Goal: Task Accomplishment & Management: Manage account settings

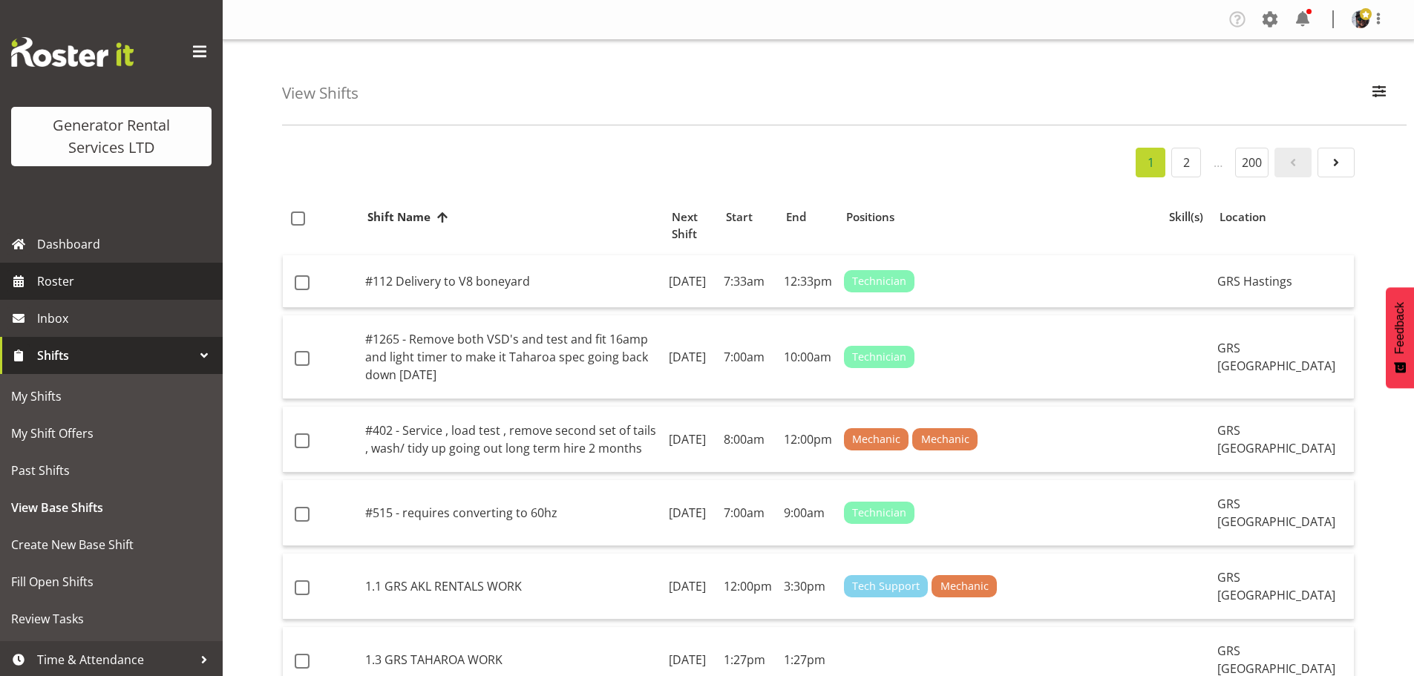
click at [102, 271] on span "Roster" at bounding box center [126, 281] width 178 height 22
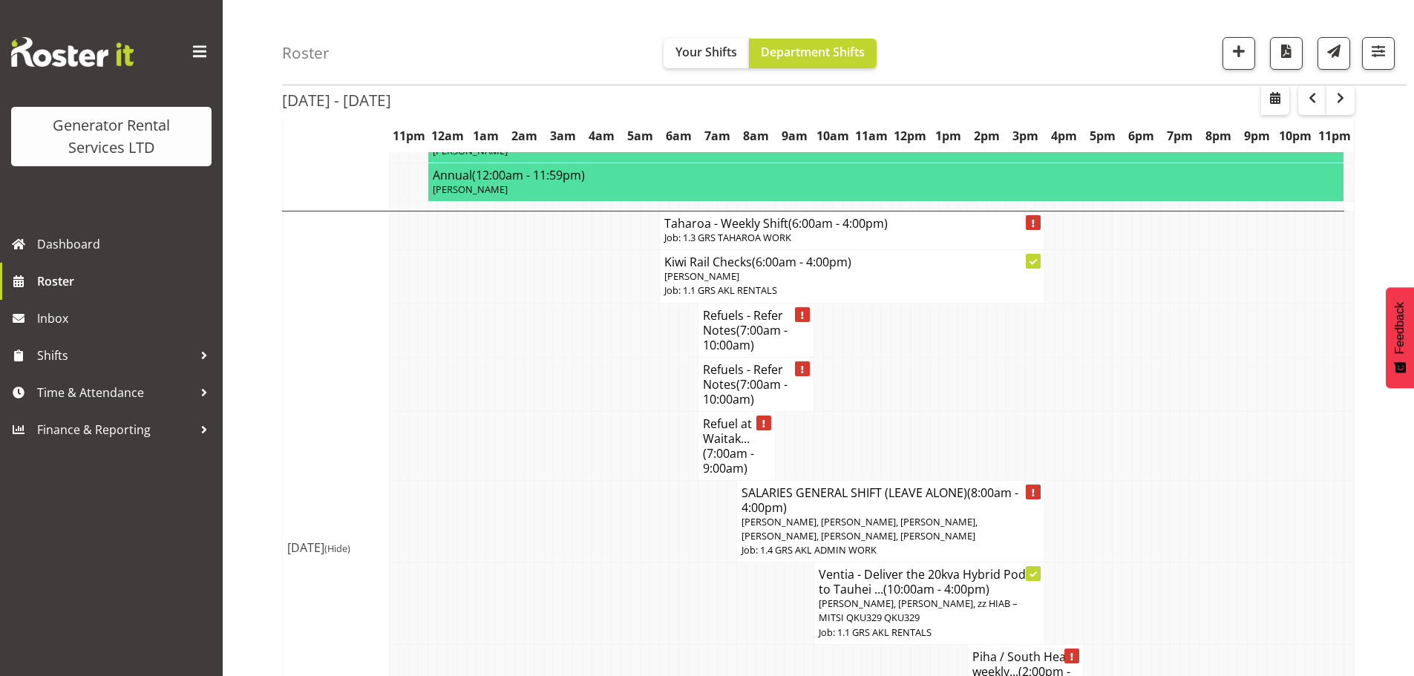
scroll to position [2597, 0]
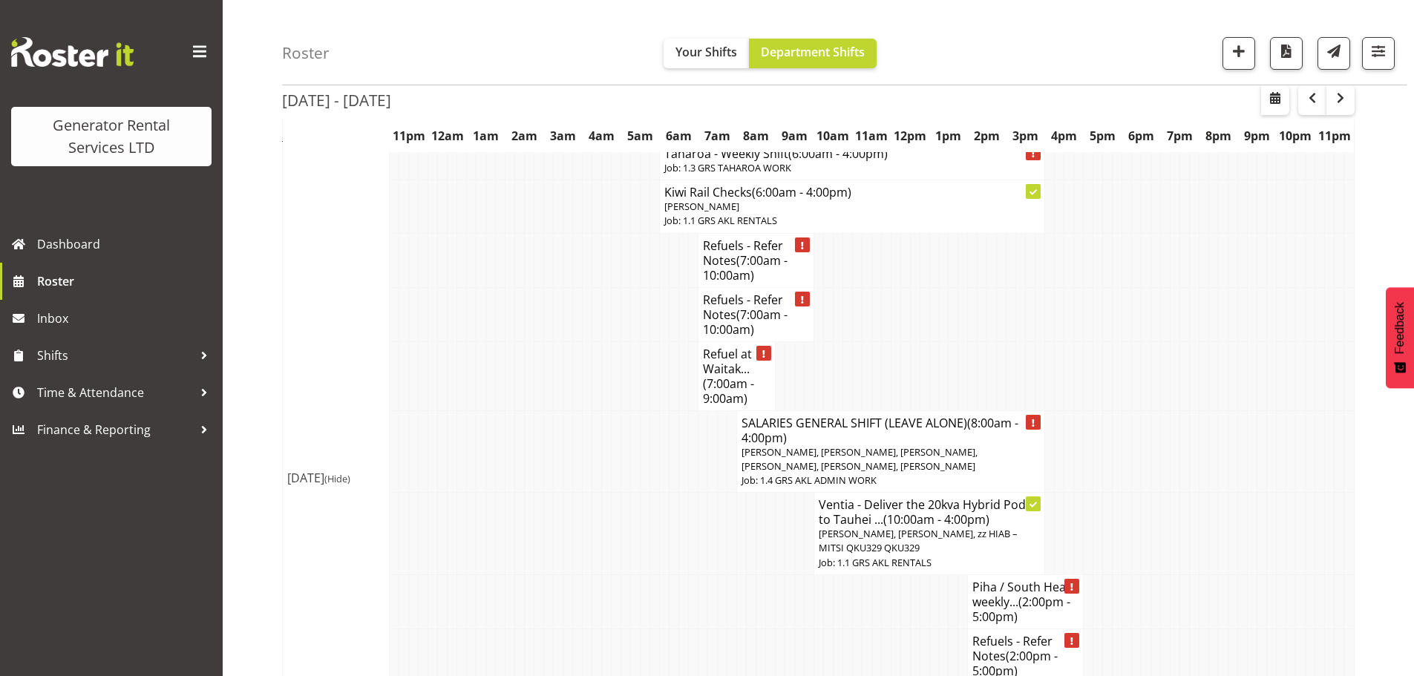
click at [1012, 27] on div "Roster Your Shifts Department Shifts 1 Locations Clear GRS Auckland GRS Hasting…" at bounding box center [844, 42] width 1124 height 85
click at [1230, 52] on span "button" at bounding box center [1238, 51] width 19 height 19
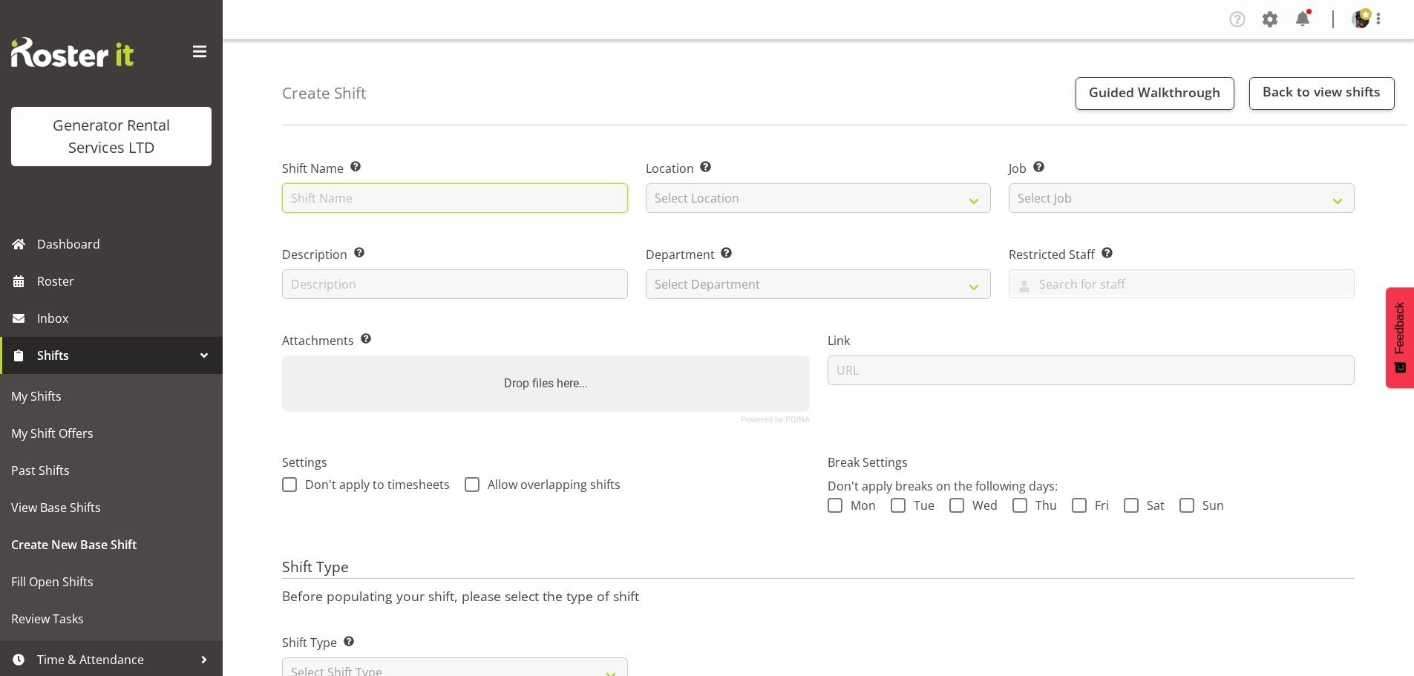
click at [482, 197] on input "text" at bounding box center [455, 198] width 346 height 30
type input "z"
click at [299, 202] on input "ztest newly built distro's" at bounding box center [455, 198] width 346 height 30
click at [434, 206] on input "Test newly built distro's" at bounding box center [455, 198] width 346 height 30
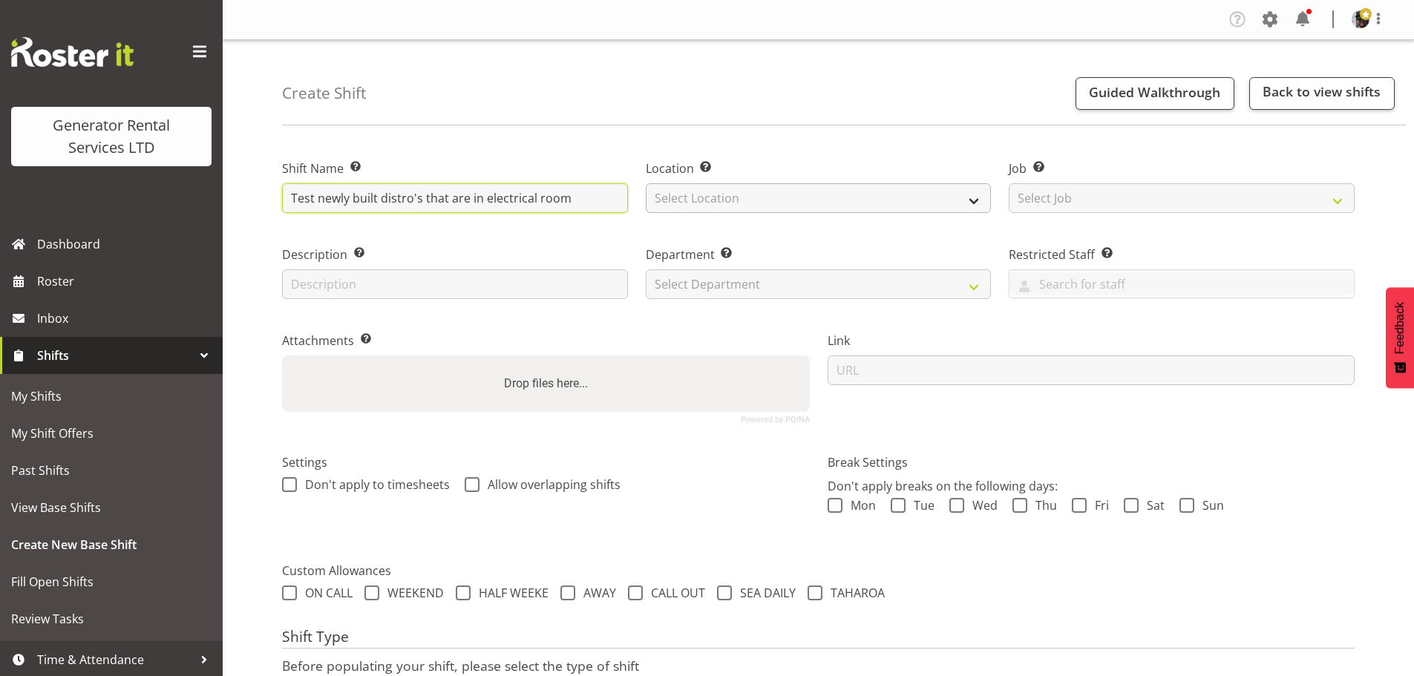
type input "Test newly built distro's that are in electrical room"
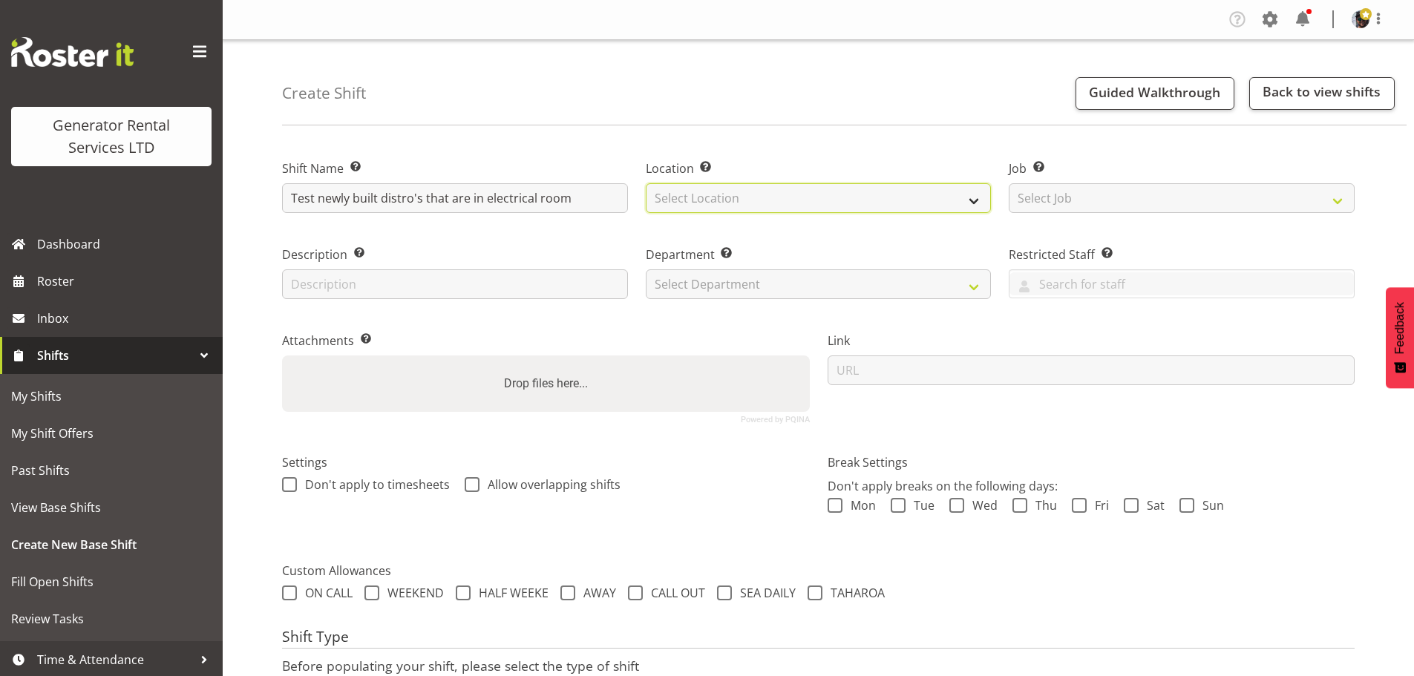
click at [686, 194] on select "Select Location [GEOGRAPHIC_DATA] [GEOGRAPHIC_DATA]" at bounding box center [819, 198] width 346 height 30
select select "28"
click at [646, 183] on select "Select Location [GEOGRAPHIC_DATA] [GEOGRAPHIC_DATA]" at bounding box center [819, 198] width 346 height 30
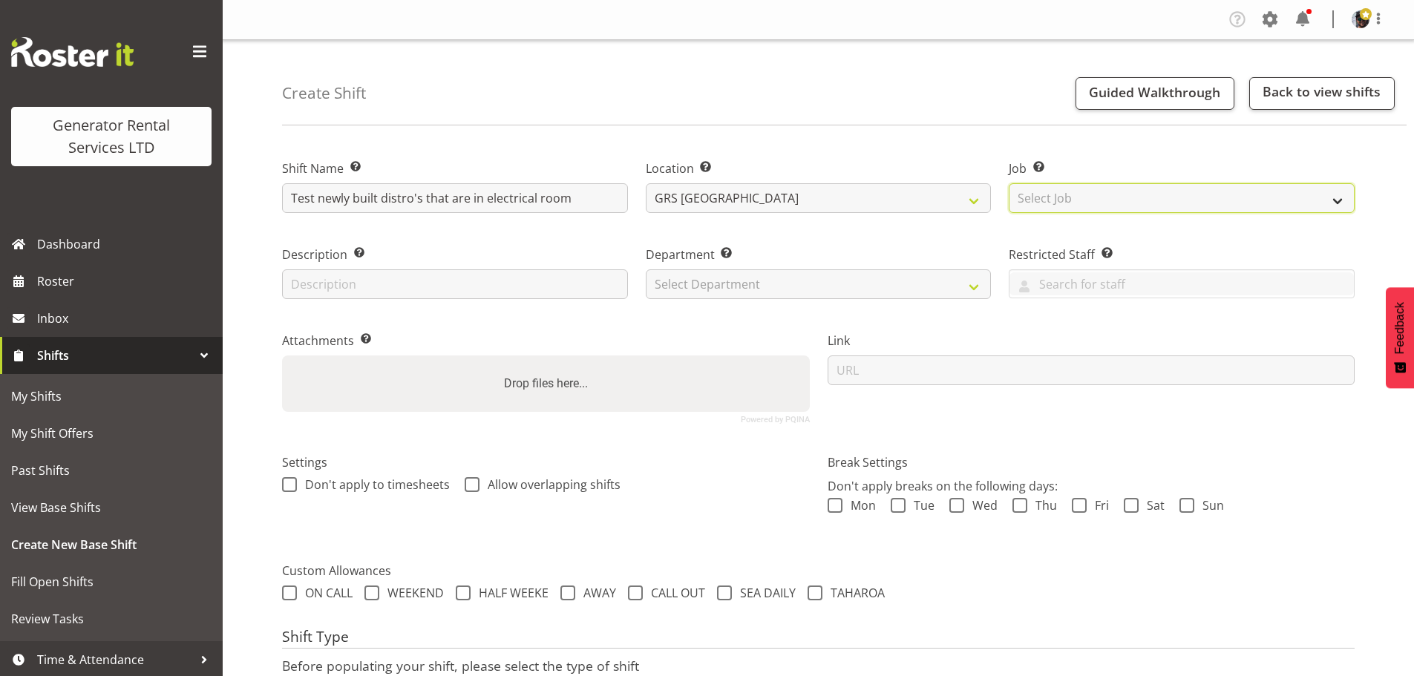
click at [1094, 187] on select "Select Job Create new job 1.1 GRS AKL RENTALS 1.1 GRS AKL RENTALS AC 1.1 GRS AK…" at bounding box center [1181, 198] width 346 height 30
select select "9"
click at [1008, 183] on select "Select Job Create new job 1.1 GRS AKL RENTALS 1.1 GRS AKL RENTALS AC 1.1 GRS AK…" at bounding box center [1181, 198] width 346 height 30
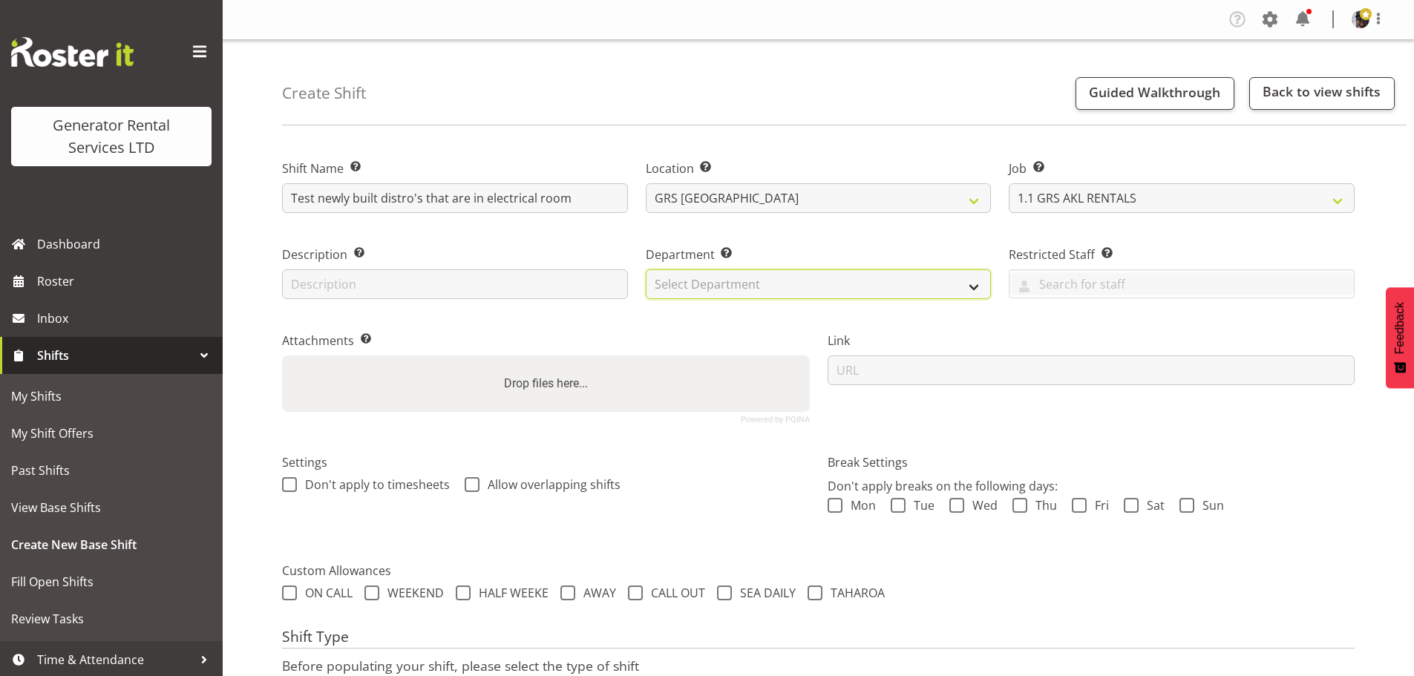
click at [884, 273] on select "Select Department GRS HIRE AKL GRS HIRE TGA GRS HIRE HST GRS TAHAROA GRS SALES …" at bounding box center [819, 284] width 346 height 30
select select "20"
click at [646, 269] on select "Select Department GRS HIRE AKL GRS HIRE TGA GRS HIRE HST GRS TAHAROA GRS SALES …" at bounding box center [819, 284] width 346 height 30
click at [847, 247] on label "Department Set the department that the shift relates to." at bounding box center [819, 255] width 346 height 18
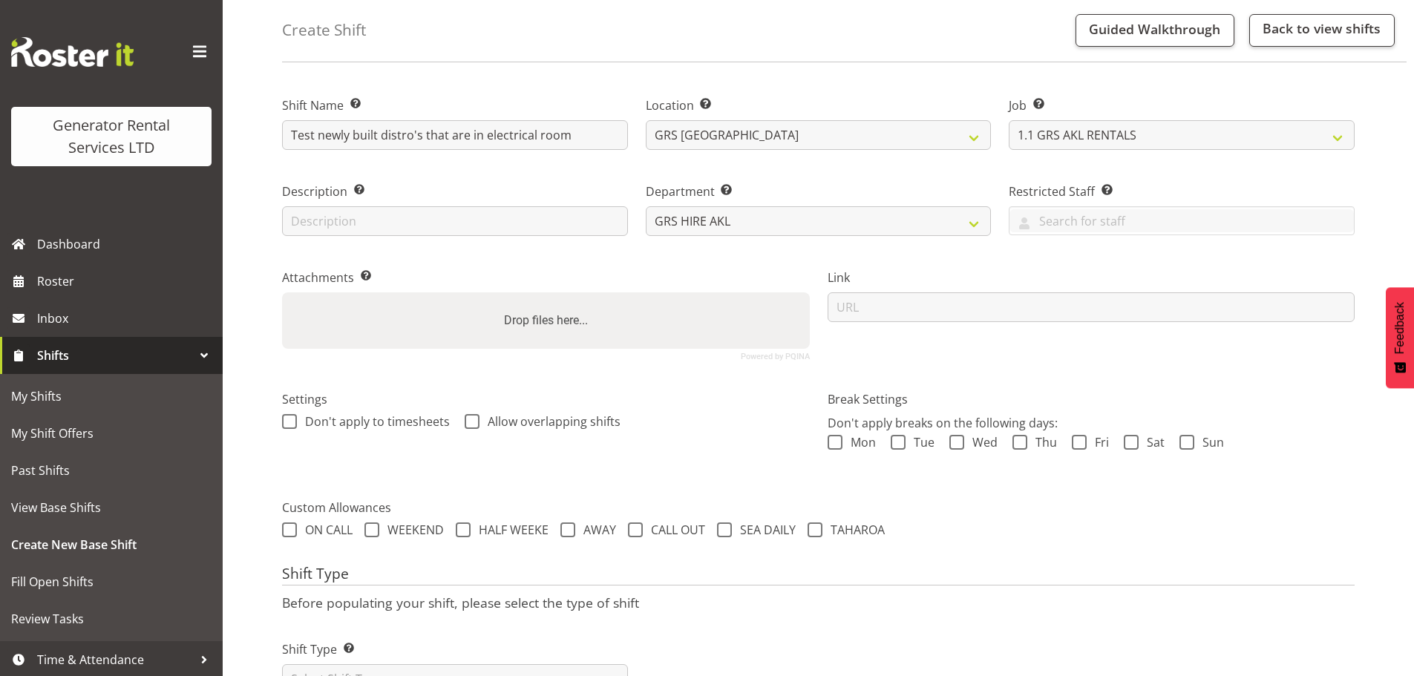
scroll to position [127, 0]
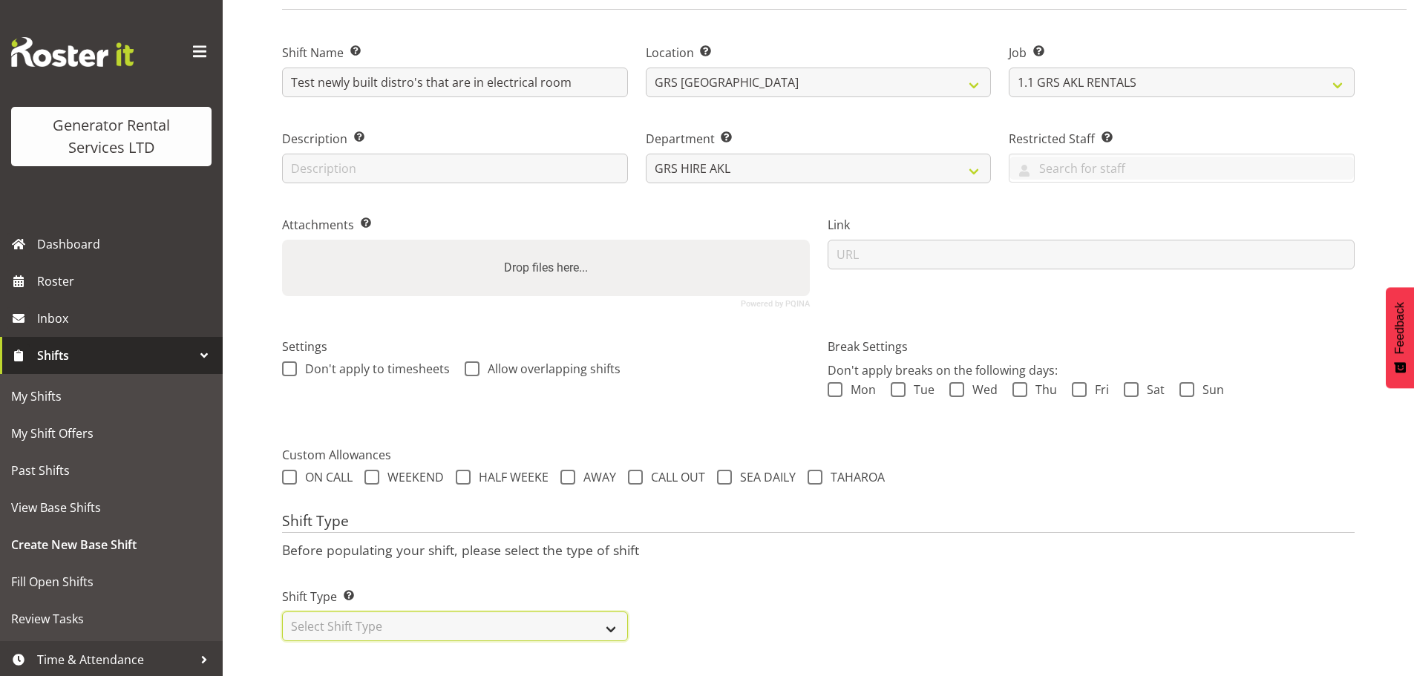
click at [577, 614] on select "Select Shift Type One Off Shift Recurring Shift Rotating Shift" at bounding box center [455, 626] width 346 height 30
drag, startPoint x: 558, startPoint y: 615, endPoint x: 568, endPoint y: 617, distance: 10.6
click at [558, 615] on select "Select Shift Type One Off Shift Recurring Shift Rotating Shift" at bounding box center [455, 626] width 346 height 30
select select "one_off"
click at [282, 611] on select "Select Shift Type One Off Shift Recurring Shift Rotating Shift" at bounding box center [455, 626] width 346 height 30
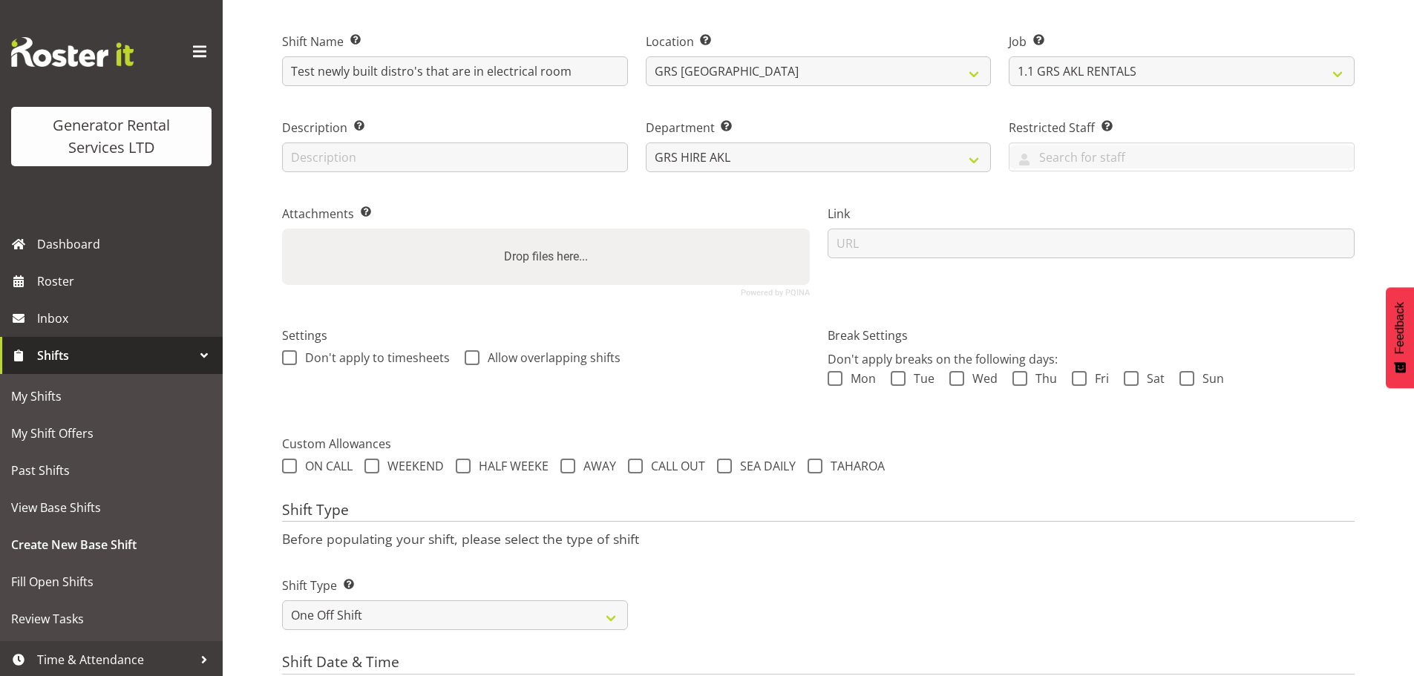
click at [753, 548] on div "Shift Type Before populating your shift, please select the type of shift Shift …" at bounding box center [818, 571] width 1072 height 138
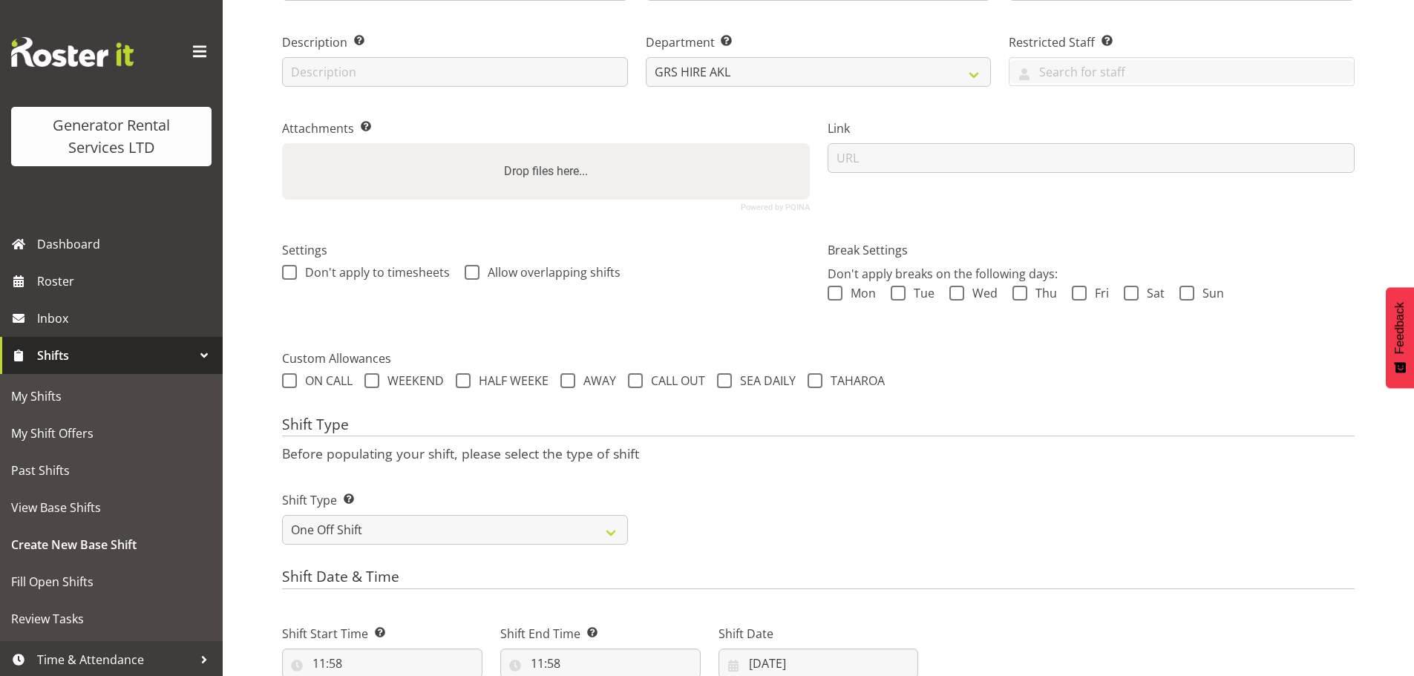
scroll to position [424, 0]
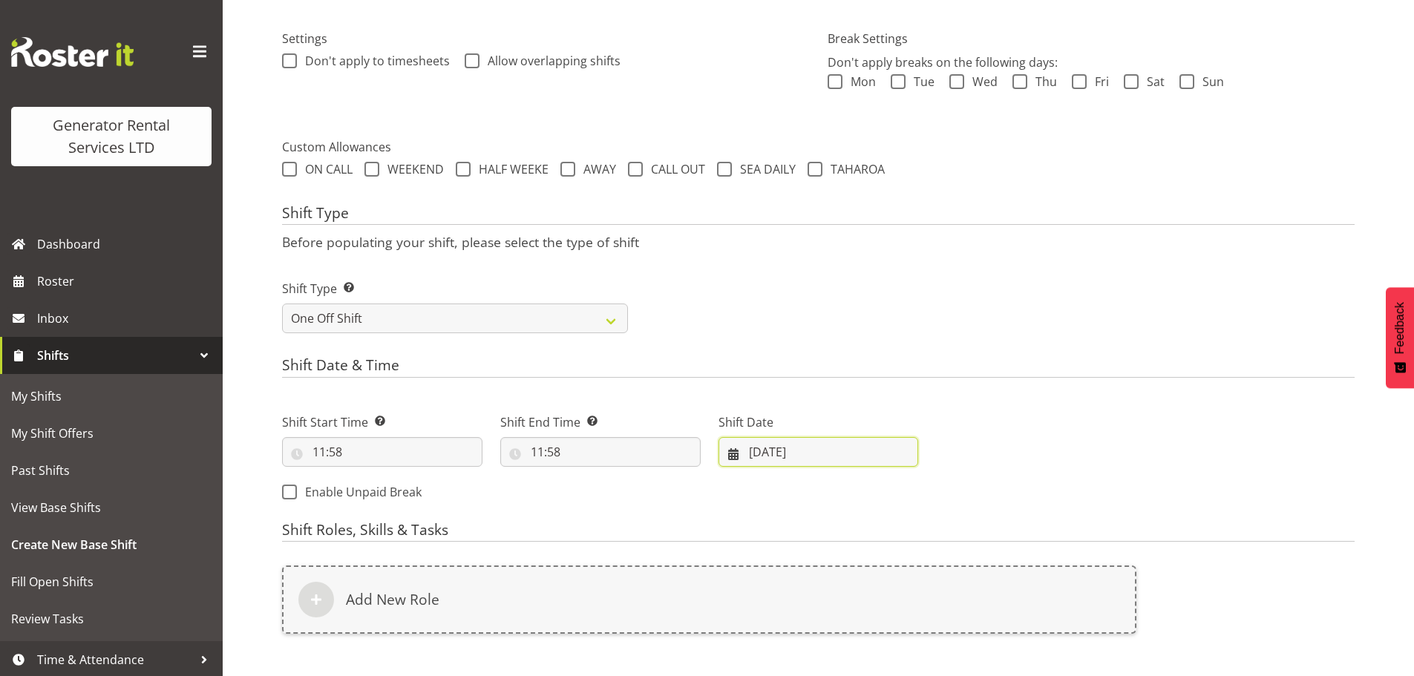
click at [752, 456] on input "18/08/2025" at bounding box center [818, 452] width 200 height 30
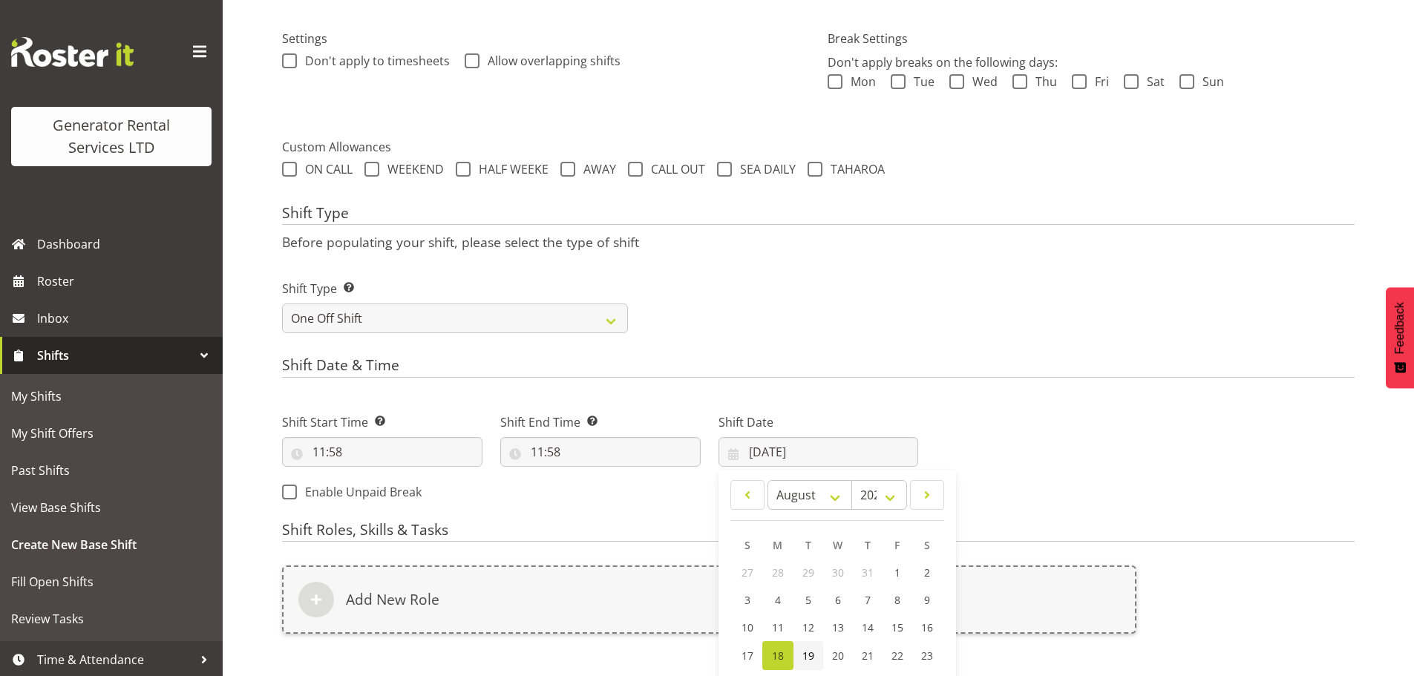
click at [810, 650] on span "19" at bounding box center [808, 656] width 12 height 14
type input "19/08/2025"
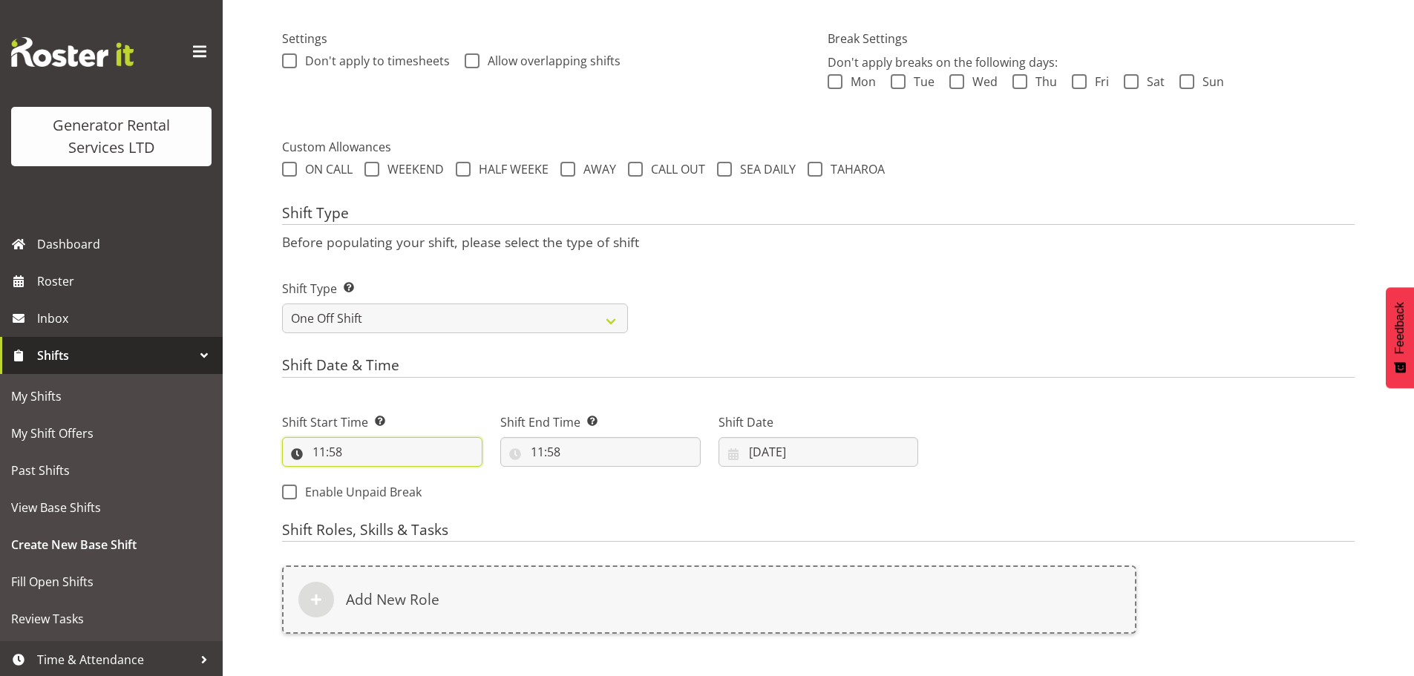
click at [335, 452] on input "11:58" at bounding box center [382, 452] width 200 height 30
click at [371, 489] on select "00 01 02 03 04 05 06 07 08 09 10 11 12 13 14 15 16 17 18 19 20 21 22 23" at bounding box center [383, 491] width 33 height 30
select select "8"
click at [367, 476] on select "00 01 02 03 04 05 06 07 08 09 10 11 12 13 14 15 16 17 18 19 20 21 22 23" at bounding box center [383, 491] width 33 height 30
type input "08:58"
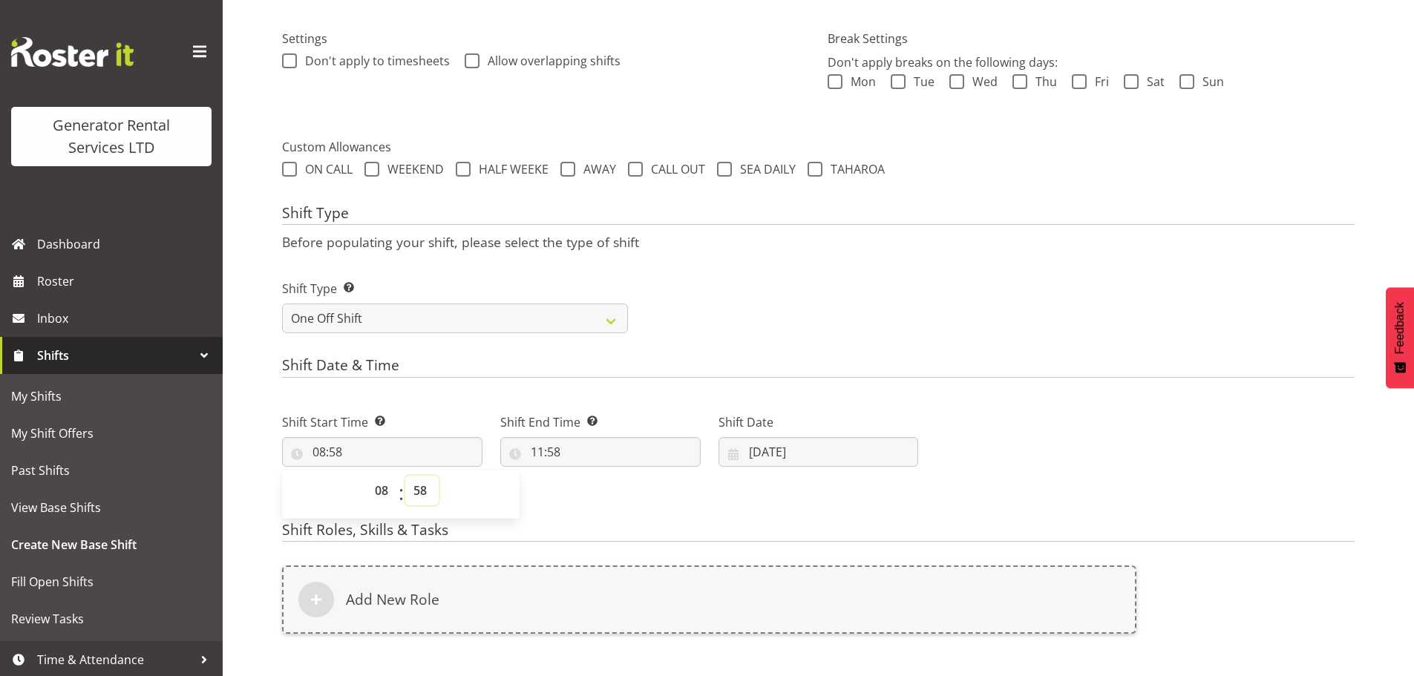
drag, startPoint x: 425, startPoint y: 486, endPoint x: 425, endPoint y: 476, distance: 9.6
click at [427, 486] on select "00 01 02 03 04 05 06 07 08 09 10 11 12 13 14 15 16 17 18 19 20 21 22 23 24 25 2…" at bounding box center [421, 491] width 33 height 30
select select "0"
click at [405, 476] on select "00 01 02 03 04 05 06 07 08 09 10 11 12 13 14 15 16 17 18 19 20 21 22 23 24 25 2…" at bounding box center [421, 491] width 33 height 30
type input "08:00"
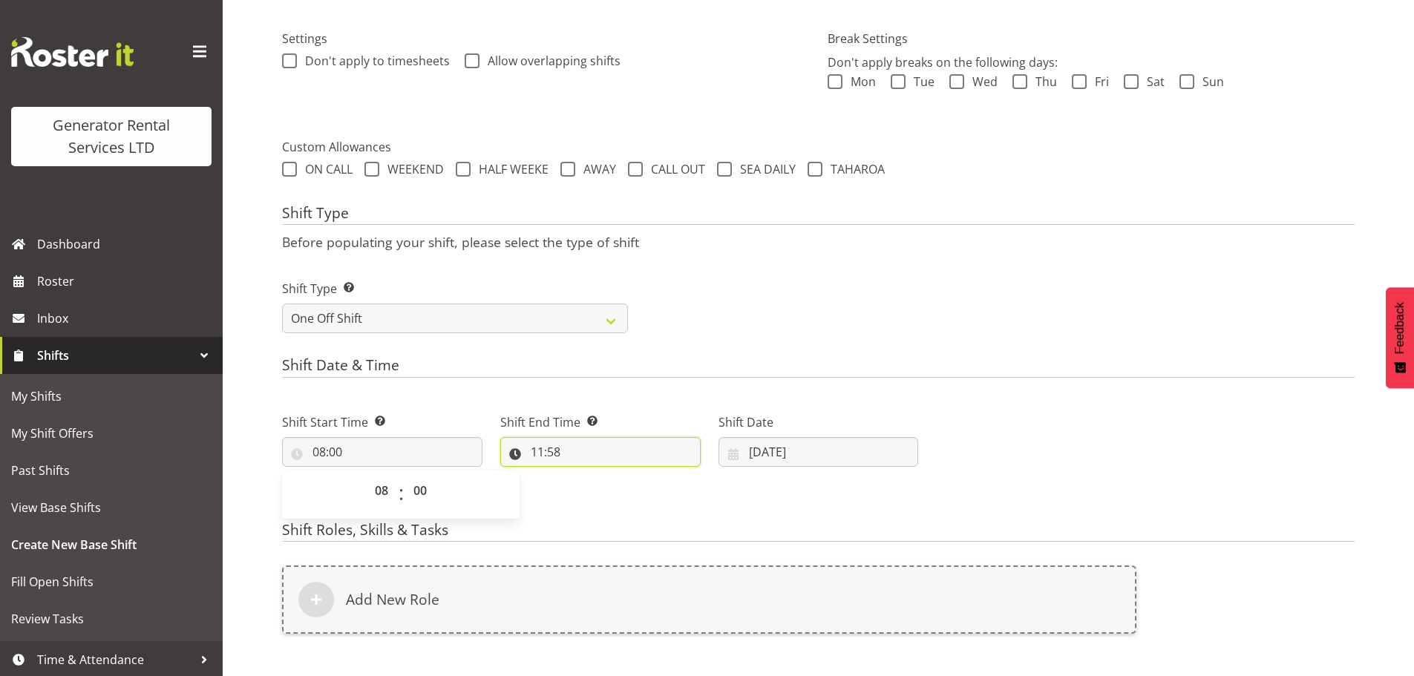
click at [557, 458] on input "11:58" at bounding box center [600, 452] width 200 height 30
click at [597, 490] on select "00 01 02 03 04 05 06 07 08 09 10 11 12 13 14 15 16 17 18 19 20 21 22 23" at bounding box center [601, 491] width 33 height 30
select select "14"
click at [585, 476] on select "00 01 02 03 04 05 06 07 08 09 10 11 12 13 14 15 16 17 18 19 20 21 22 23" at bounding box center [601, 491] width 33 height 30
type input "14:58"
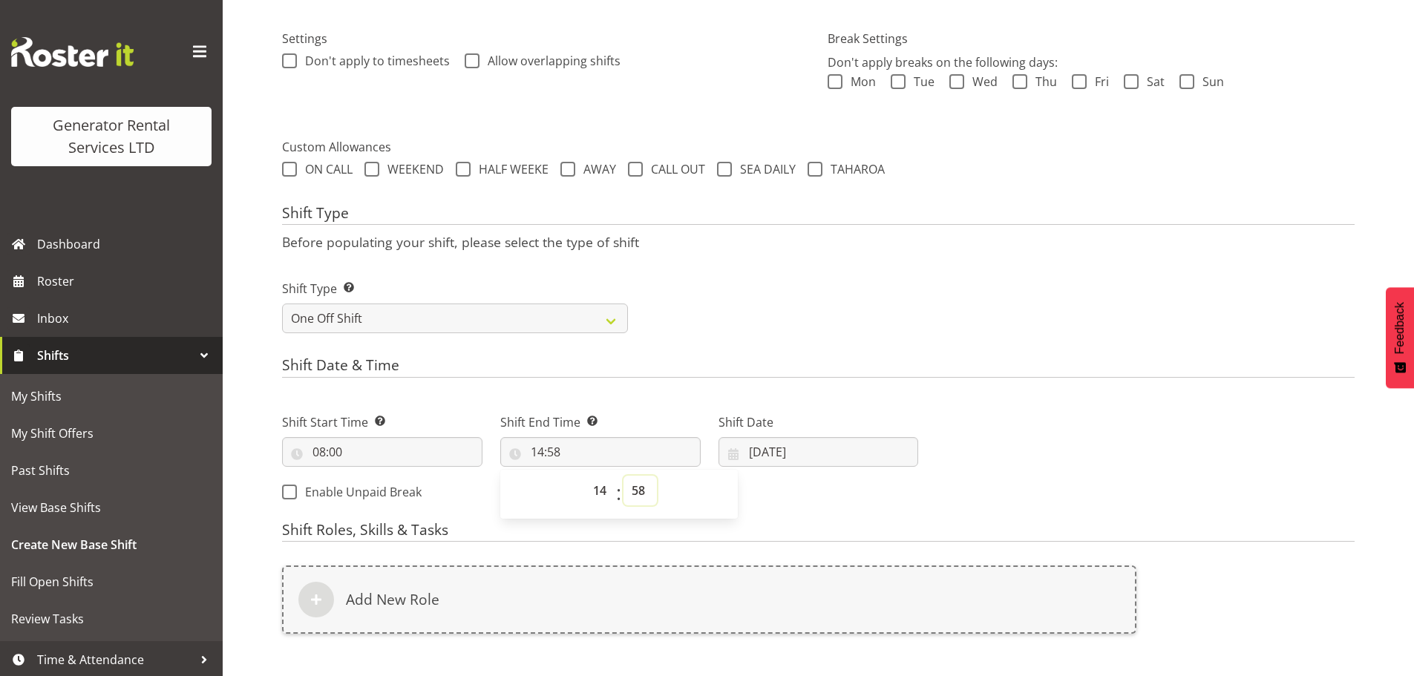
click at [638, 487] on select "00 01 02 03 04 05 06 07 08 09 10 11 12 13 14 15 16 17 18 19 20 21 22 23 24 25 2…" at bounding box center [639, 491] width 33 height 30
select select "0"
click at [623, 476] on select "00 01 02 03 04 05 06 07 08 09 10 11 12 13 14 15 16 17 18 19 20 21 22 23 24 25 2…" at bounding box center [639, 491] width 33 height 30
type input "14:00"
click at [718, 367] on h4 "Shift Date & Time" at bounding box center [818, 367] width 1072 height 21
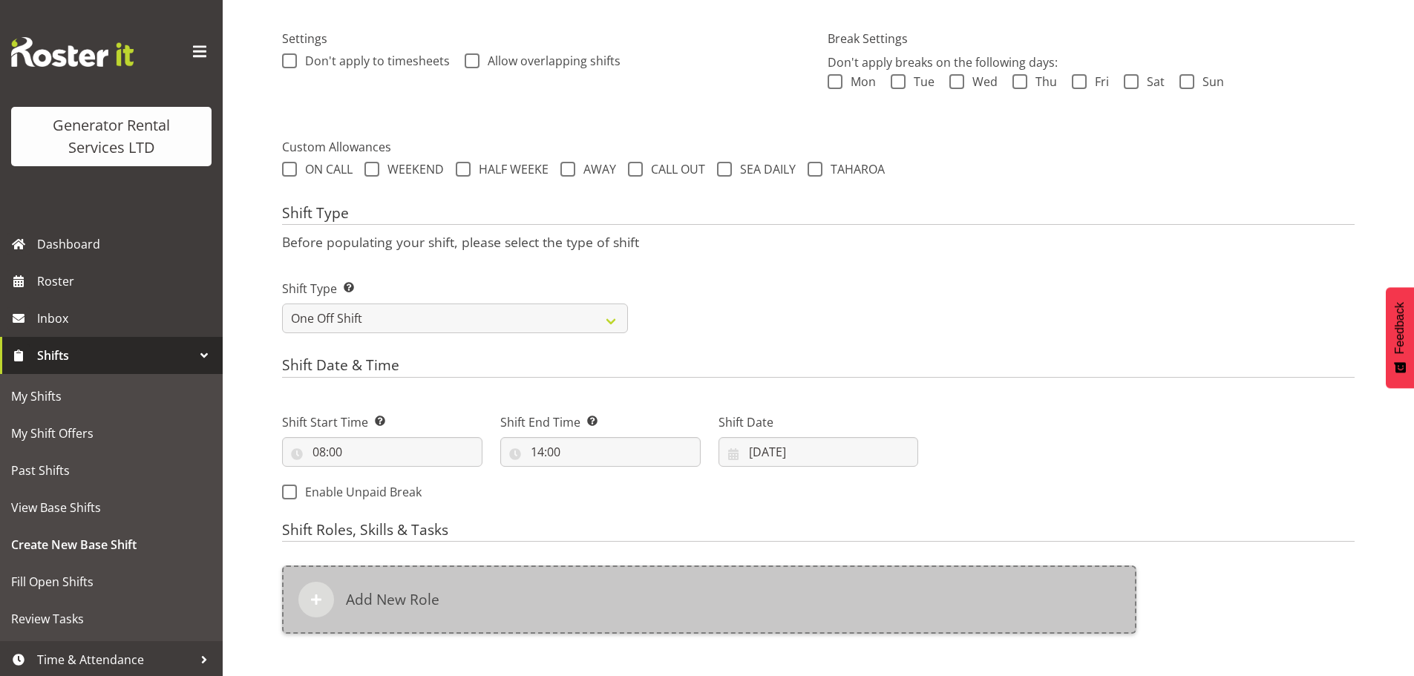
click at [631, 583] on div "Add New Role" at bounding box center [709, 599] width 854 height 68
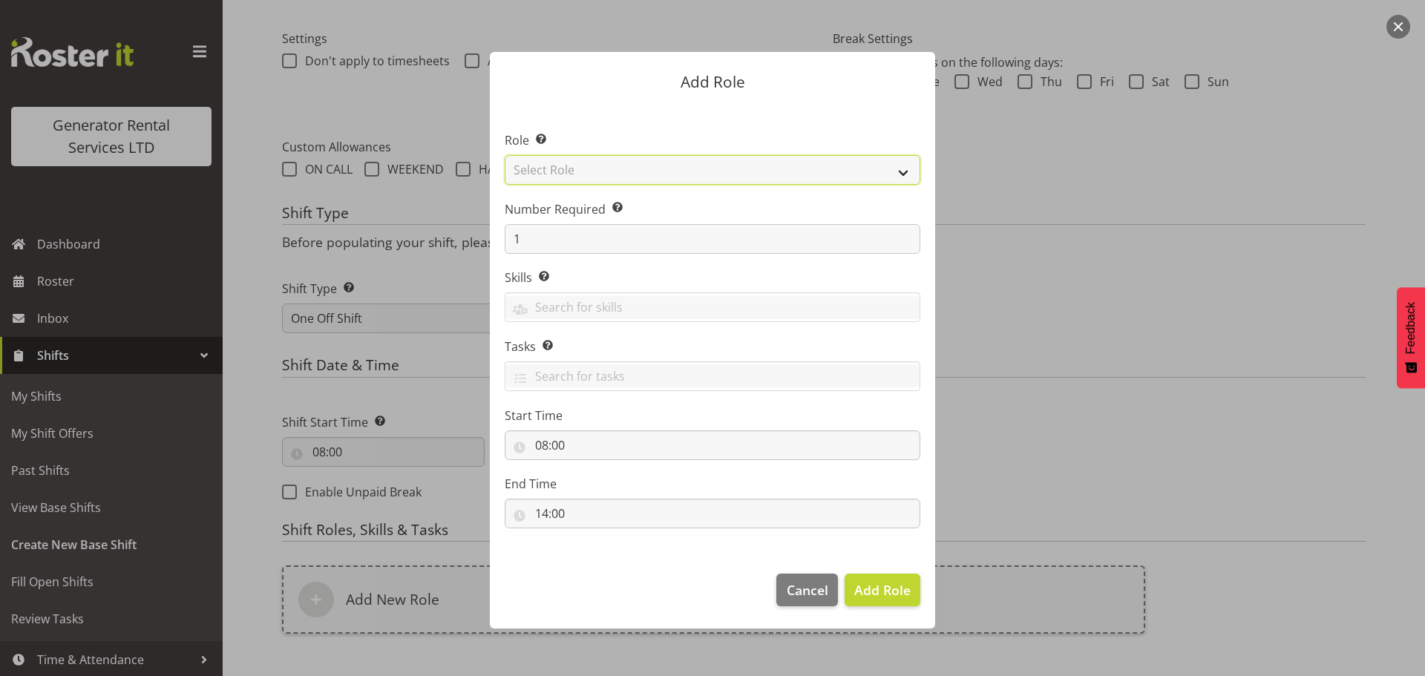
click at [674, 160] on select "Select Role Account Manager Electrician Engineering GM HSEQ manager MECH Mechan…" at bounding box center [713, 170] width 416 height 30
select select "21"
click at [505, 155] on select "Select Role Account Manager Electrician Engineering GM HSEQ manager MECH Mechan…" at bounding box center [713, 170] width 416 height 30
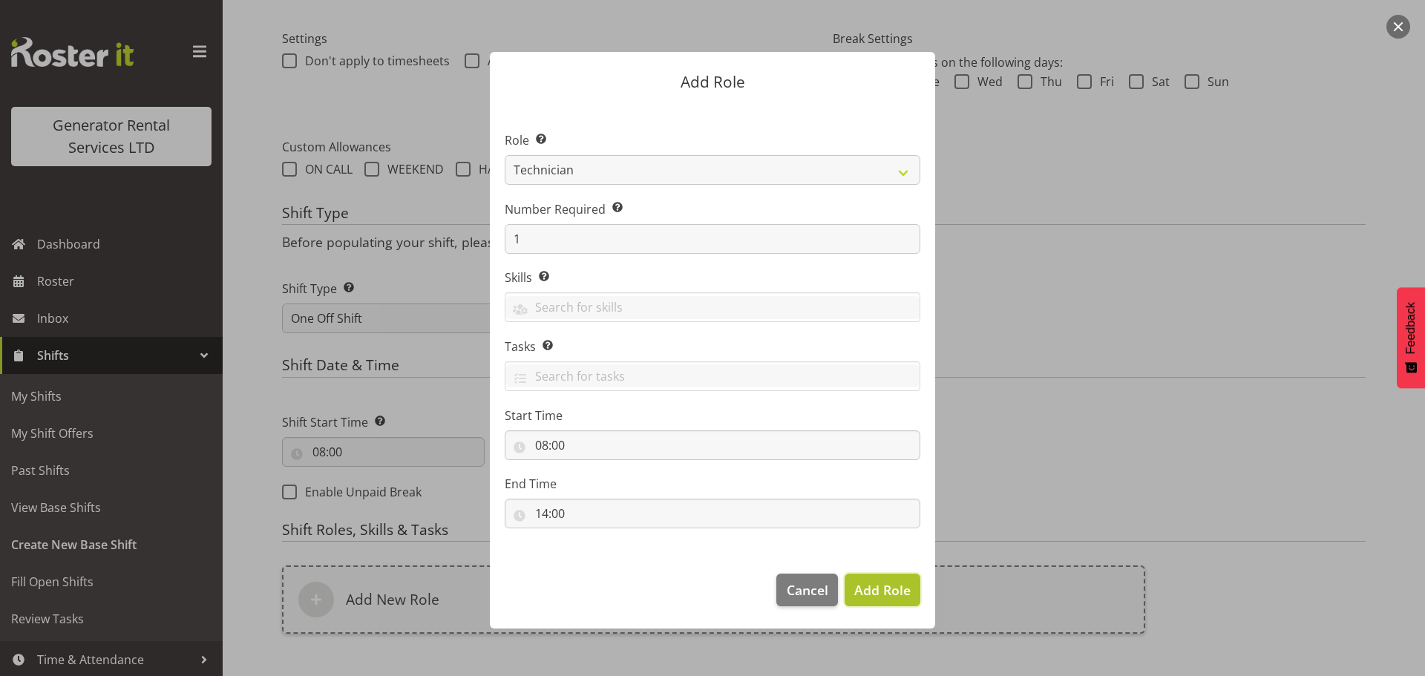
click at [871, 601] on button "Add Role" at bounding box center [882, 590] width 76 height 33
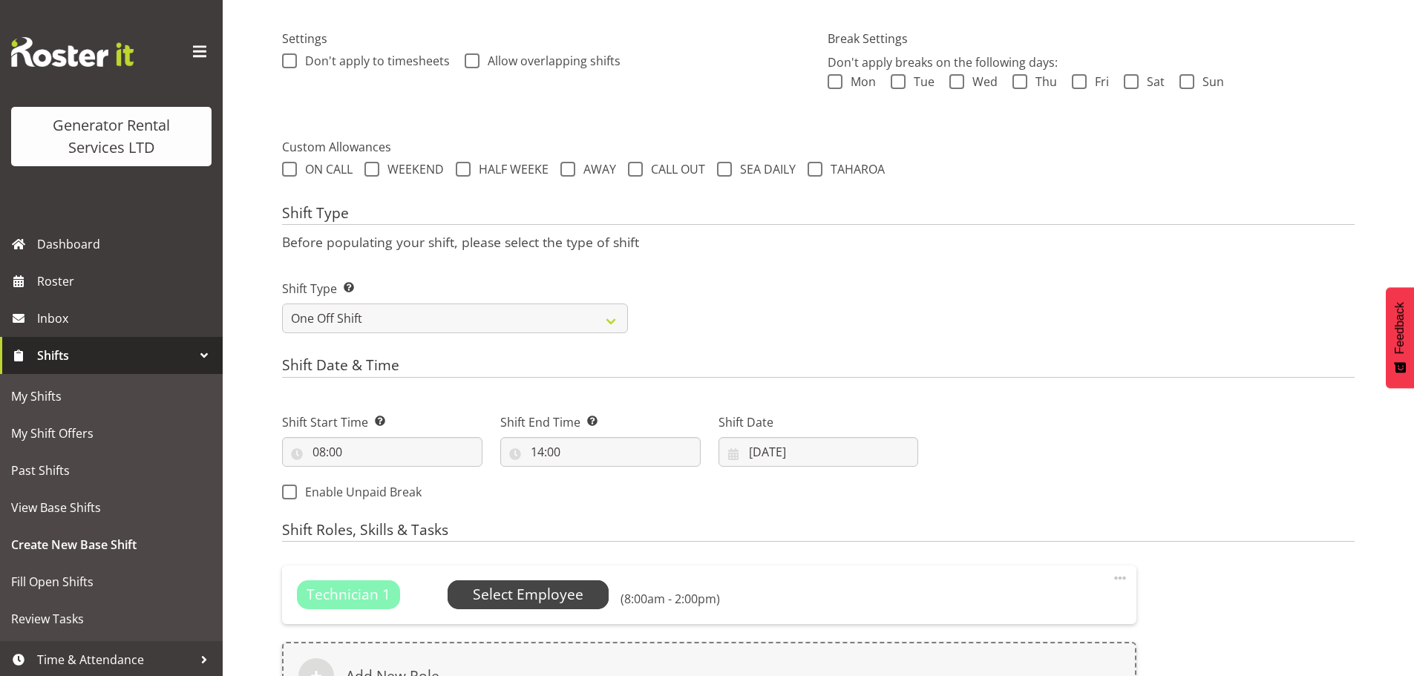
click at [542, 595] on span "Select Employee" at bounding box center [528, 595] width 111 height 22
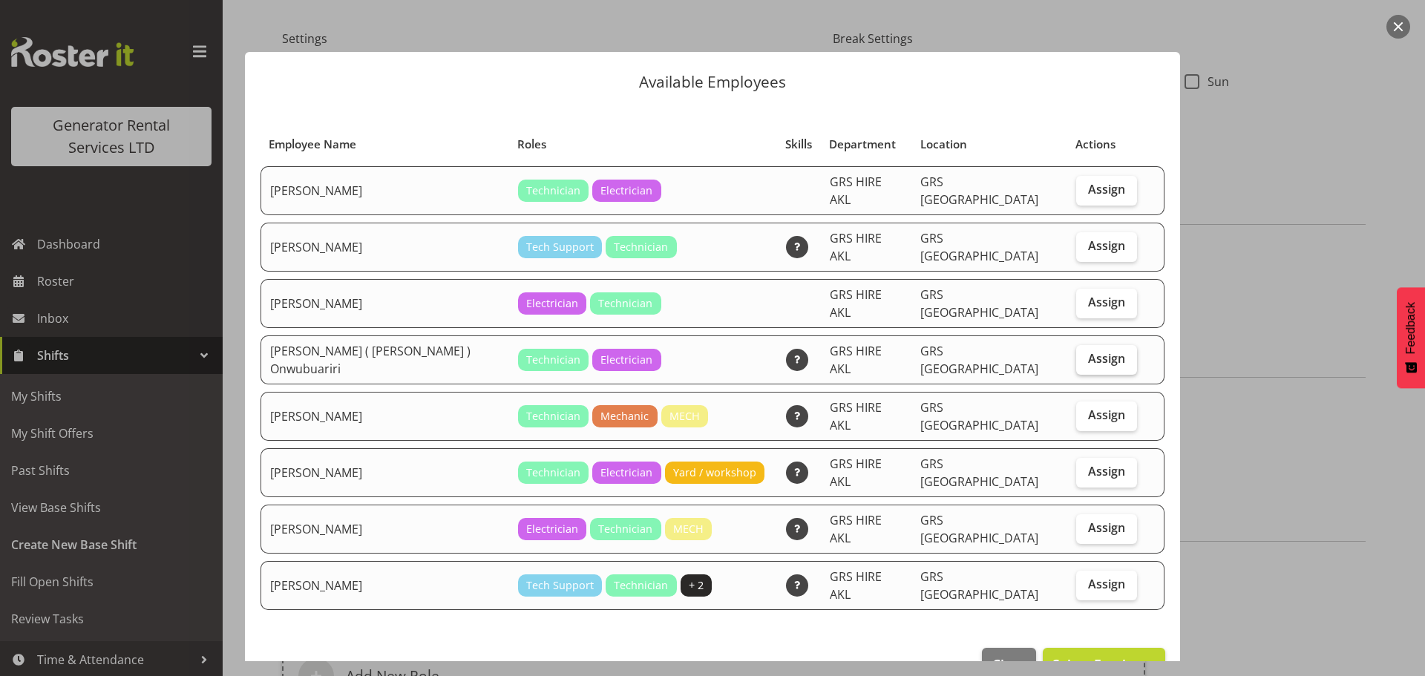
click at [1092, 351] on span "Assign" at bounding box center [1106, 358] width 37 height 15
click at [1086, 354] on input "Assign" at bounding box center [1081, 359] width 10 height 10
checkbox input "true"
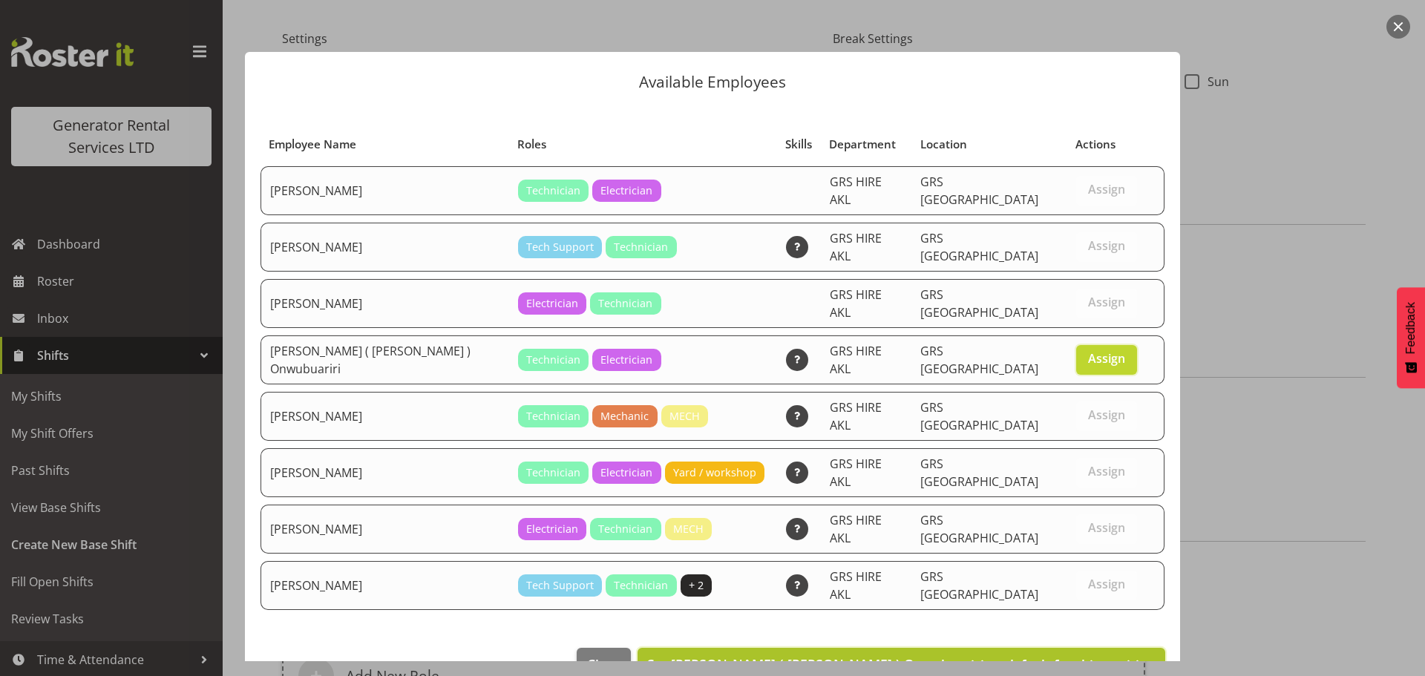
click at [1057, 655] on span "Set Emmanuel ( Manny ) Onwubuariri as default for this position" at bounding box center [901, 664] width 508 height 18
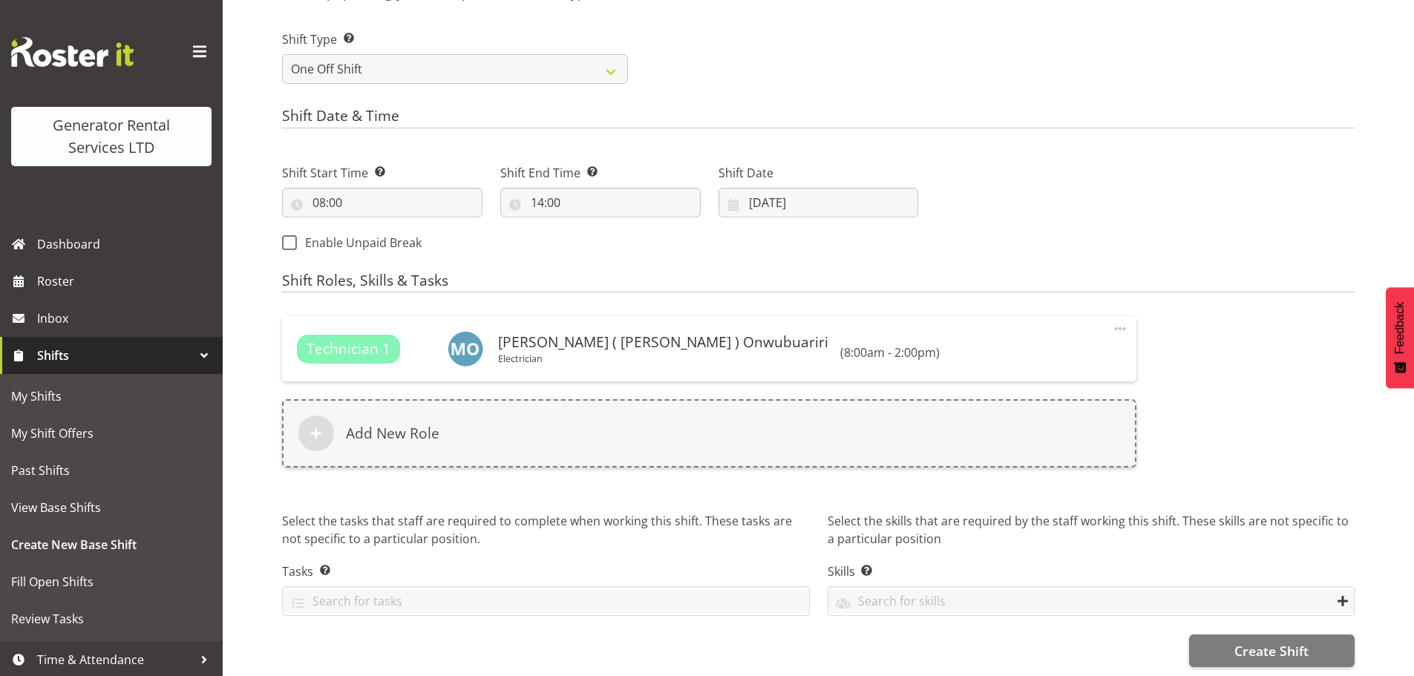
scroll to position [686, 0]
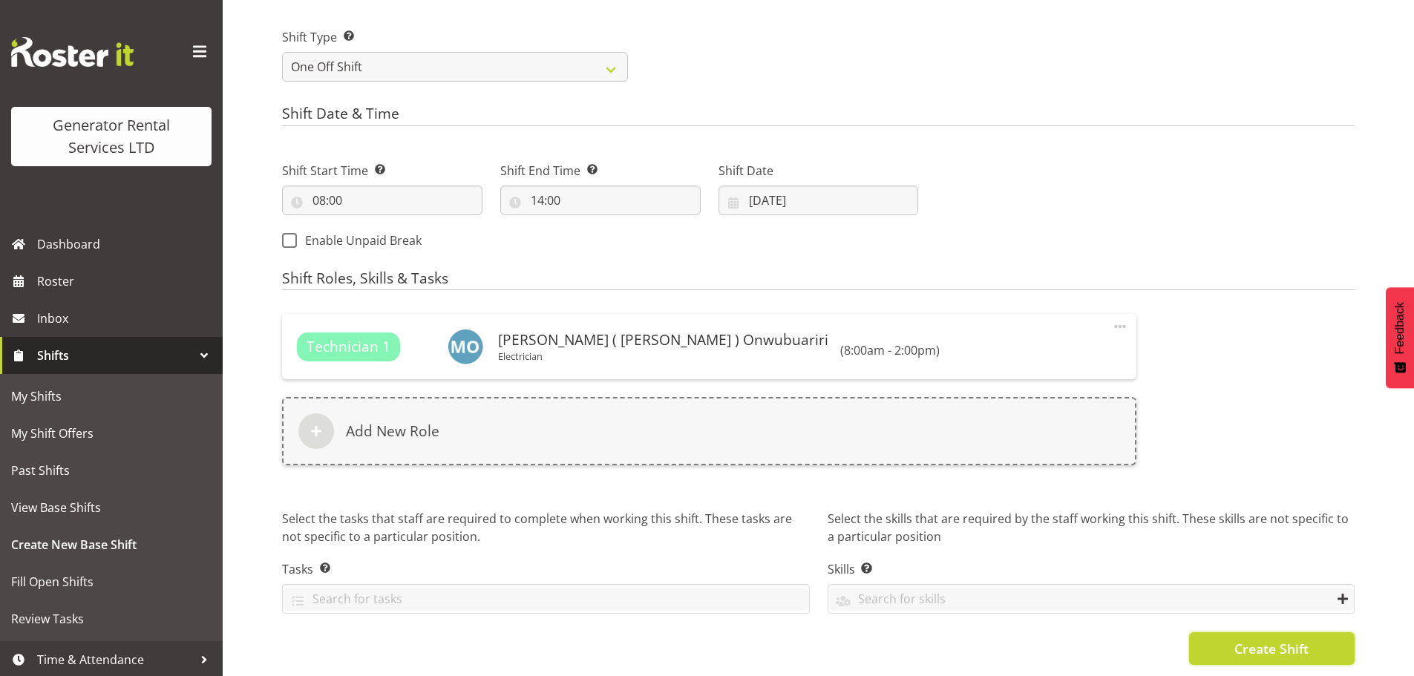
click at [1246, 641] on span "Create Shift" at bounding box center [1271, 648] width 74 height 19
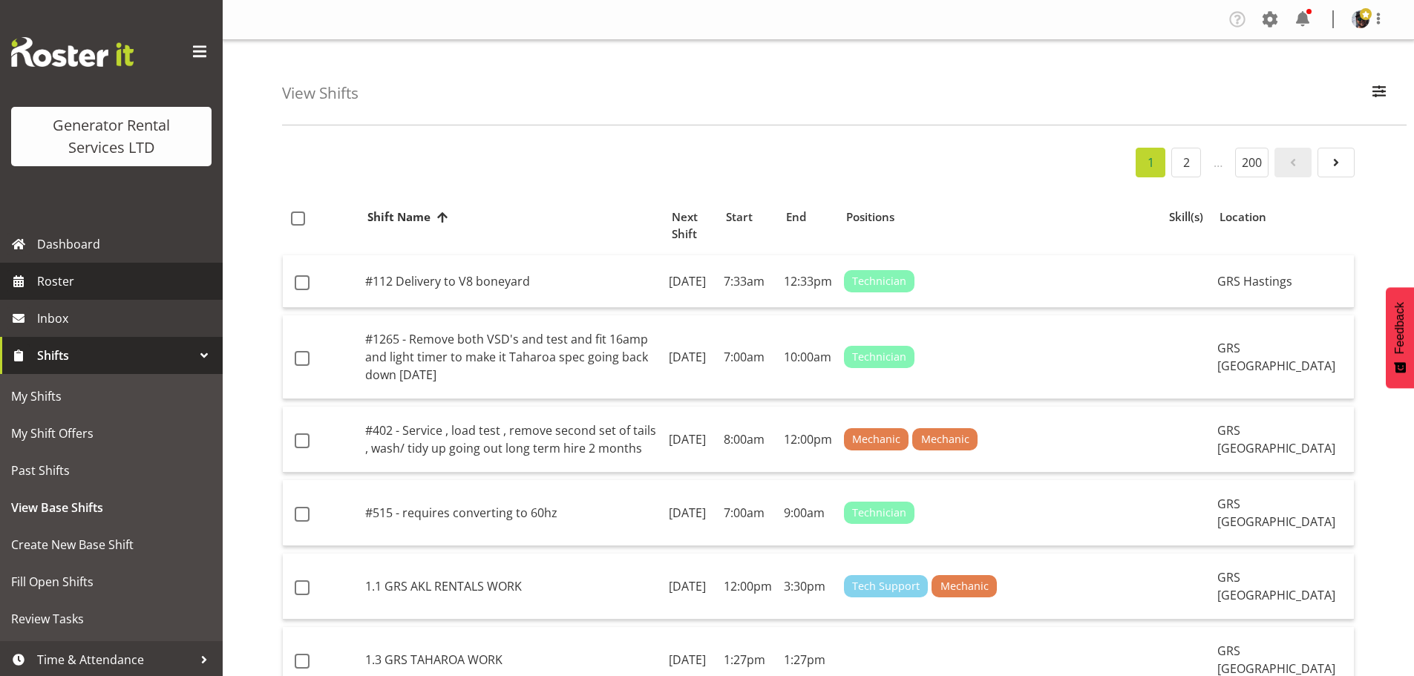
click at [70, 278] on span "Roster" at bounding box center [126, 281] width 178 height 22
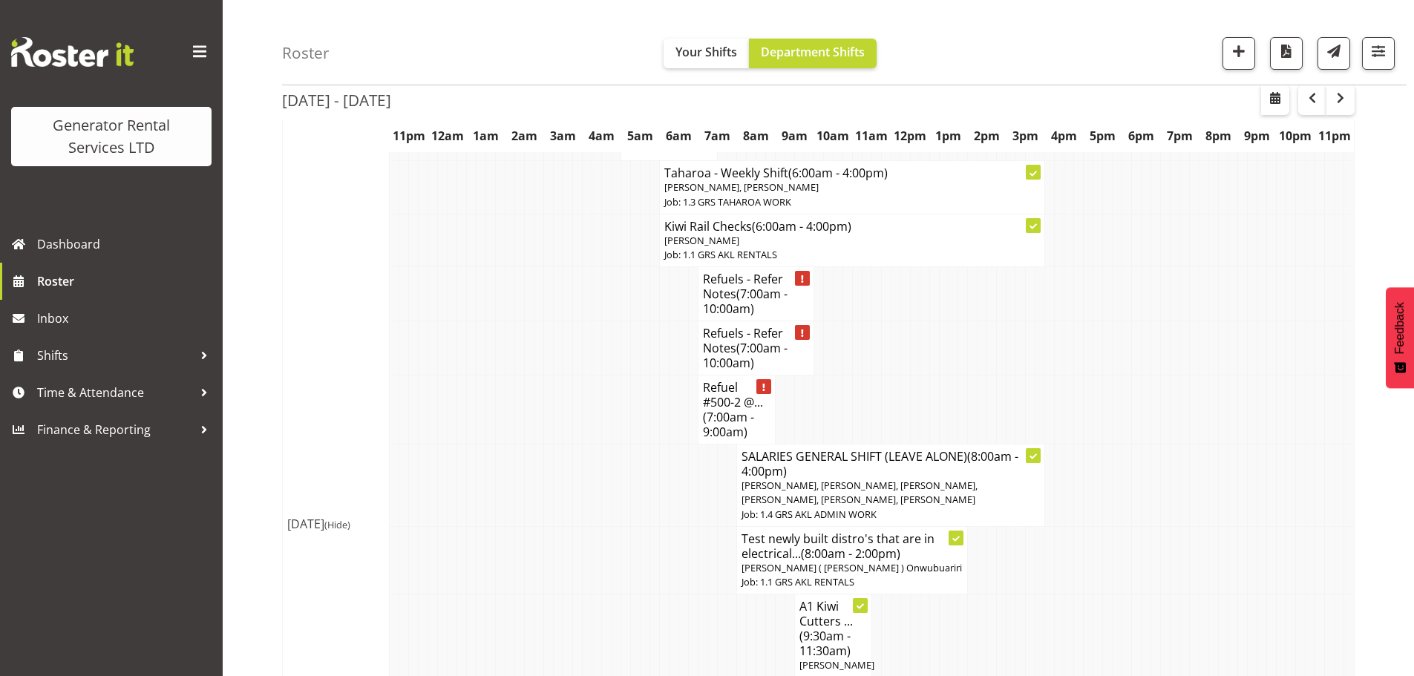
scroll to position [1558, 0]
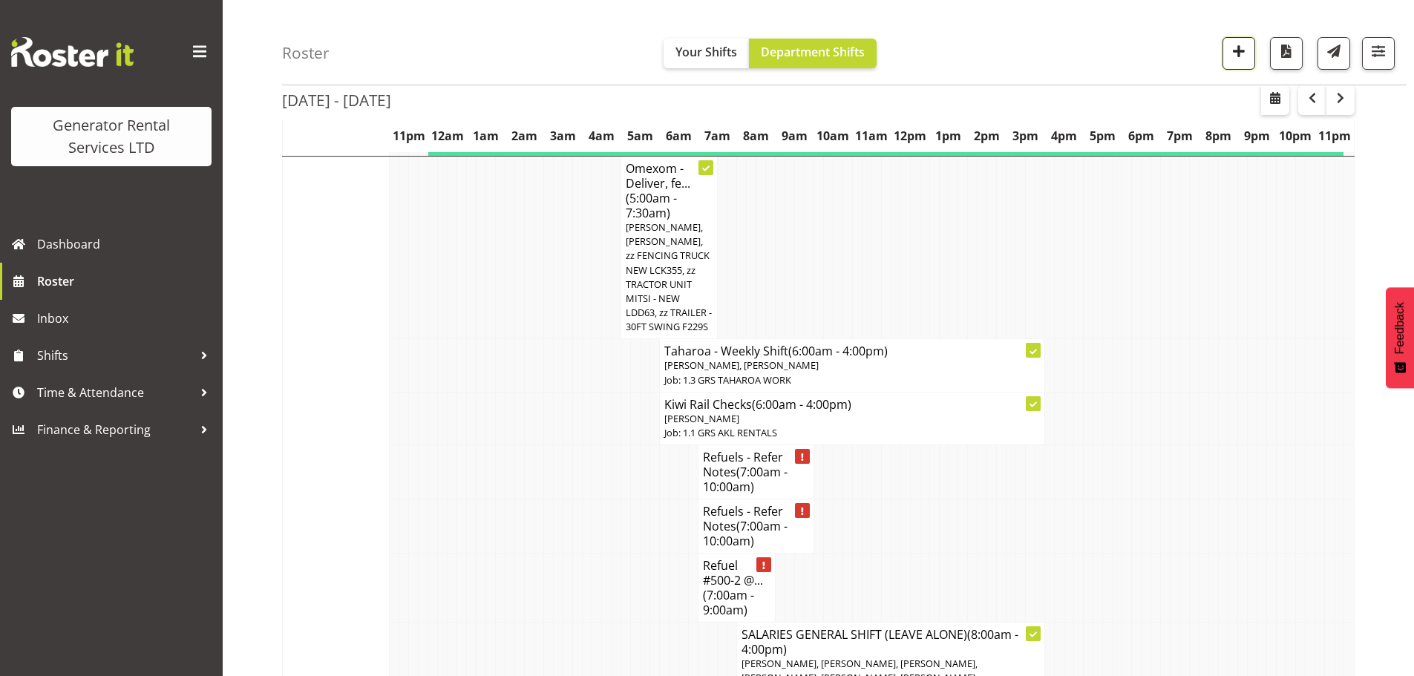
click at [1237, 61] on span "button" at bounding box center [1238, 51] width 19 height 19
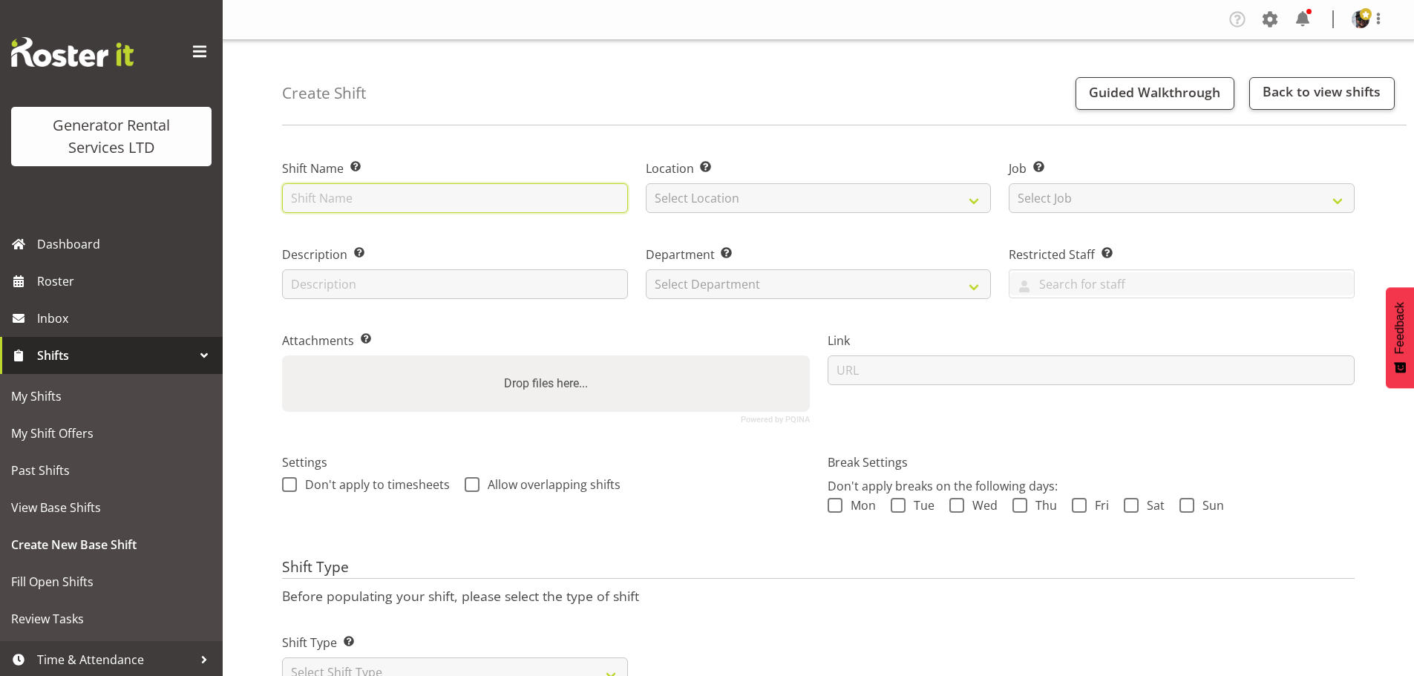
click at [515, 197] on input "text" at bounding box center [455, 198] width 346 height 30
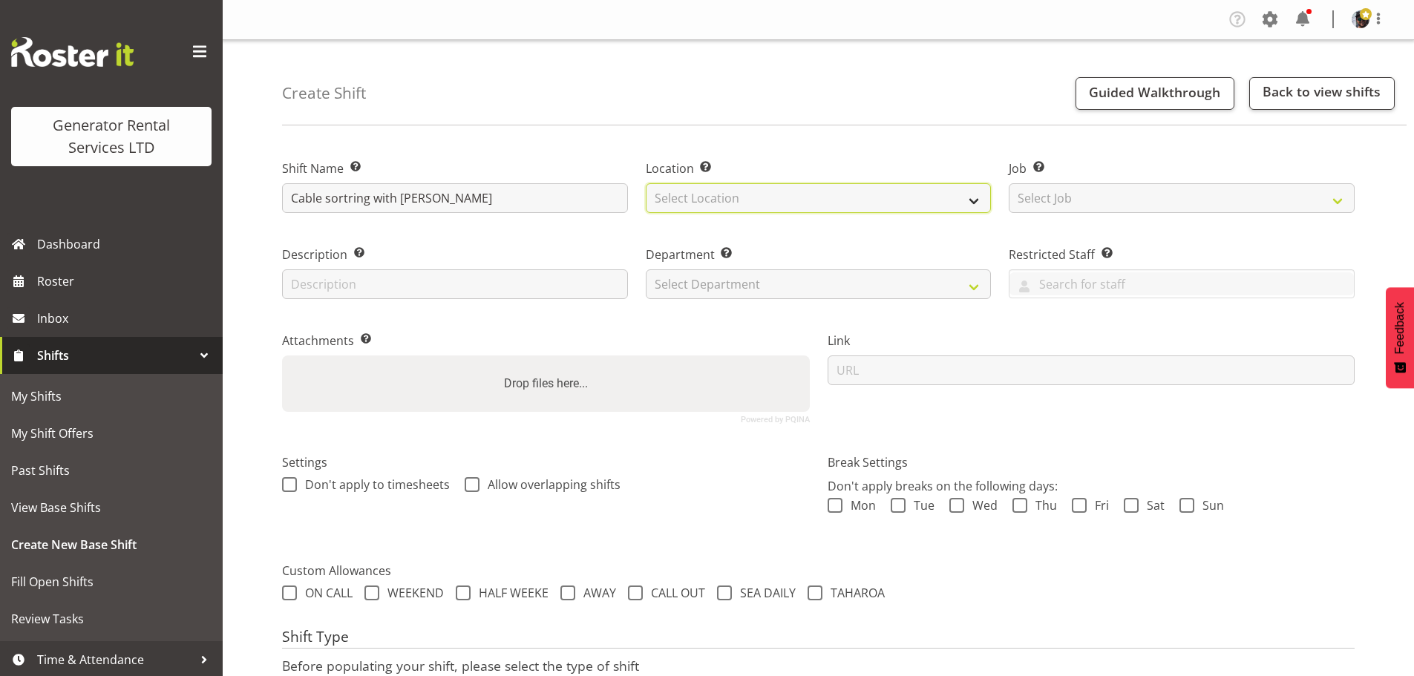
click at [779, 201] on select "Select Location [GEOGRAPHIC_DATA] [GEOGRAPHIC_DATA]" at bounding box center [819, 198] width 346 height 30
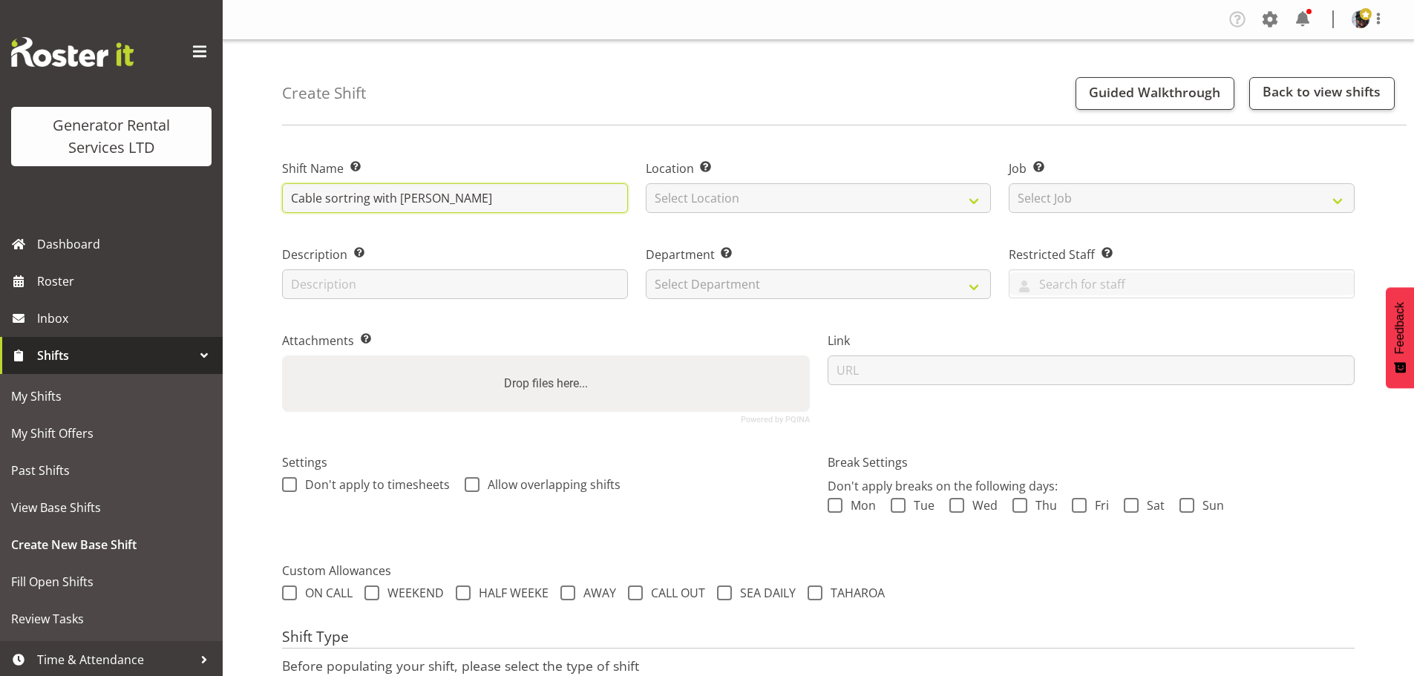
click at [367, 200] on input "Cable sortring with [PERSON_NAME]" at bounding box center [455, 198] width 346 height 30
click at [440, 201] on input "Cable sorting with [PERSON_NAME]" at bounding box center [455, 198] width 346 height 30
type input "Cable sorting with [PERSON_NAME] p during the day"
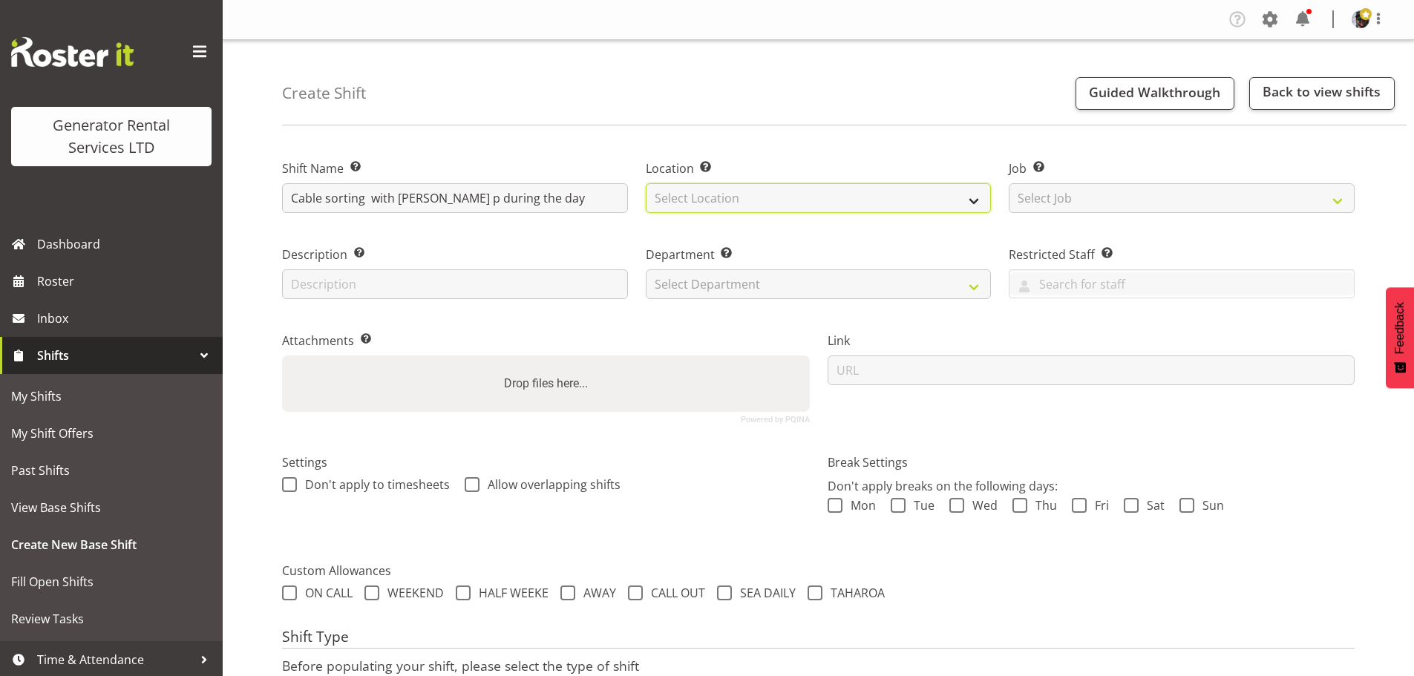
click at [737, 203] on select "Select Location [GEOGRAPHIC_DATA] [GEOGRAPHIC_DATA]" at bounding box center [819, 198] width 346 height 30
select select "28"
click at [646, 183] on select "Select Location [GEOGRAPHIC_DATA] [GEOGRAPHIC_DATA]" at bounding box center [819, 198] width 346 height 30
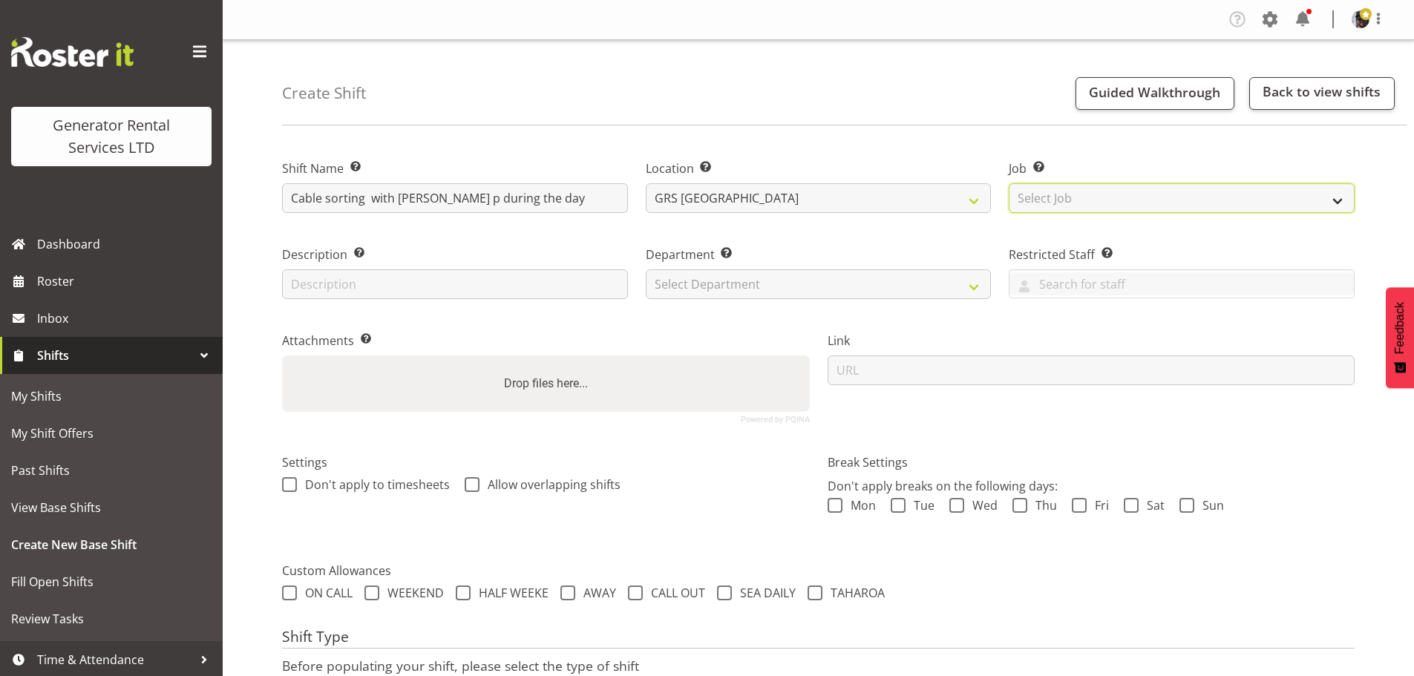
drag, startPoint x: 1028, startPoint y: 188, endPoint x: 1066, endPoint y: 205, distance: 41.2
click at [1029, 189] on select "Select Job Create new job 1.1 GRS AKL RENTALS 1.1 GRS AKL RENTALS AC 1.1 GRS AK…" at bounding box center [1181, 198] width 346 height 30
select select "9"
click at [1008, 183] on select "Select Job Create new job 1.1 GRS AKL RENTALS 1.1 GRS AKL RENTALS AC 1.1 GRS AK…" at bounding box center [1181, 198] width 346 height 30
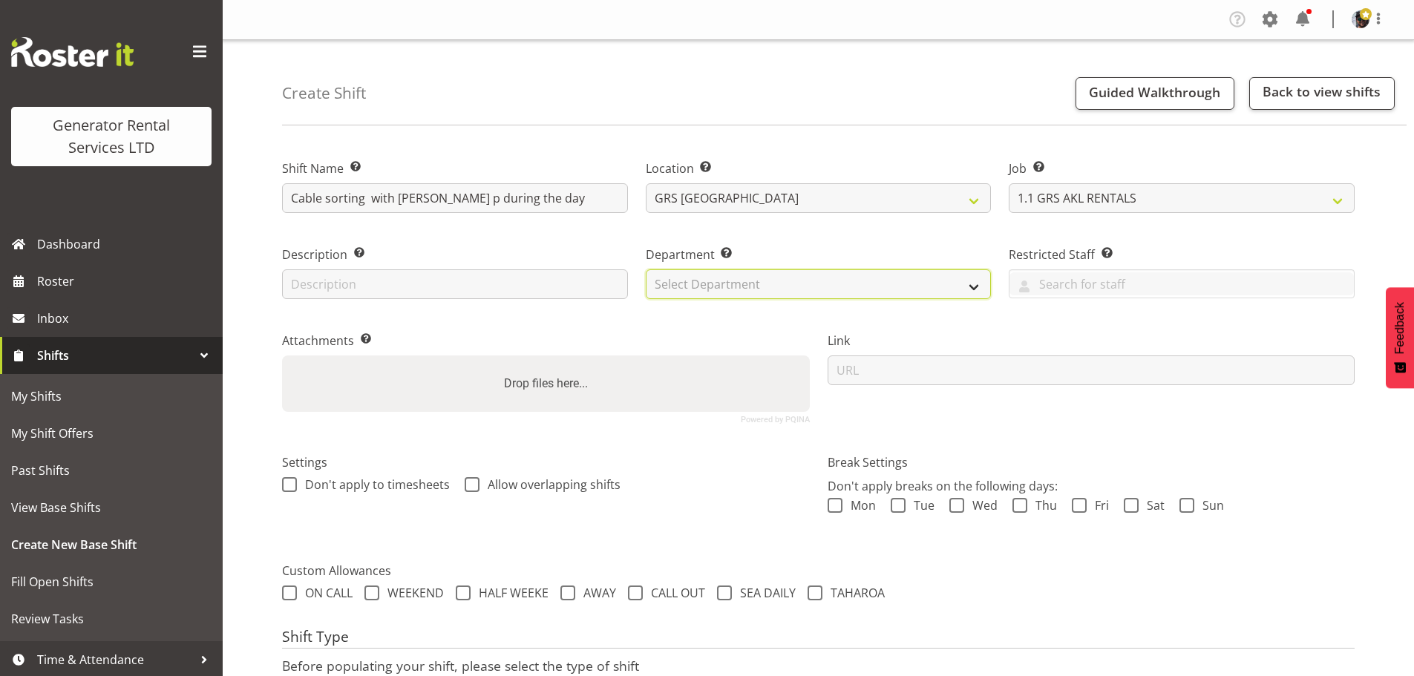
click at [894, 283] on select "Select Department GRS HIRE AKL GRS HIRE TGA GRS HIRE HST GRS TAHAROA GRS SALES …" at bounding box center [819, 284] width 346 height 30
select select "20"
click at [646, 269] on select "Select Department GRS HIRE AKL GRS HIRE TGA GRS HIRE HST GRS TAHAROA GRS SALES …" at bounding box center [819, 284] width 346 height 30
click at [862, 237] on div "Department Set the department that the shift relates to. GRS HIRE AKL GRS HIRE …" at bounding box center [819, 268] width 364 height 86
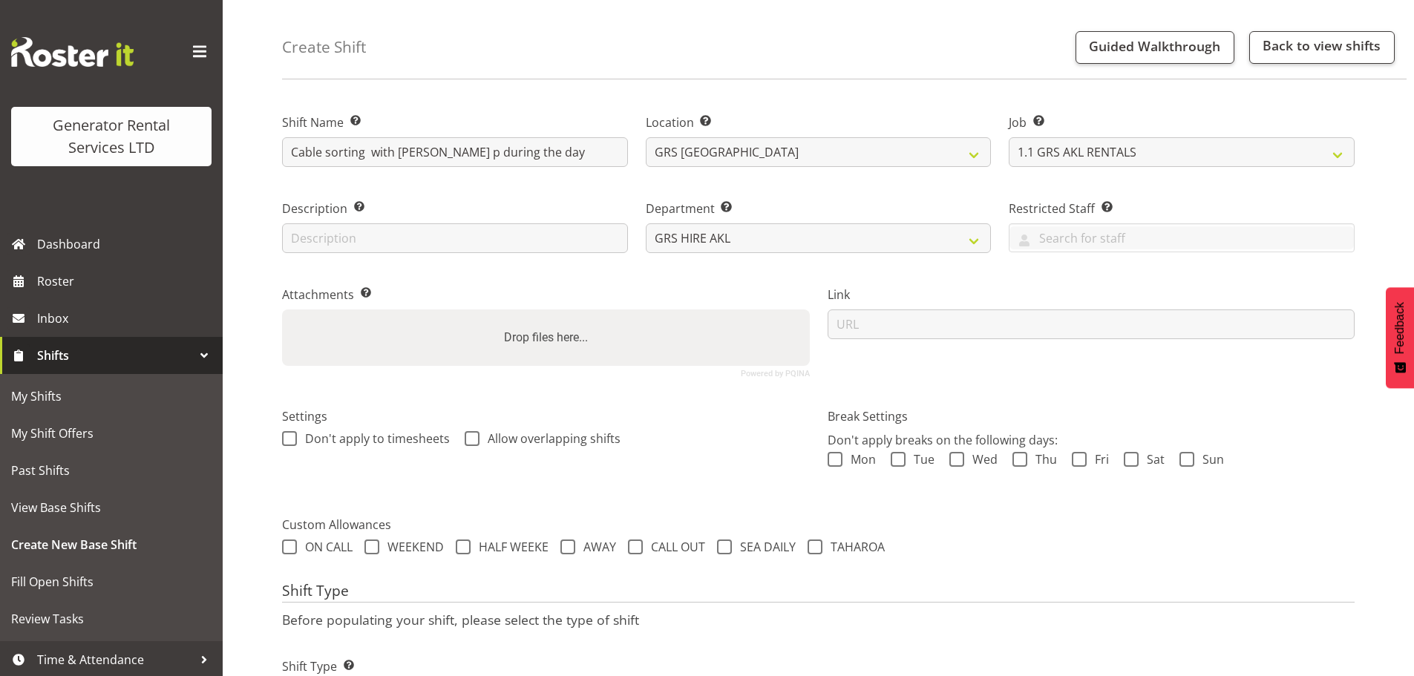
scroll to position [127, 0]
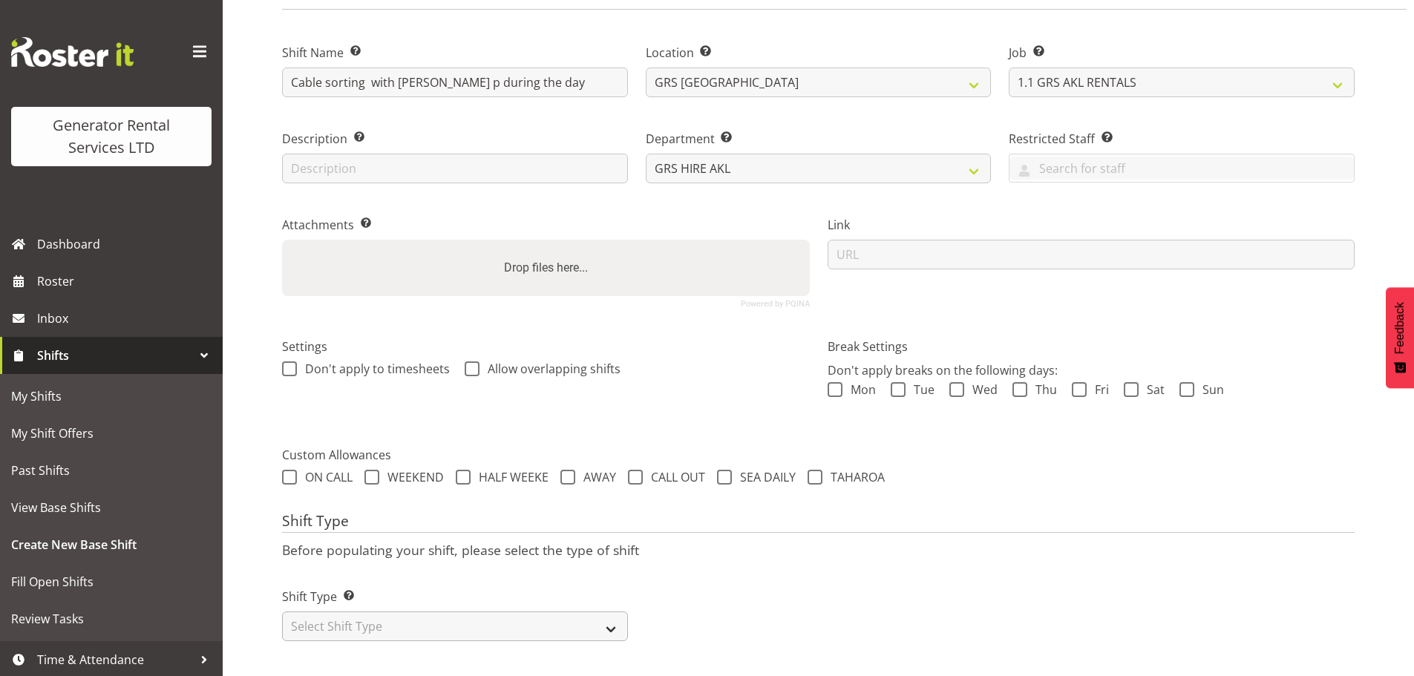
drag, startPoint x: 566, startPoint y: 631, endPoint x: 560, endPoint y: 619, distance: 13.9
click at [566, 631] on div "Shift Type Shift Types: One Off – Select this if you would like a single shift …" at bounding box center [455, 608] width 364 height 83
click at [554, 612] on select "Select Shift Type One Off Shift Recurring Shift Rotating Shift" at bounding box center [455, 626] width 346 height 30
select select "one_off"
click at [282, 611] on select "Select Shift Type One Off Shift Recurring Shift Rotating Shift" at bounding box center [455, 626] width 346 height 30
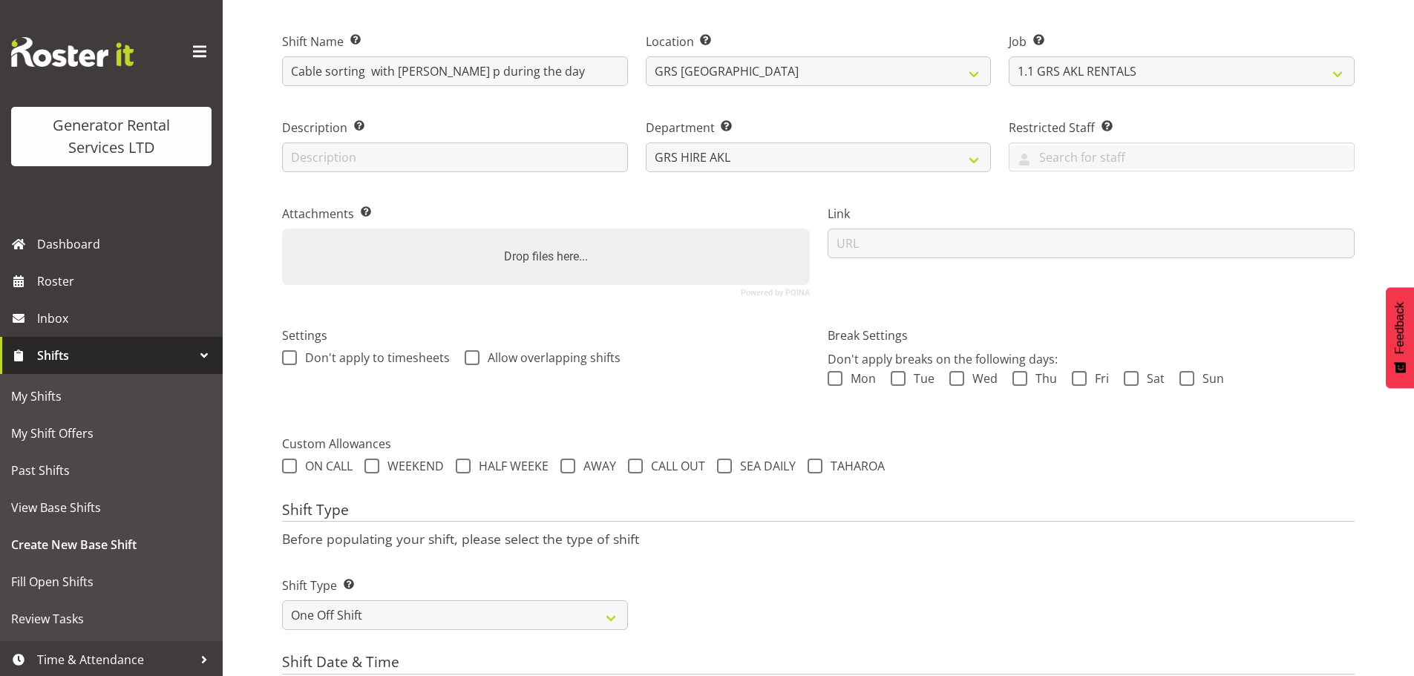
click at [823, 567] on div "Shift Type Shift Types: One Off – Select this if you would like a single shift …" at bounding box center [818, 597] width 1090 height 83
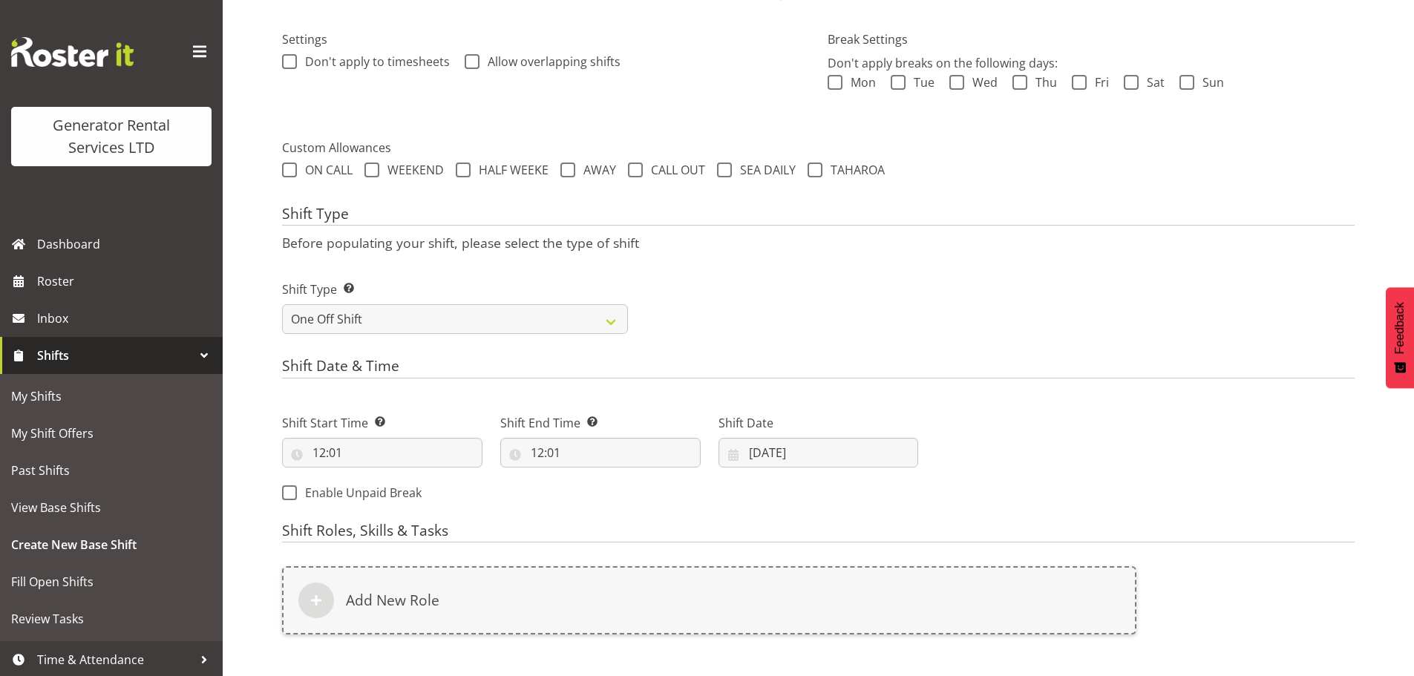
scroll to position [424, 0]
click at [813, 452] on input "18/08/2025" at bounding box center [818, 452] width 200 height 30
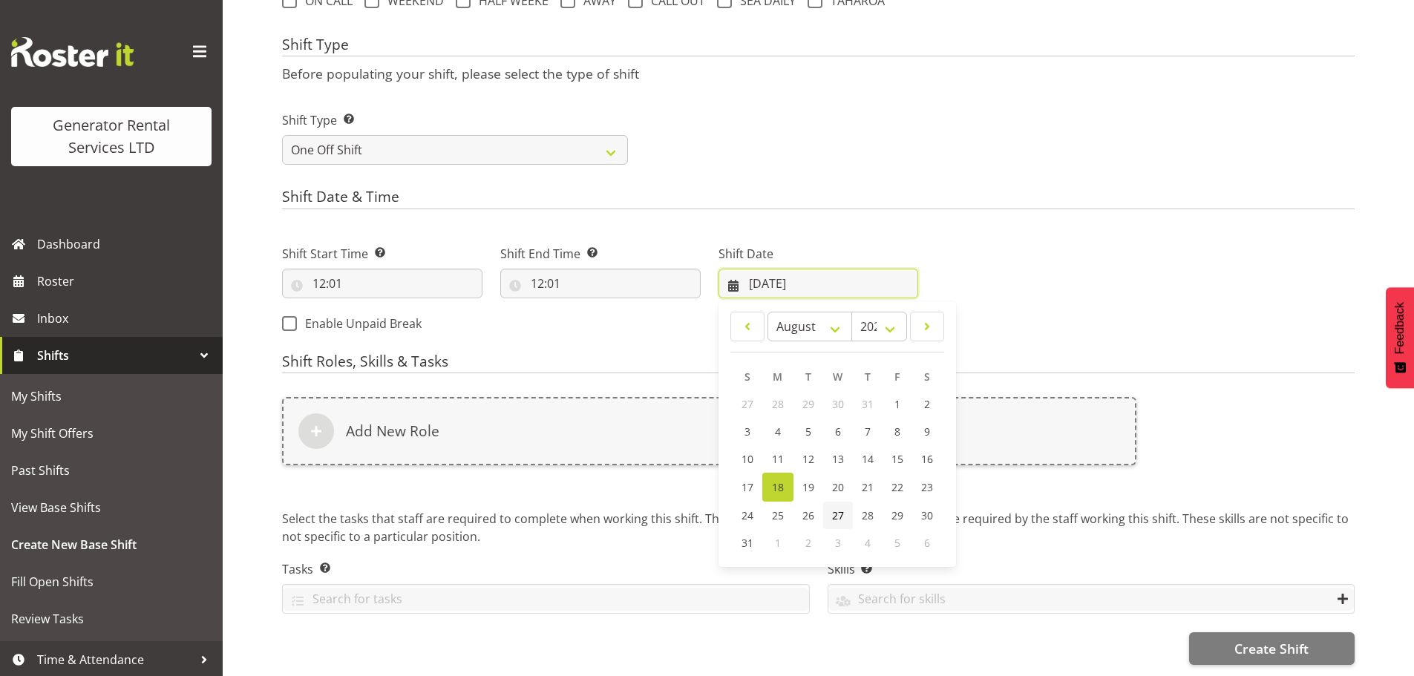
scroll to position [603, 0]
click at [821, 478] on link "19" at bounding box center [808, 487] width 30 height 29
type input "19/08/2025"
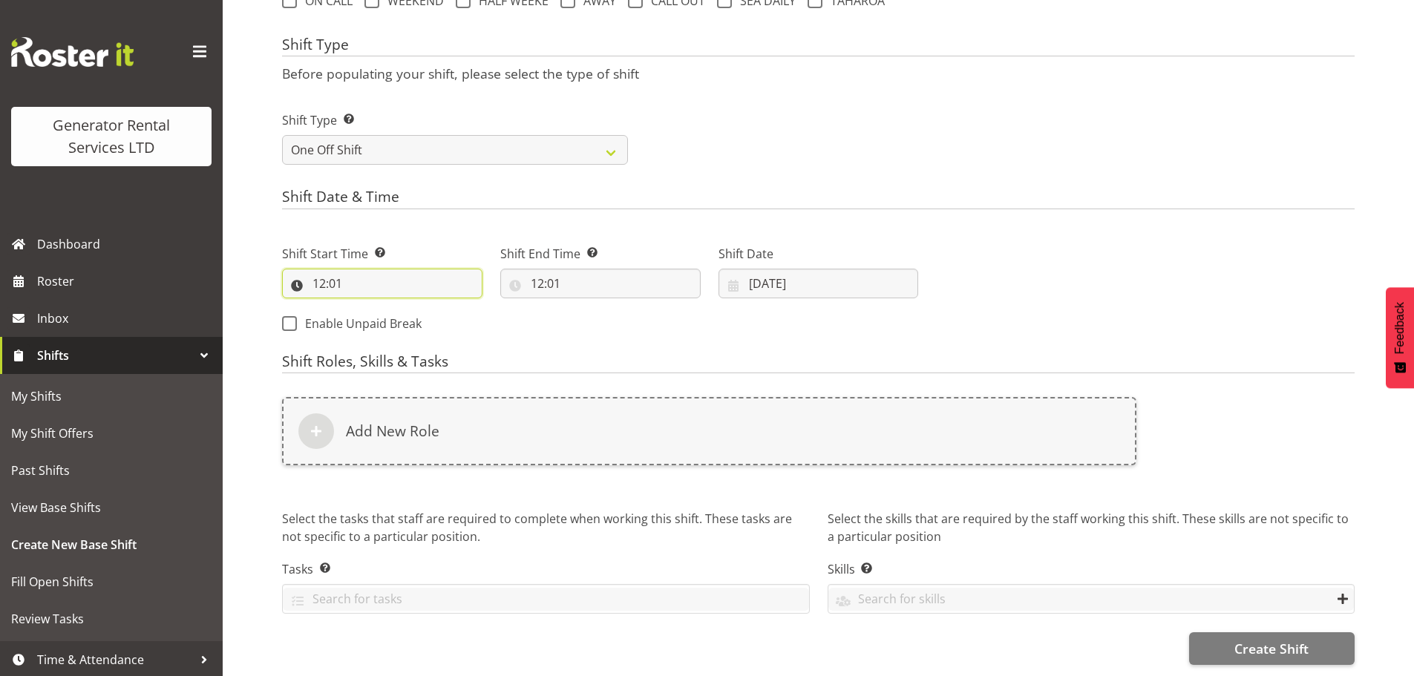
click at [329, 278] on input "12:01" at bounding box center [382, 284] width 200 height 30
click at [389, 311] on select "00 01 02 03 04 05 06 07 08 09 10 11 12 13 14 15 16 17 18 19 20 21 22 23" at bounding box center [383, 322] width 33 height 30
select select "9"
click at [367, 307] on select "00 01 02 03 04 05 06 07 08 09 10 11 12 13 14 15 16 17 18 19 20 21 22 23" at bounding box center [383, 322] width 33 height 30
type input "09:01"
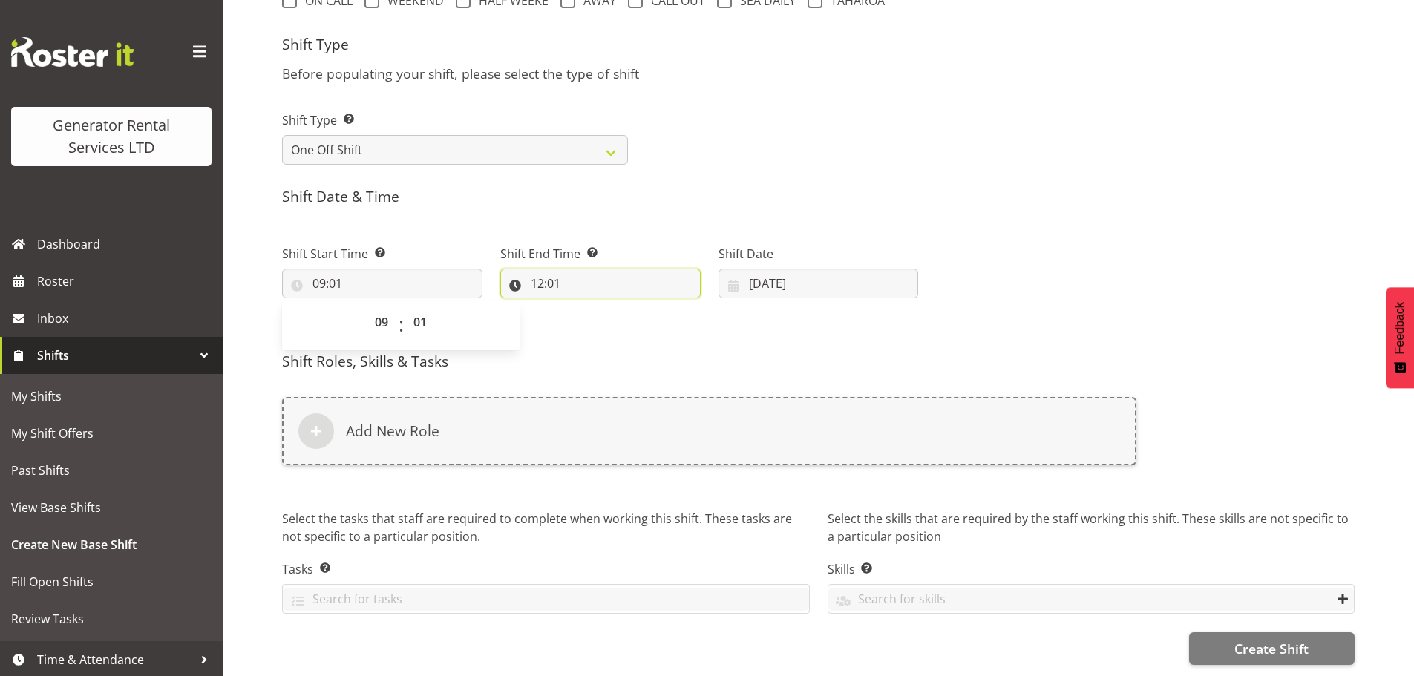
click at [543, 277] on input "12:01" at bounding box center [600, 284] width 200 height 30
click at [599, 312] on select "00 01 02 03 04 05 06 07 08 09 10 11 12 13 14 15 16 17 18 19 20 21 22 23" at bounding box center [601, 322] width 33 height 30
select select "14"
click at [585, 307] on select "00 01 02 03 04 05 06 07 08 09 10 11 12 13 14 15 16 17 18 19 20 21 22 23" at bounding box center [601, 322] width 33 height 30
type input "14:01"
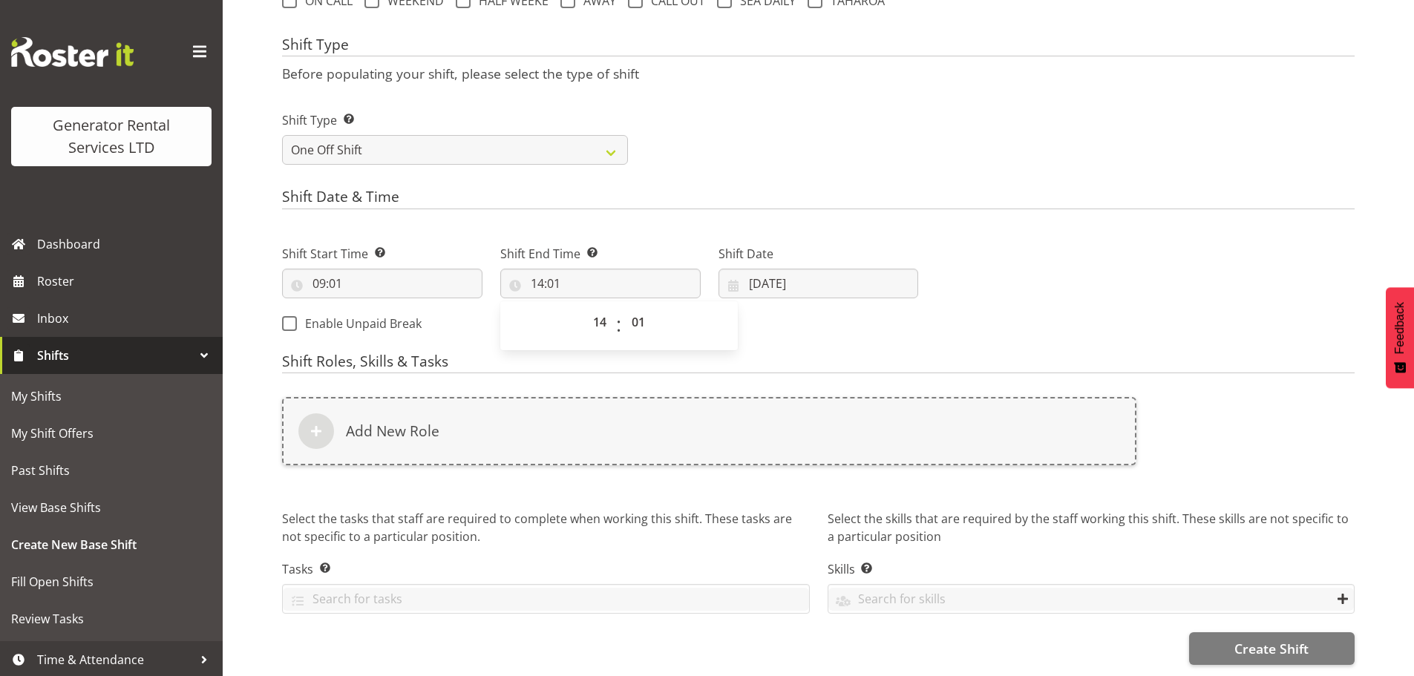
click at [640, 188] on h4 "Shift Date & Time" at bounding box center [818, 198] width 1072 height 21
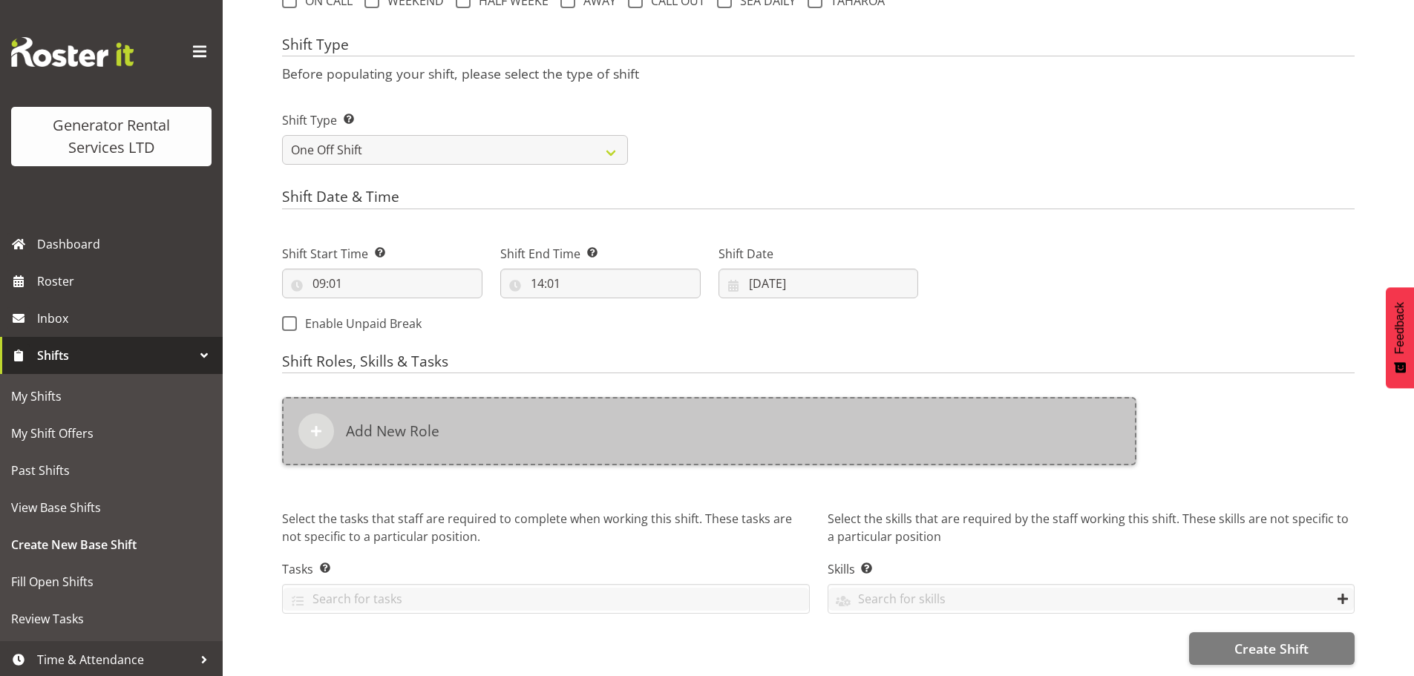
click at [649, 442] on div "Add New Role" at bounding box center [709, 431] width 854 height 68
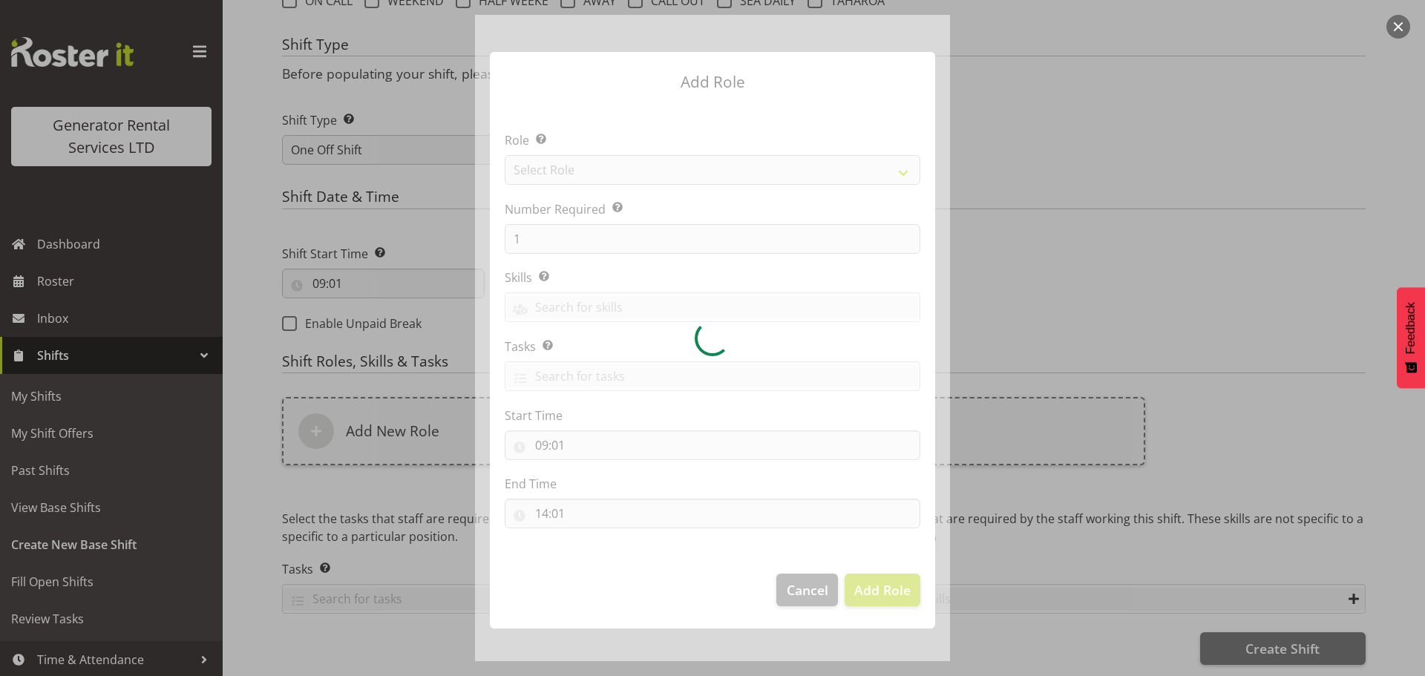
click at [653, 161] on div at bounding box center [712, 338] width 475 height 646
click at [650, 174] on div at bounding box center [712, 338] width 475 height 646
click at [650, 175] on div at bounding box center [712, 338] width 475 height 646
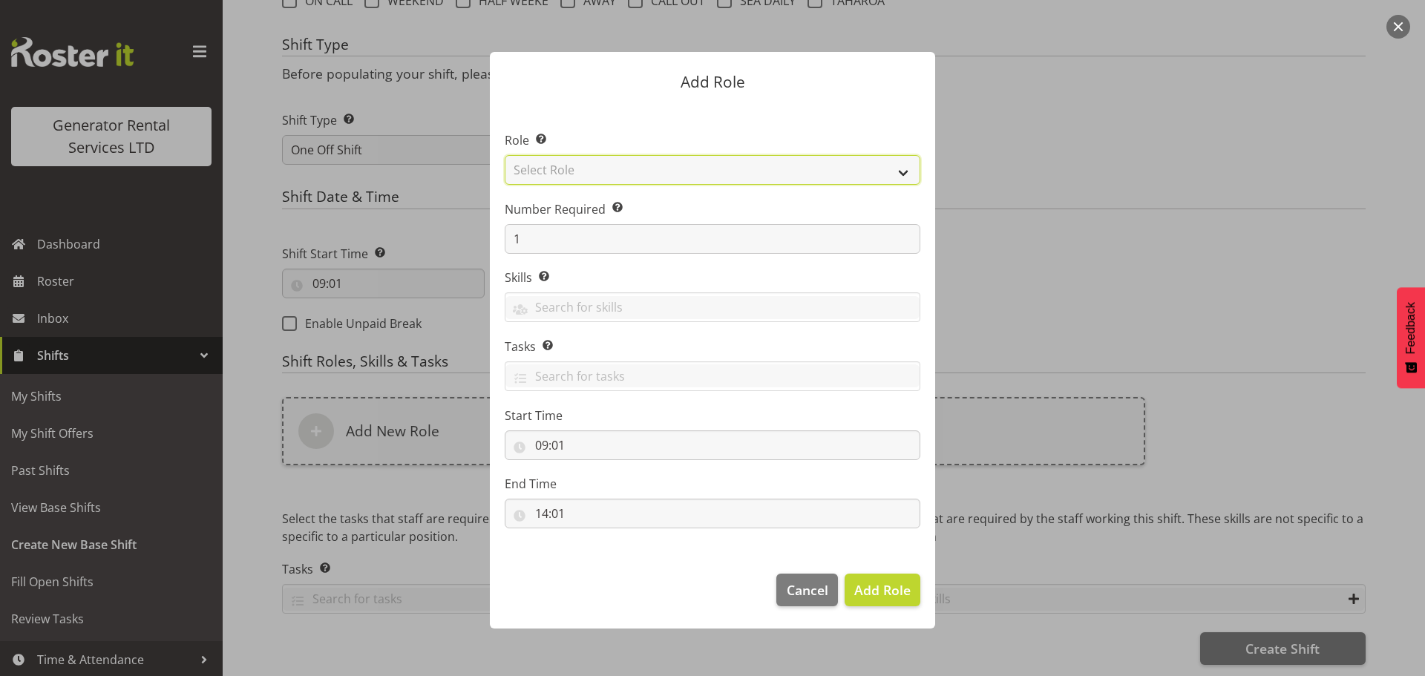
click at [650, 175] on select "Select Role Account Manager Electrician Engineering GM HSEQ manager MECH Mechan…" at bounding box center [713, 170] width 416 height 30
select select "21"
click at [505, 155] on select "Select Role Account Manager Electrician Engineering GM HSEQ manager MECH Mechan…" at bounding box center [713, 170] width 416 height 30
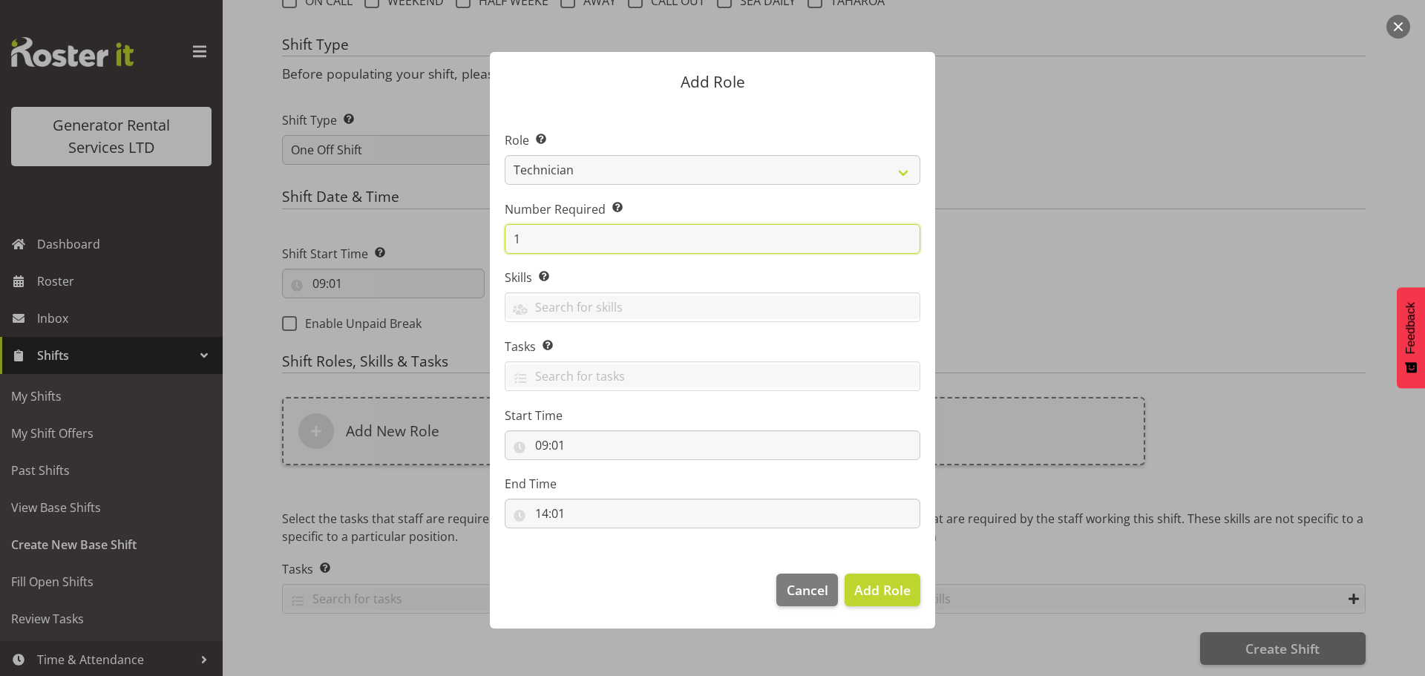
click at [571, 233] on input "1" at bounding box center [713, 239] width 416 height 30
type input "2"
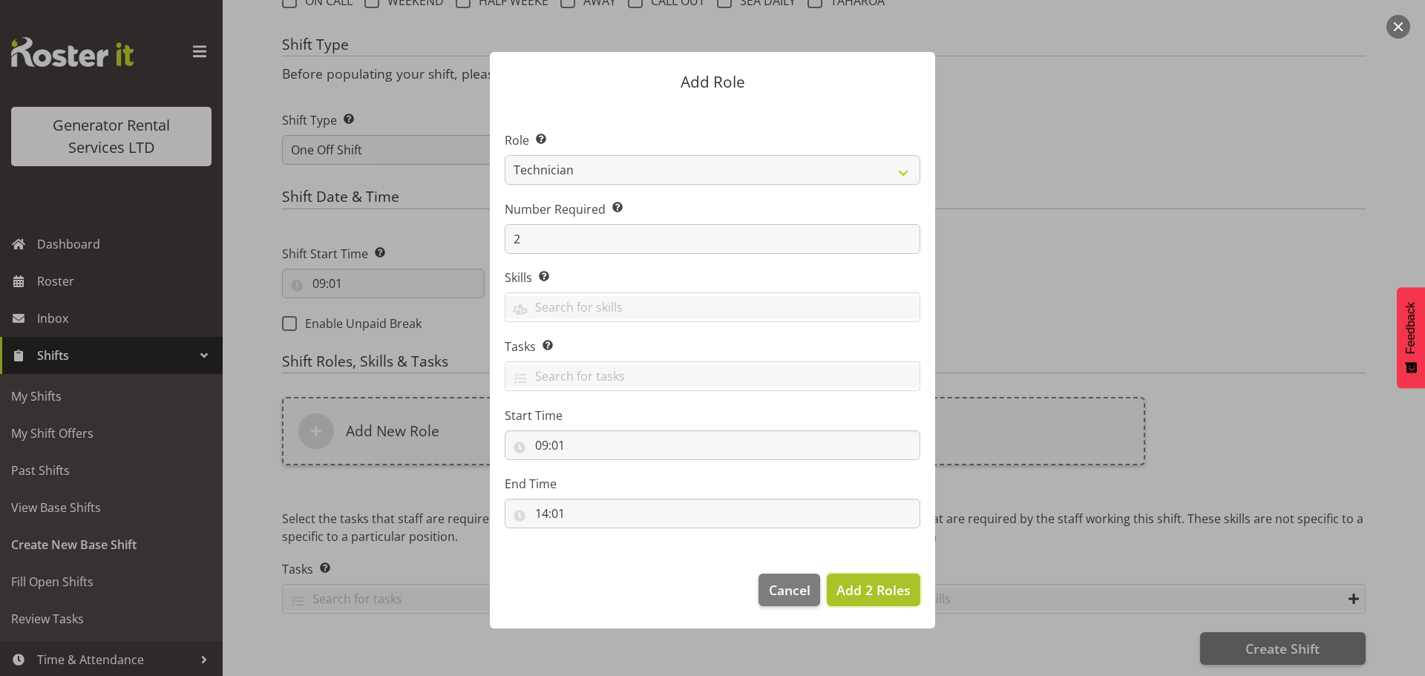
click at [853, 579] on button "Add 2 Roles" at bounding box center [873, 590] width 93 height 33
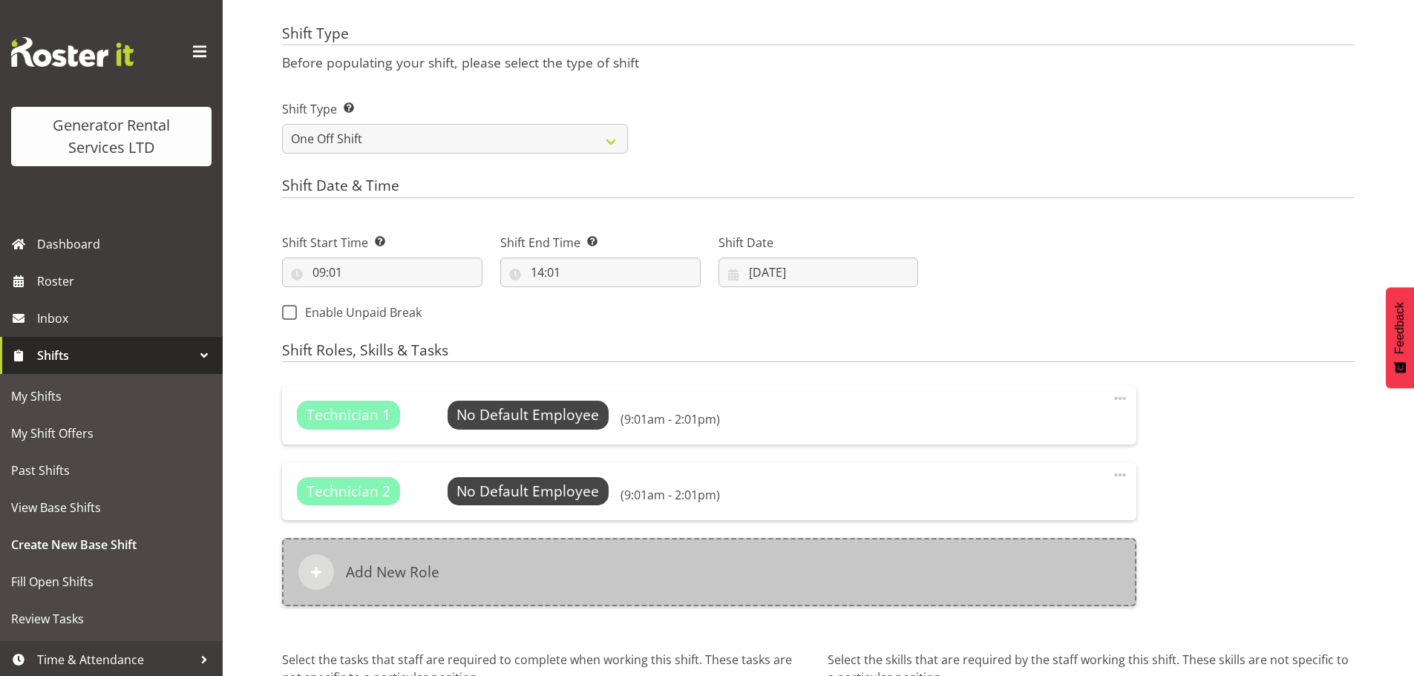
click at [588, 559] on div "Add New Role" at bounding box center [709, 572] width 854 height 68
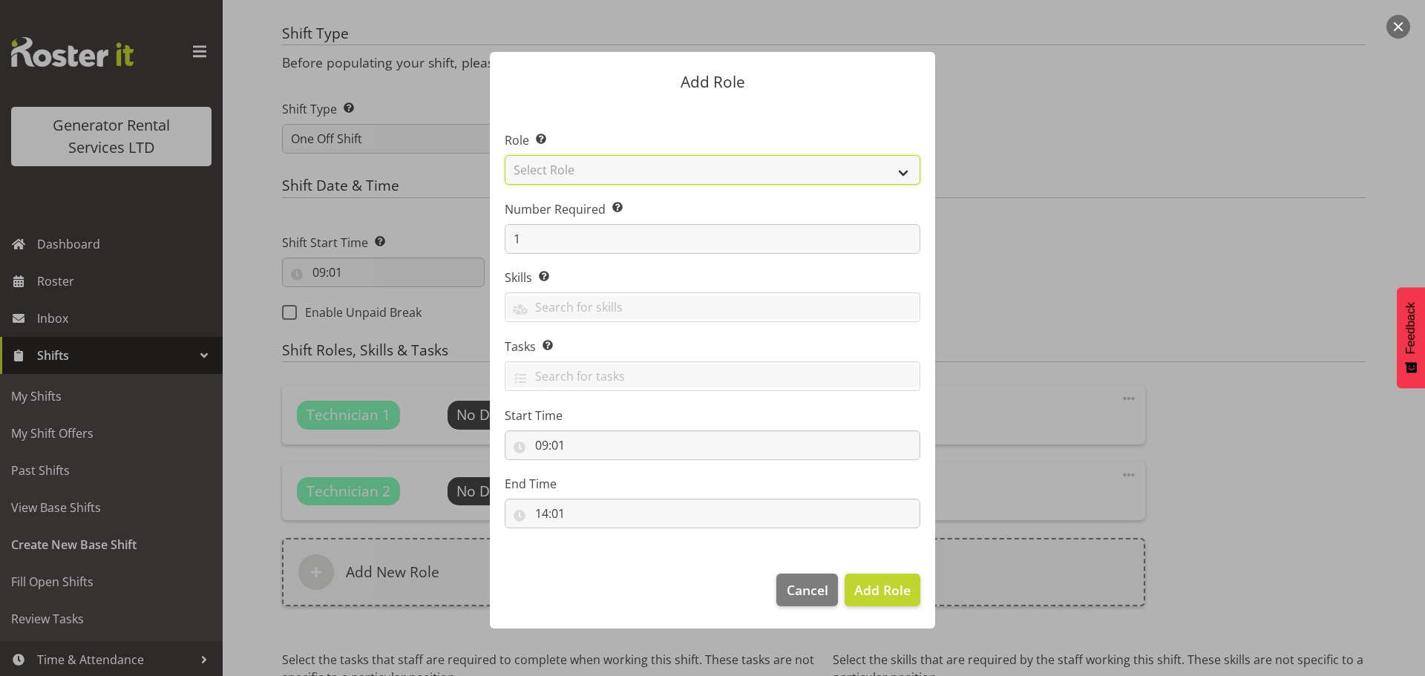
click at [660, 165] on select "Select Role Account Manager Electrician Engineering GM HSEQ manager MECH Mechan…" at bounding box center [713, 170] width 416 height 30
select select "20"
click at [505, 155] on select "Select Role Account Manager Electrician Engineering GM HSEQ manager MECH Mechan…" at bounding box center [713, 170] width 416 height 30
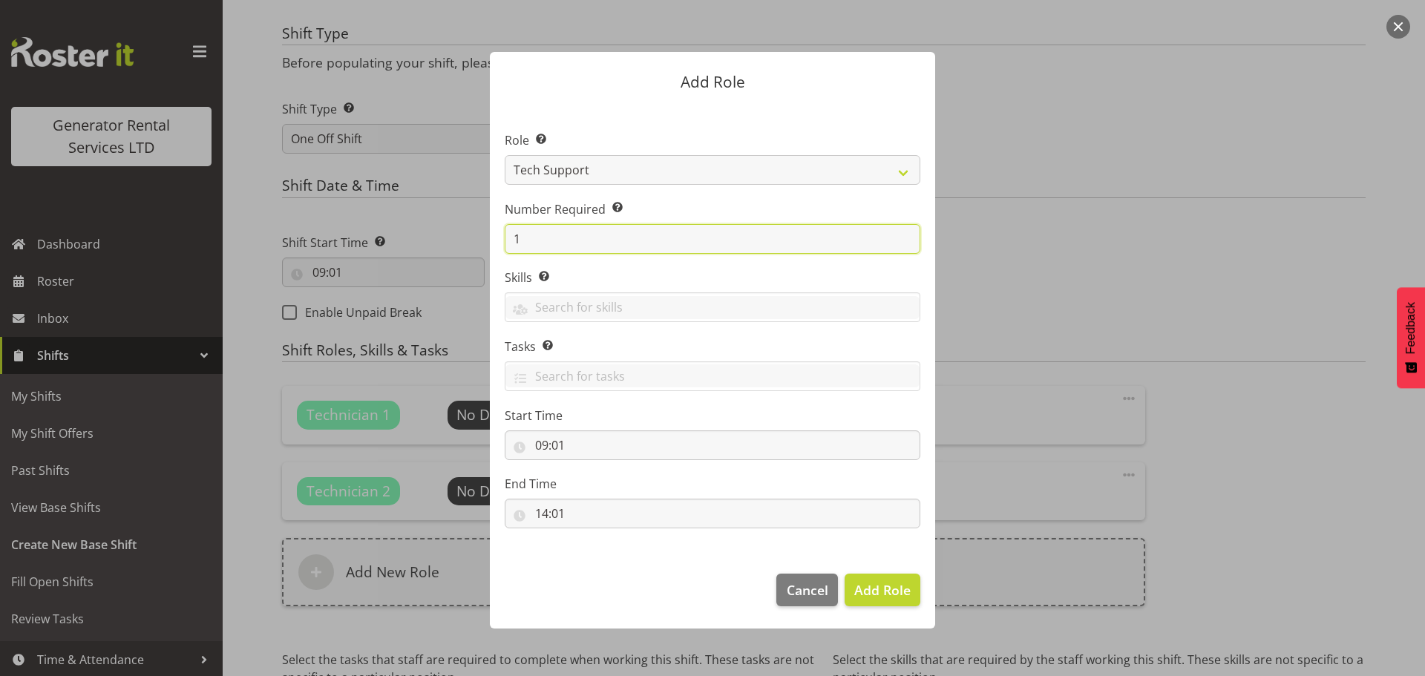
click at [575, 247] on input "1" at bounding box center [713, 239] width 416 height 30
type input "2"
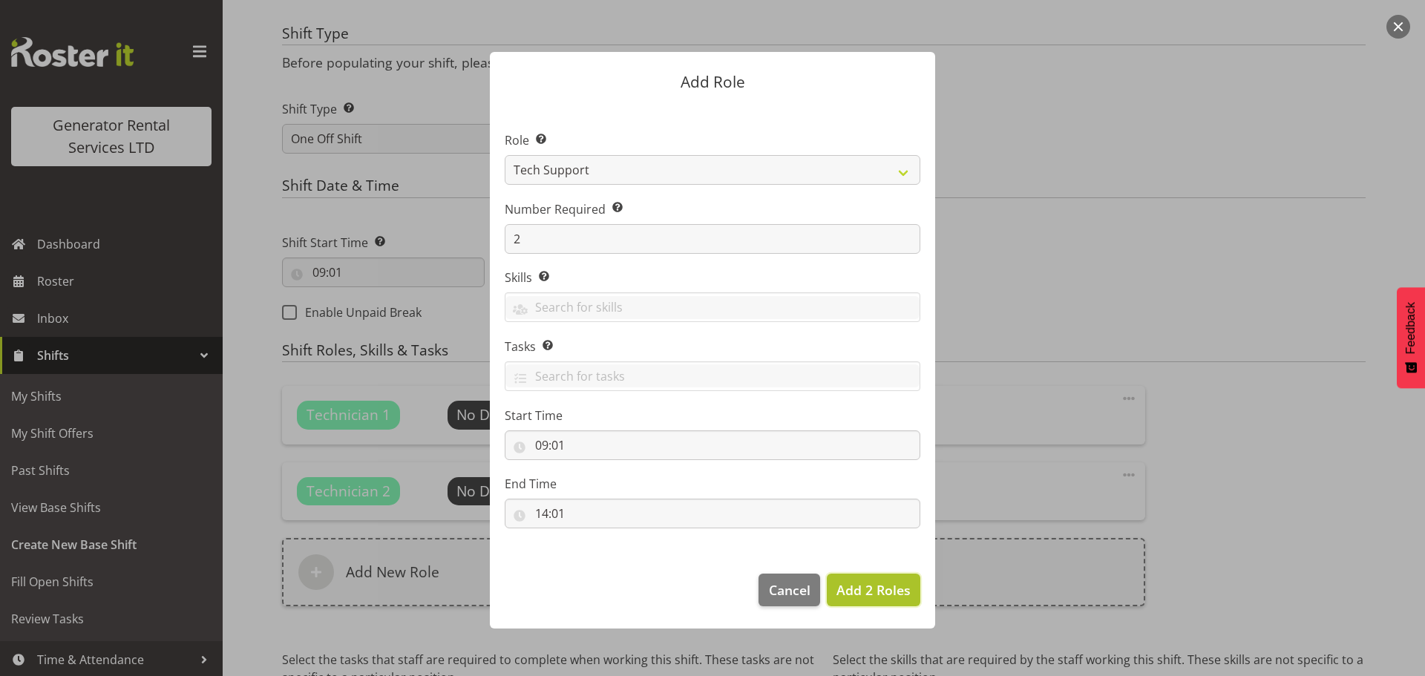
click at [899, 594] on span "Add 2 Roles" at bounding box center [873, 590] width 74 height 18
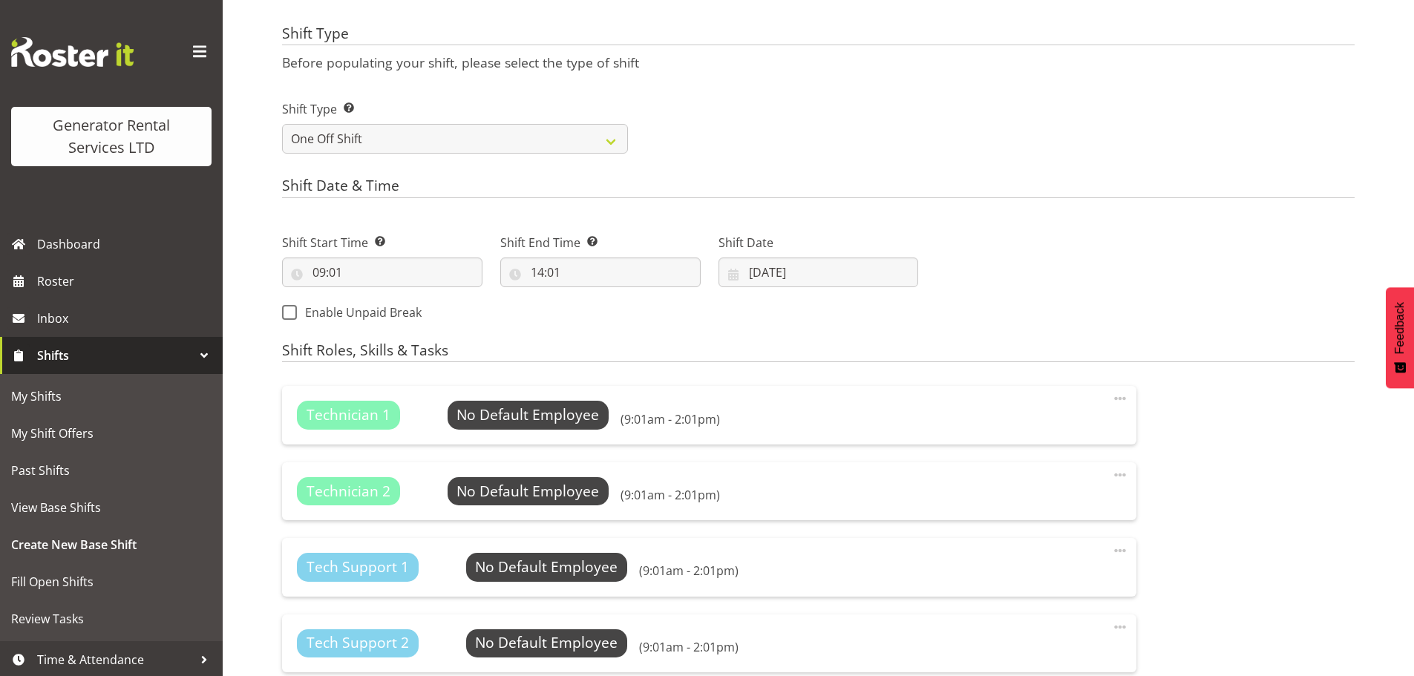
click at [1013, 321] on div "Next Shifts" at bounding box center [1145, 273] width 436 height 120
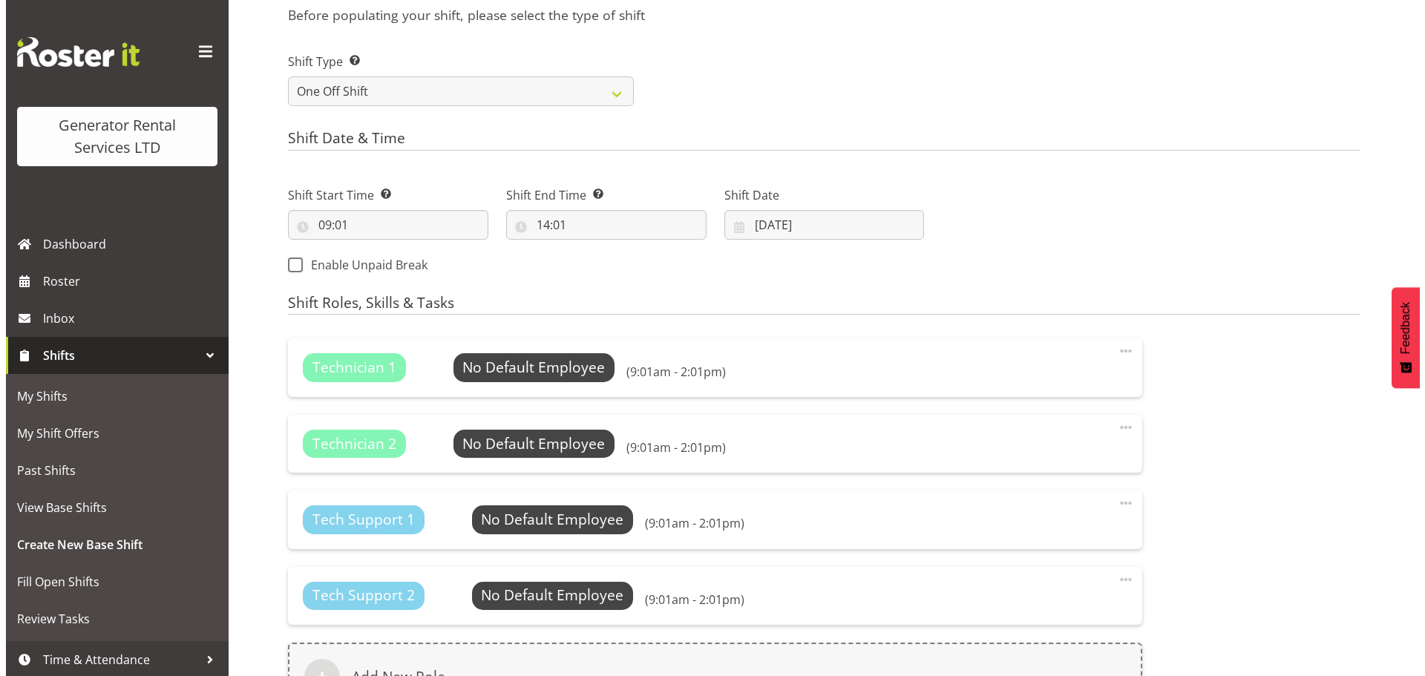
scroll to position [677, 0]
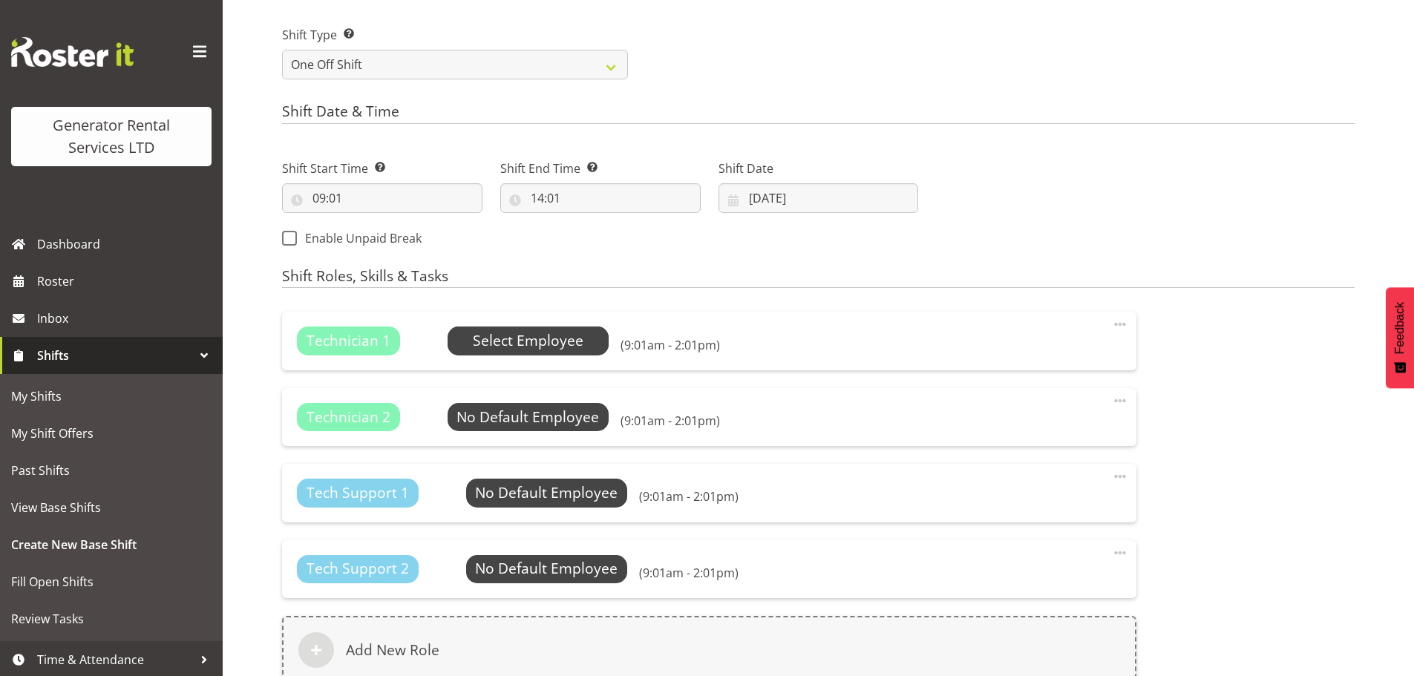
click at [550, 347] on span "Select Employee" at bounding box center [528, 341] width 111 height 22
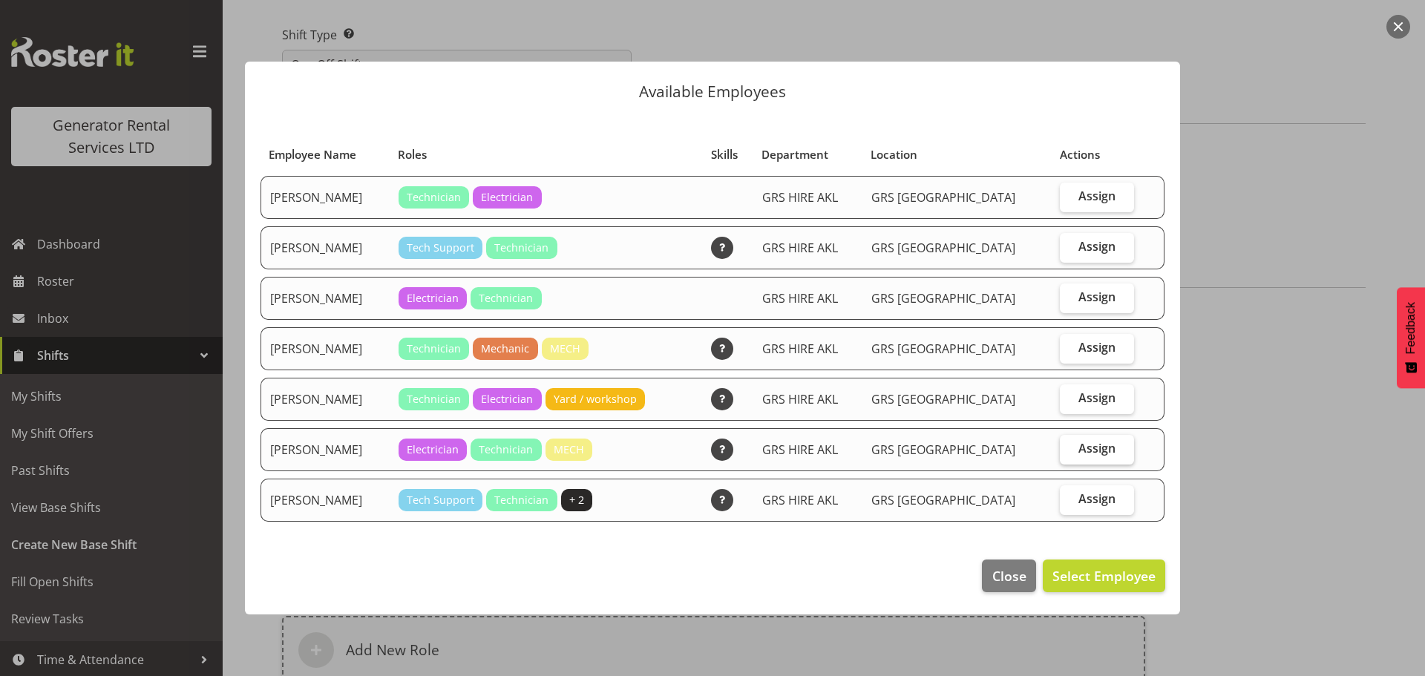
click at [1081, 456] on span "Assign" at bounding box center [1096, 448] width 37 height 15
click at [1069, 453] on input "Assign" at bounding box center [1065, 449] width 10 height 10
checkbox input "true"
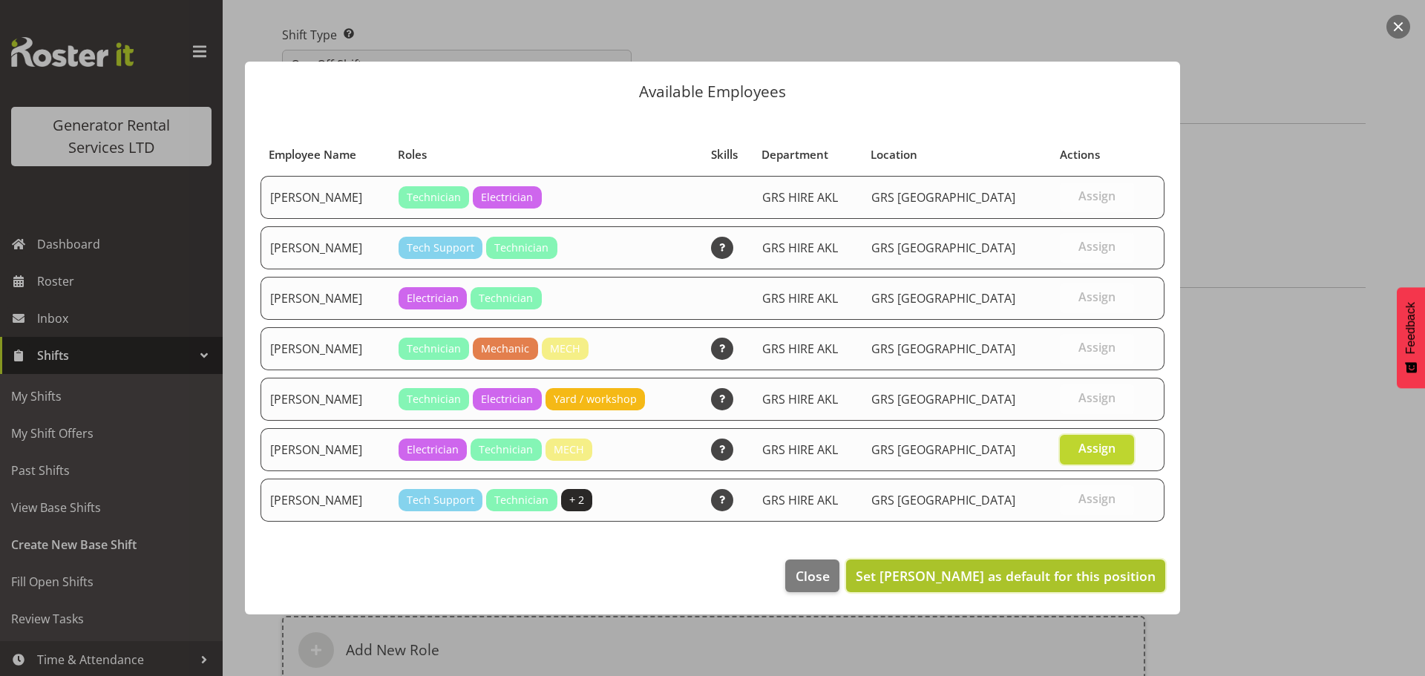
click at [1095, 585] on span "Set Sam Peters as default for this position" at bounding box center [1006, 575] width 300 height 19
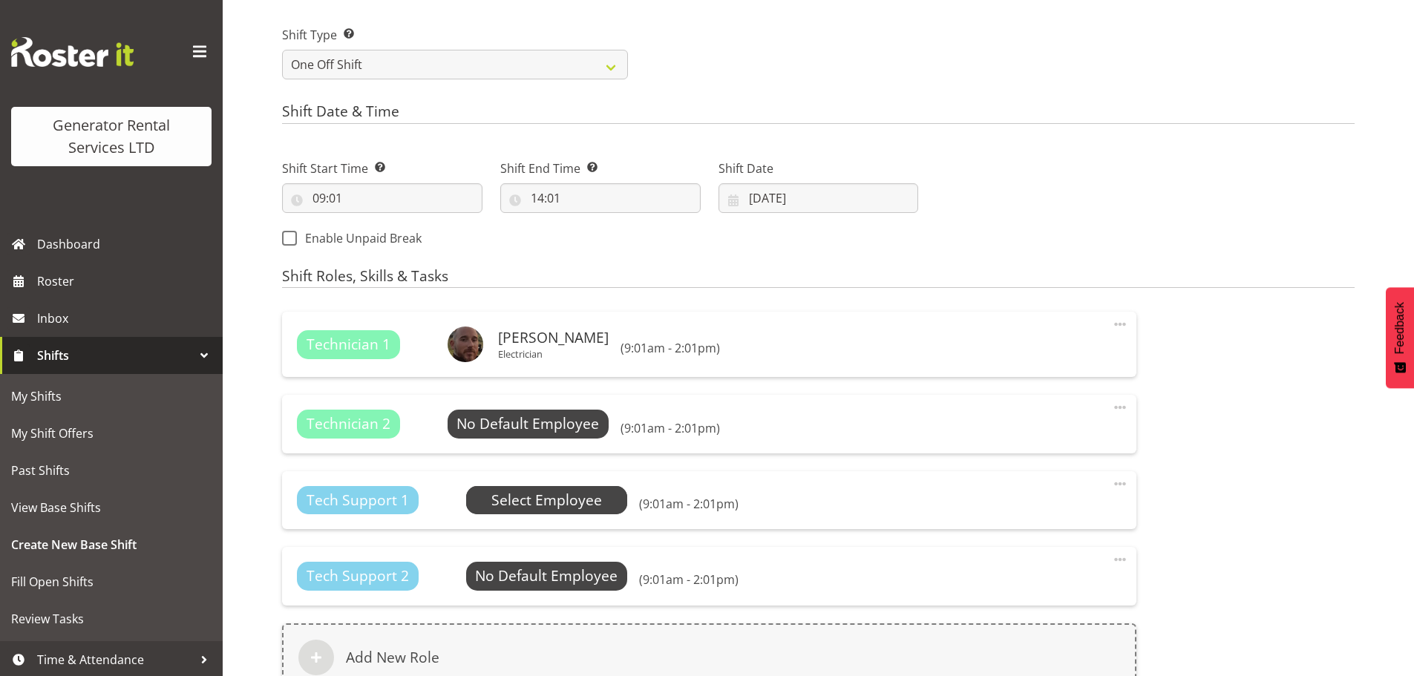
click at [0, 0] on span "Select Employee" at bounding box center [0, 0] width 0 height 0
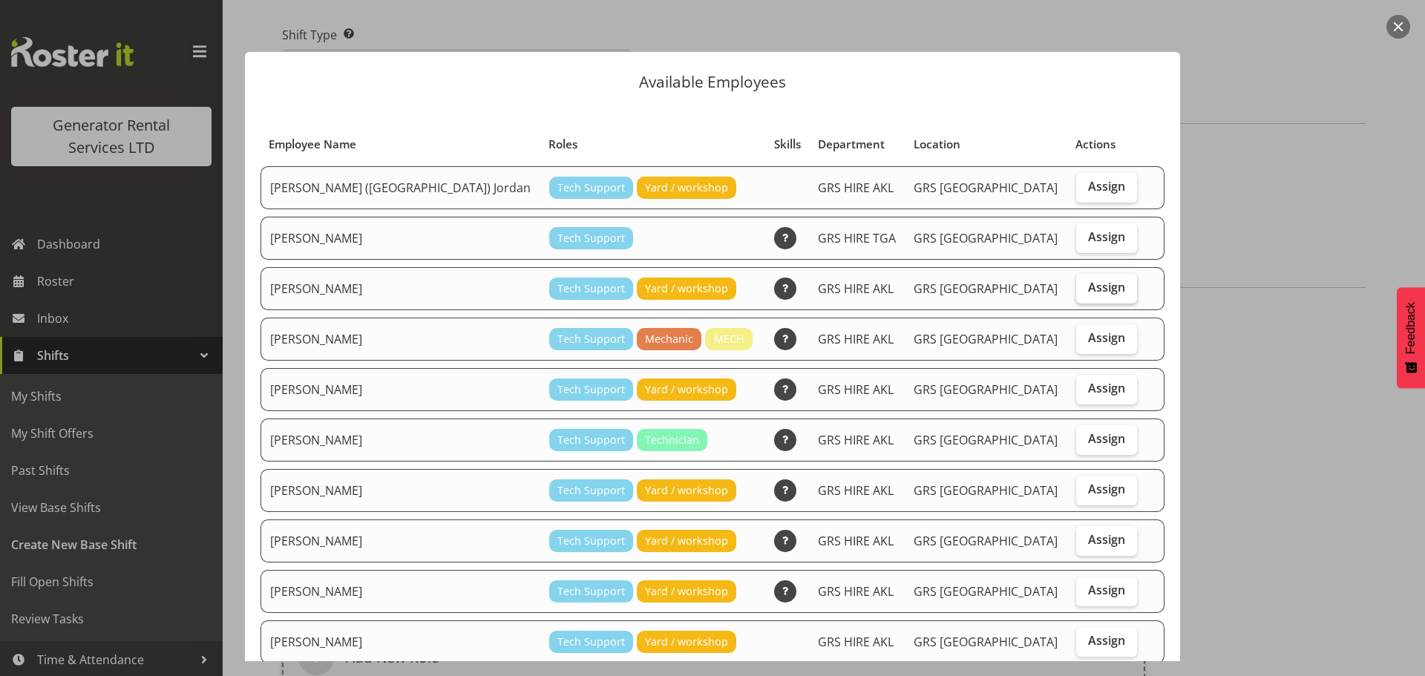
click at [1076, 290] on label "Assign" at bounding box center [1106, 289] width 61 height 30
click at [1076, 290] on input "Assign" at bounding box center [1081, 288] width 10 height 10
checkbox input "true"
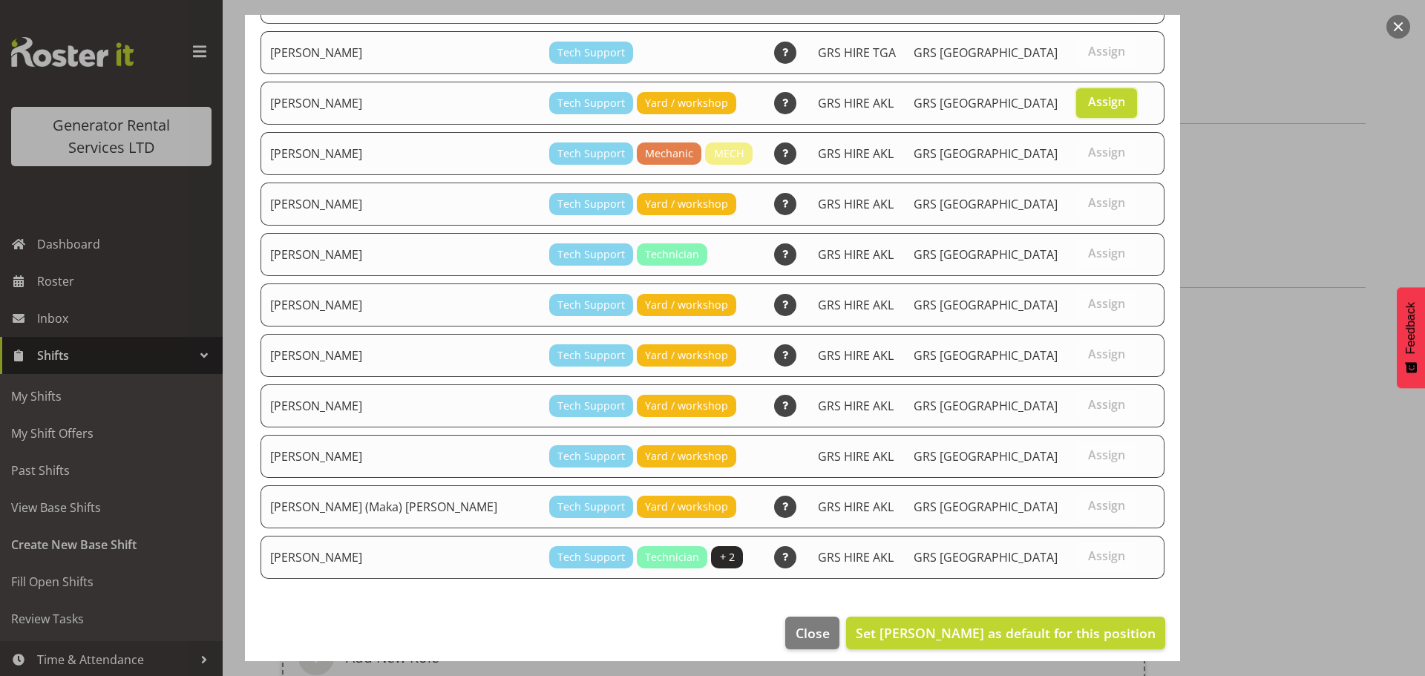
scroll to position [196, 0]
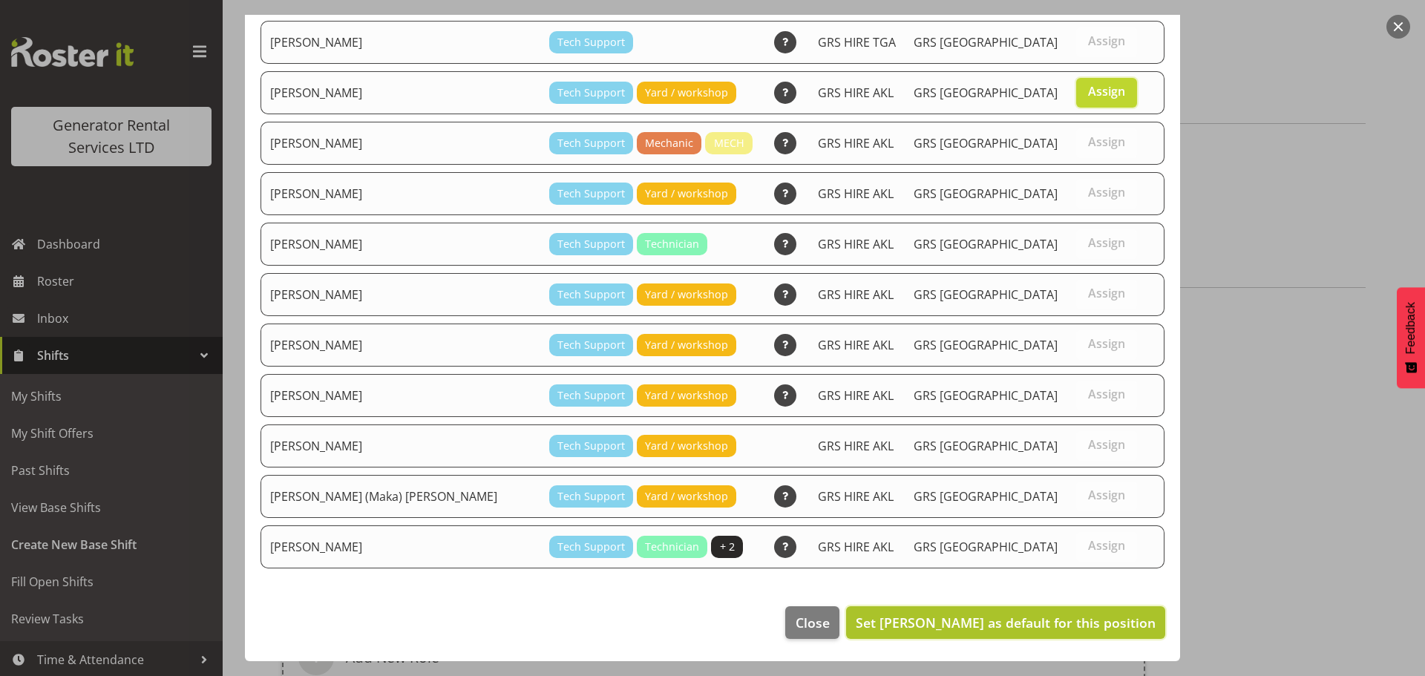
click at [1008, 615] on span "Set Caleb Phillips as default for this position" at bounding box center [1006, 623] width 300 height 18
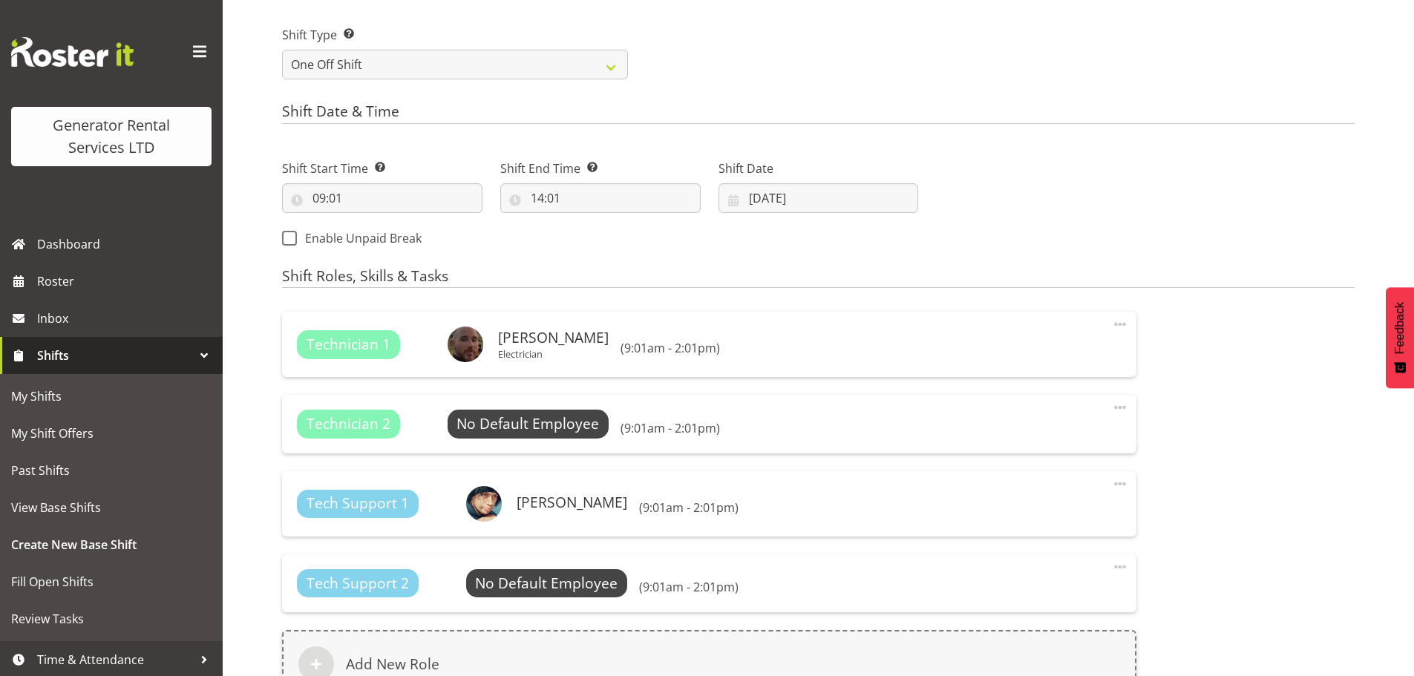
click at [568, 600] on div "Tech Support 2 No Default Employee Select Employee (9:01am - 2:01pm) Edit Delete" at bounding box center [709, 583] width 854 height 58
click at [0, 0] on span "Select Employee" at bounding box center [0, 0] width 0 height 0
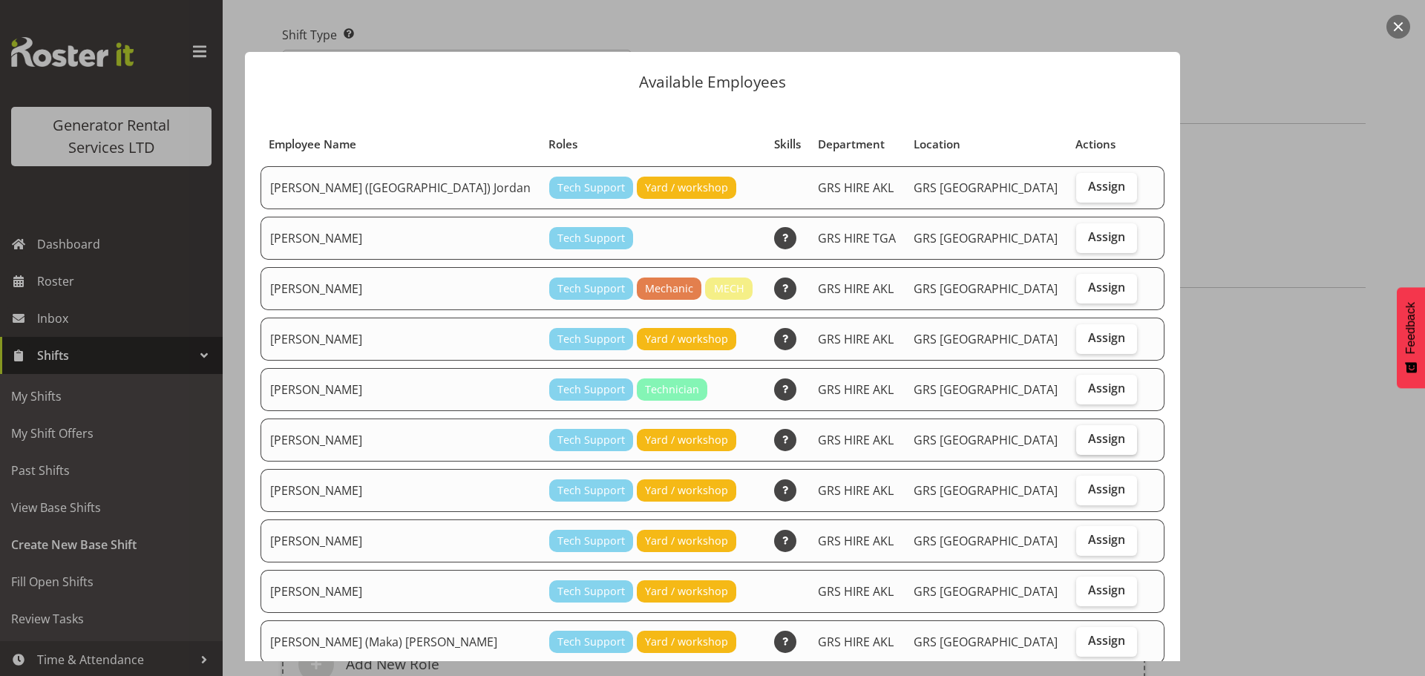
click at [1088, 442] on span "Assign" at bounding box center [1106, 438] width 37 height 15
click at [1076, 442] on input "Assign" at bounding box center [1081, 439] width 10 height 10
checkbox input "true"
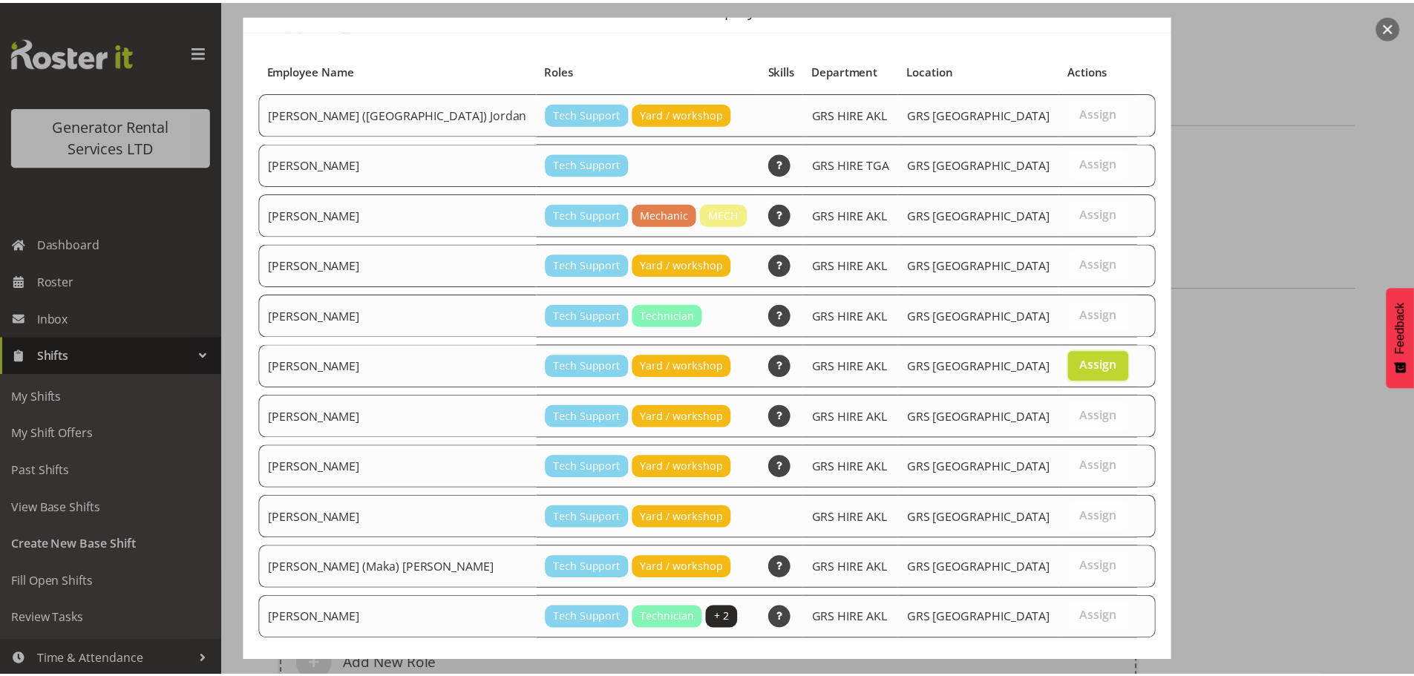
scroll to position [145, 0]
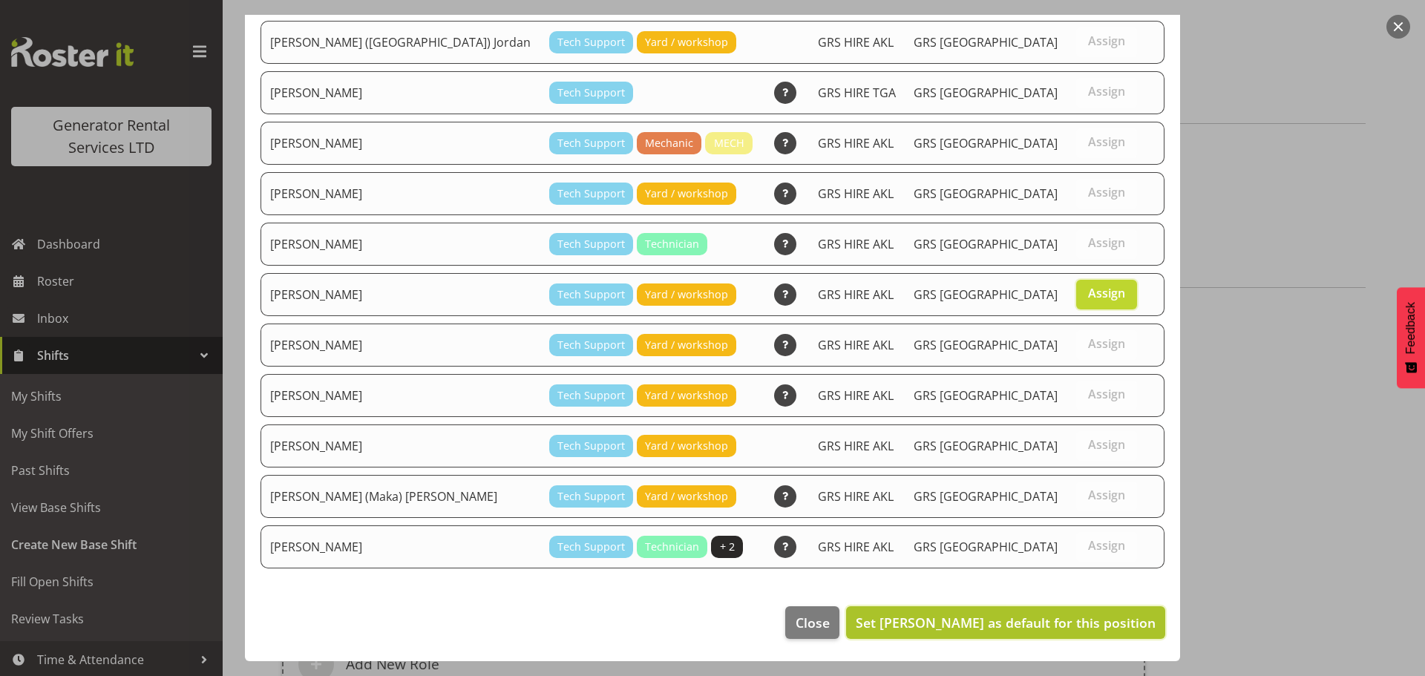
click at [1045, 617] on span "Set Michael Marshall as default for this position" at bounding box center [1006, 623] width 300 height 18
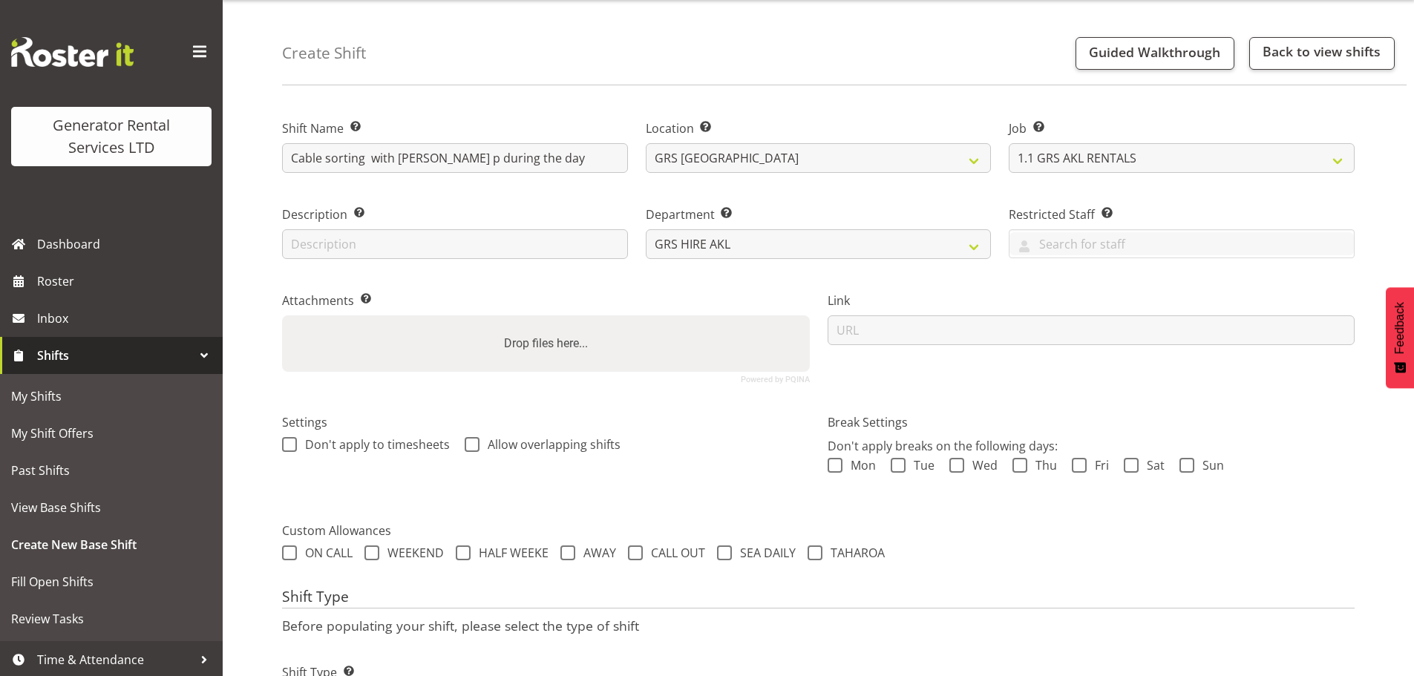
scroll to position [0, 0]
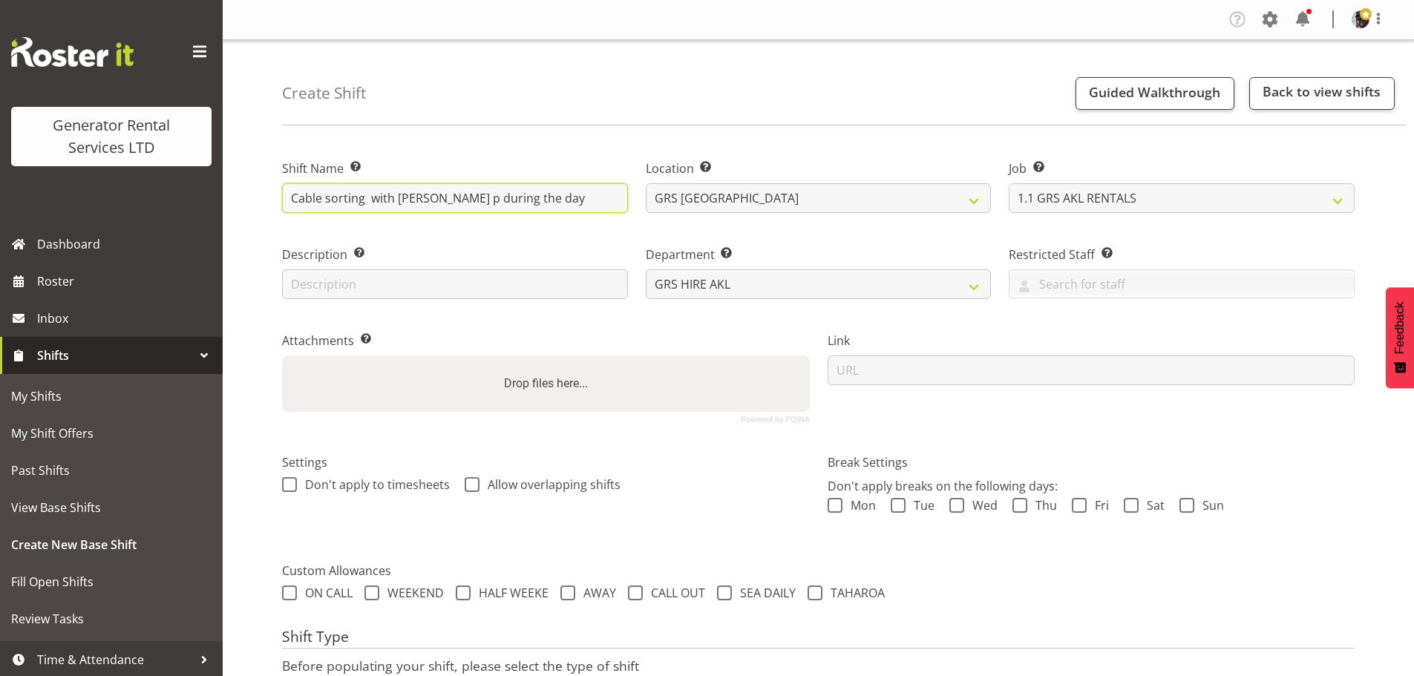
click at [371, 198] on input "Cable sorting with sam p during the day" at bounding box center [455, 198] width 346 height 30
click at [610, 73] on div "Create Shift Guided Walkthrough Back to view shifts" at bounding box center [844, 82] width 1124 height 85
click at [444, 196] on input "Cable sorting and stock take with sam p during the day" at bounding box center [455, 198] width 346 height 30
type input "Cable sorting and stock take event cabling with sam p during the day"
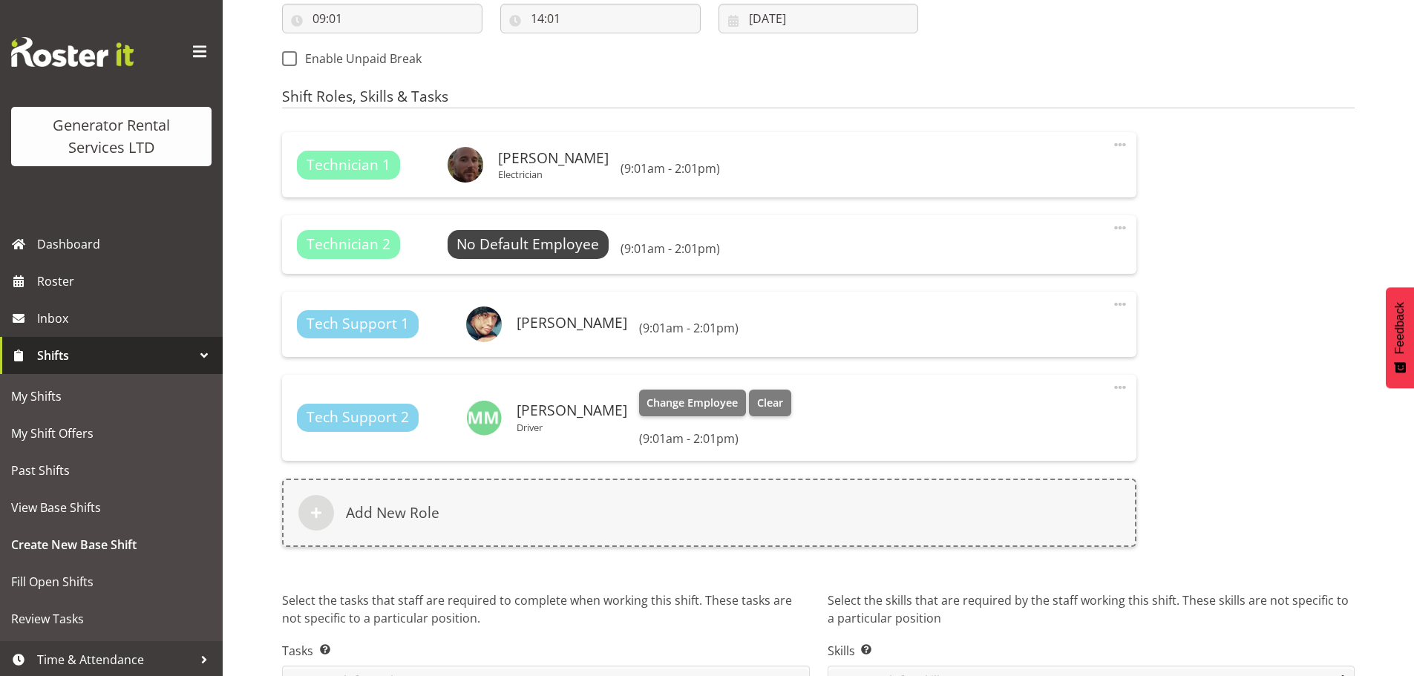
scroll to position [890, 0]
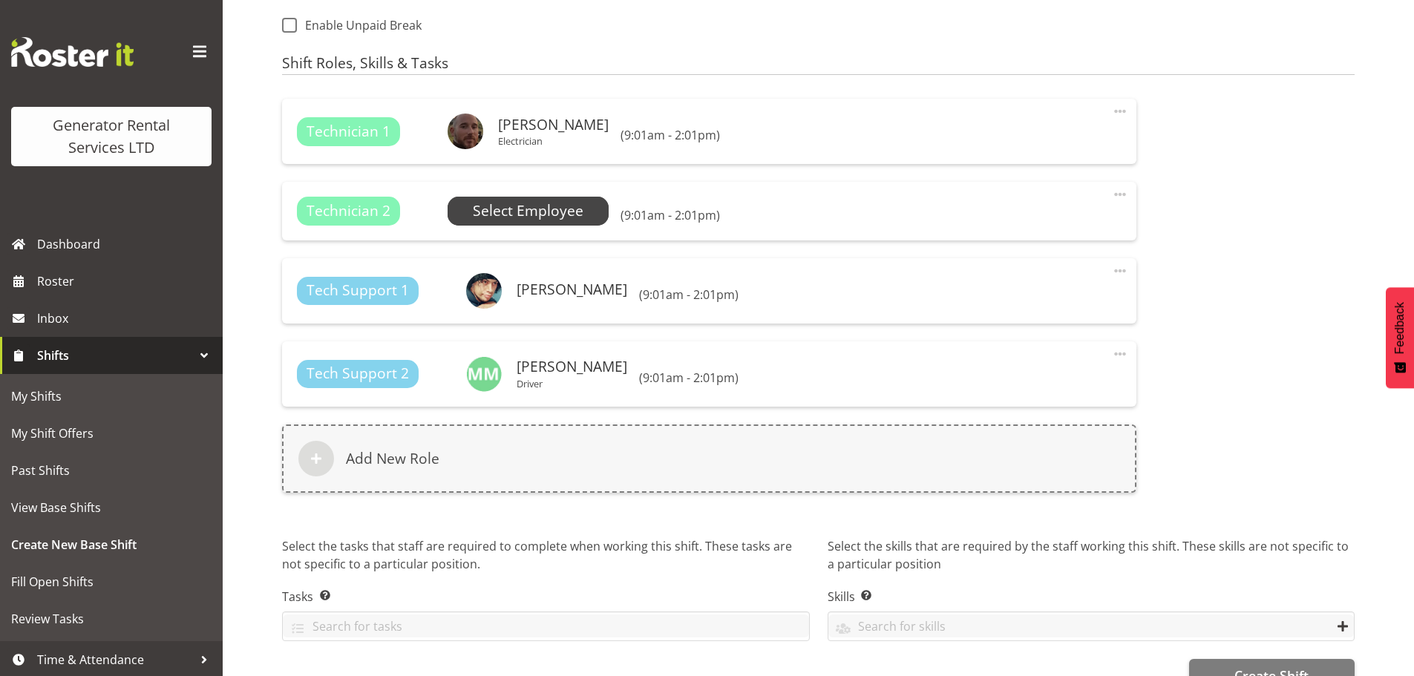
click at [548, 201] on span "Select Employee" at bounding box center [528, 211] width 111 height 22
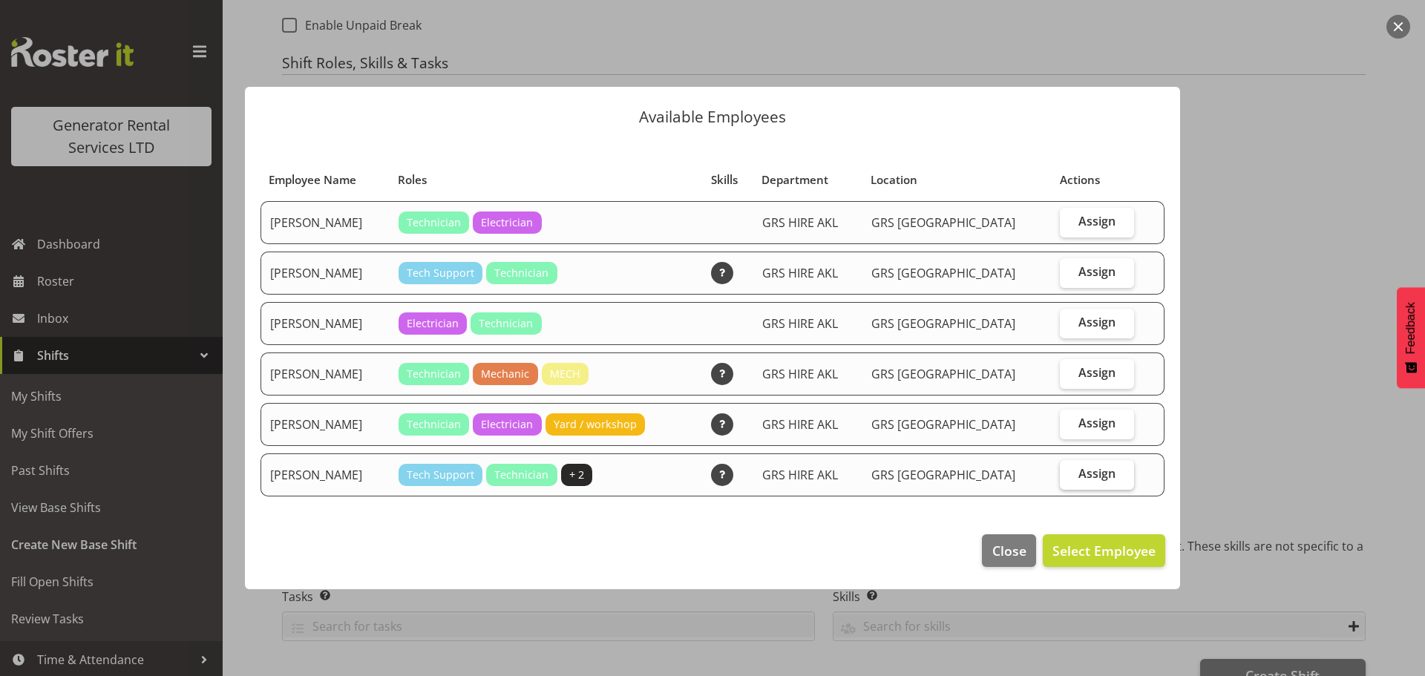
click at [1060, 475] on label "Assign" at bounding box center [1097, 475] width 74 height 30
click at [1060, 475] on input "Assign" at bounding box center [1065, 474] width 10 height 10
checkbox input "true"
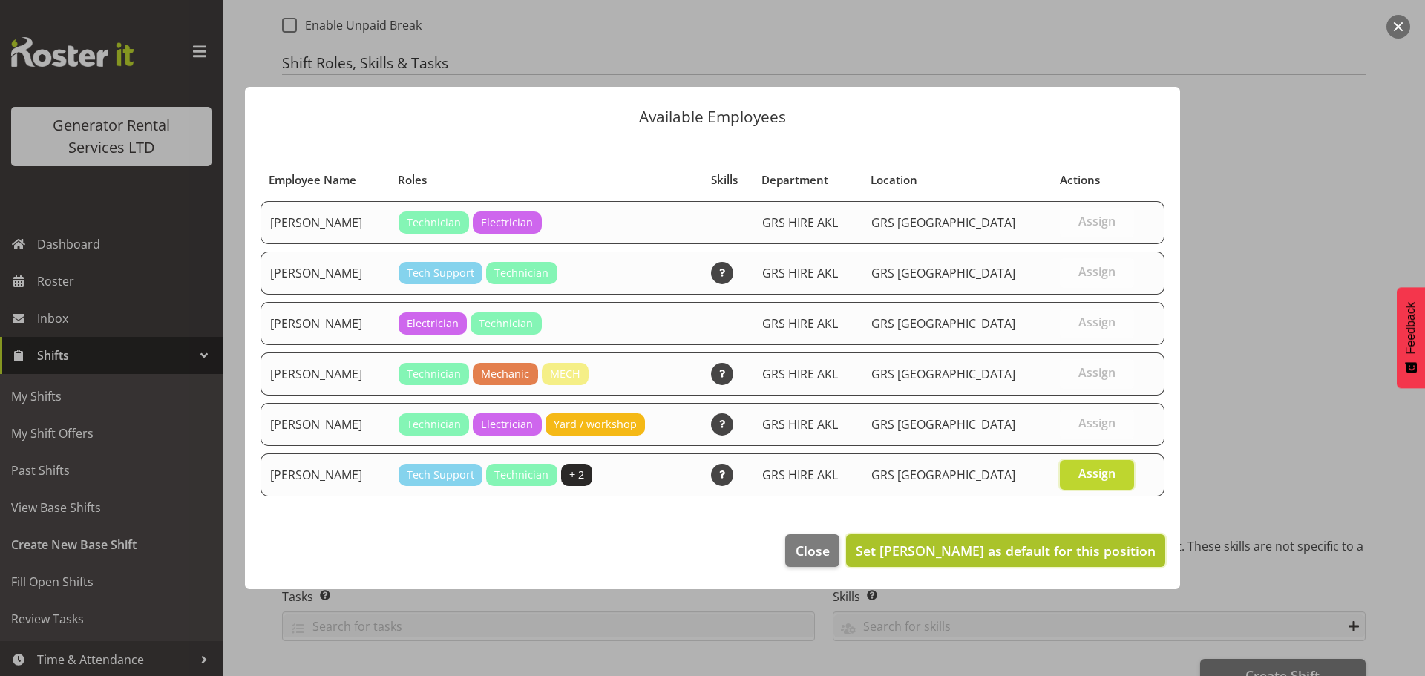
click at [1067, 548] on span "Set Zak Tapling as default for this position" at bounding box center [1006, 551] width 300 height 18
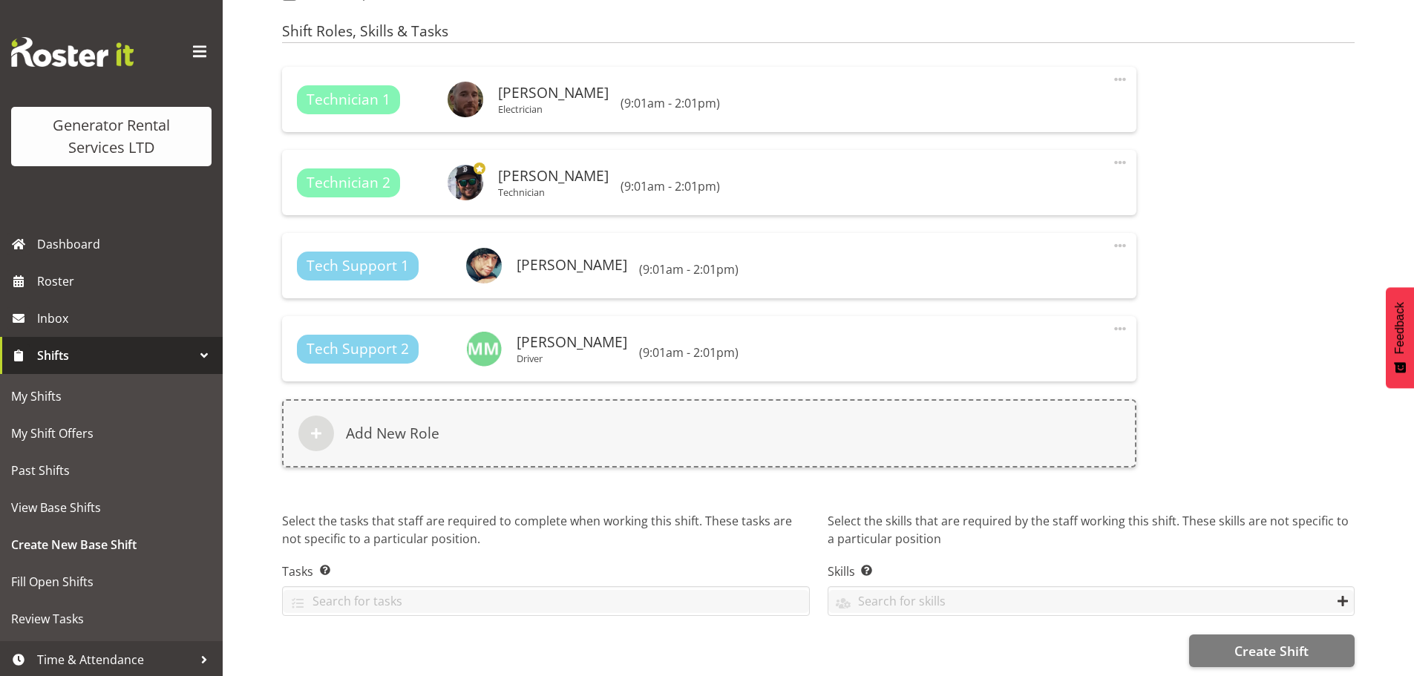
scroll to position [936, 0]
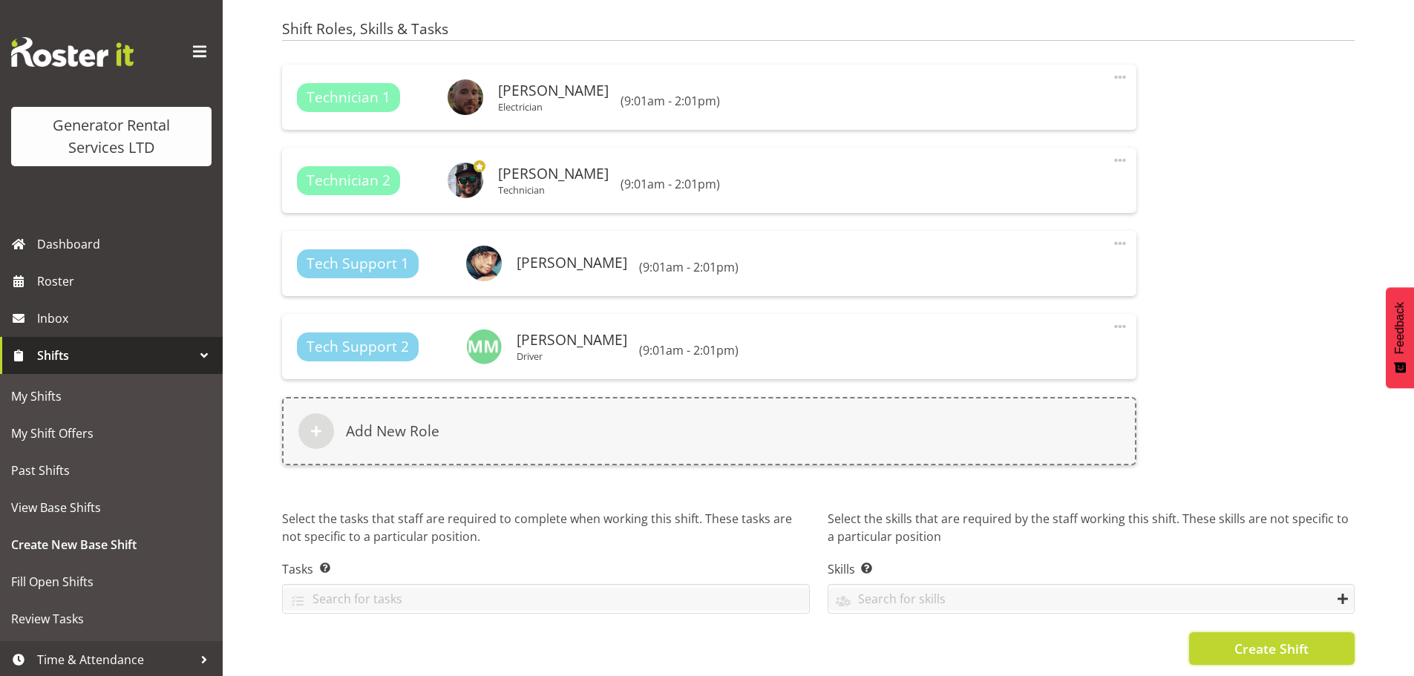
click at [1264, 639] on span "Create Shift" at bounding box center [1271, 648] width 74 height 19
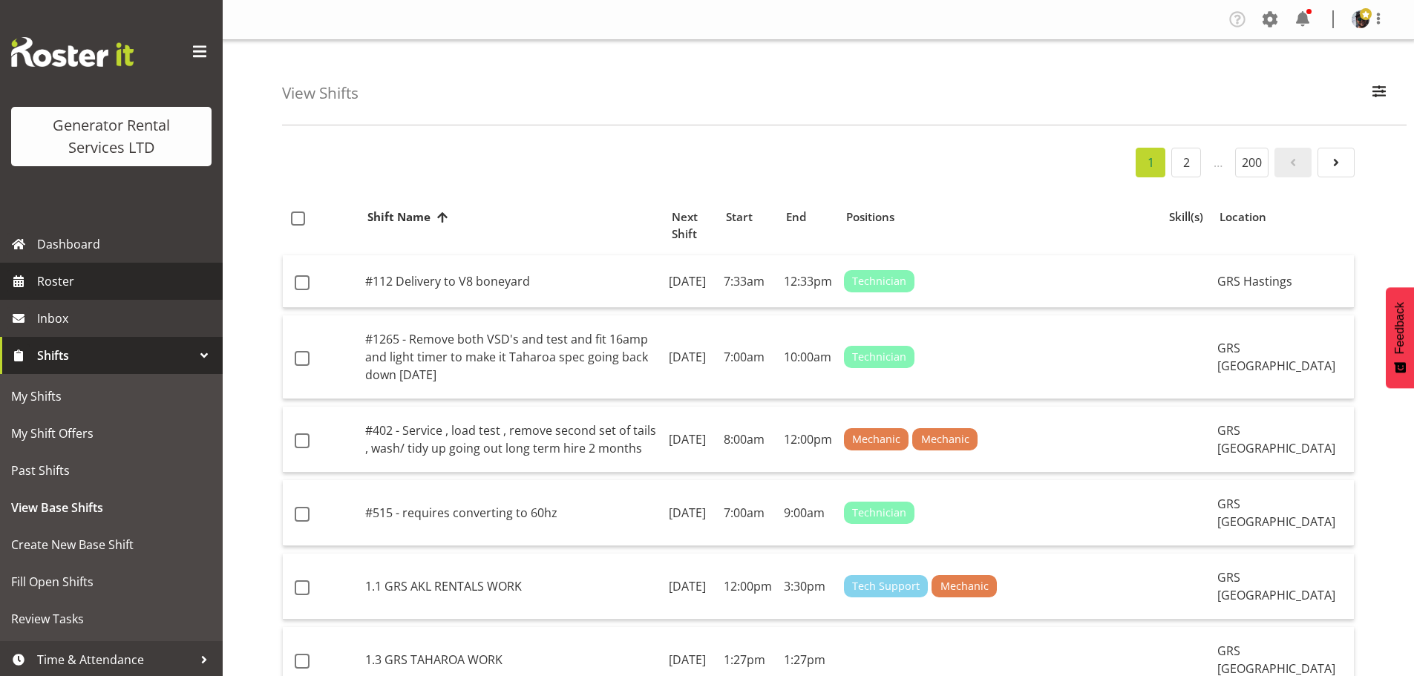
click at [89, 289] on span "Roster" at bounding box center [126, 281] width 178 height 22
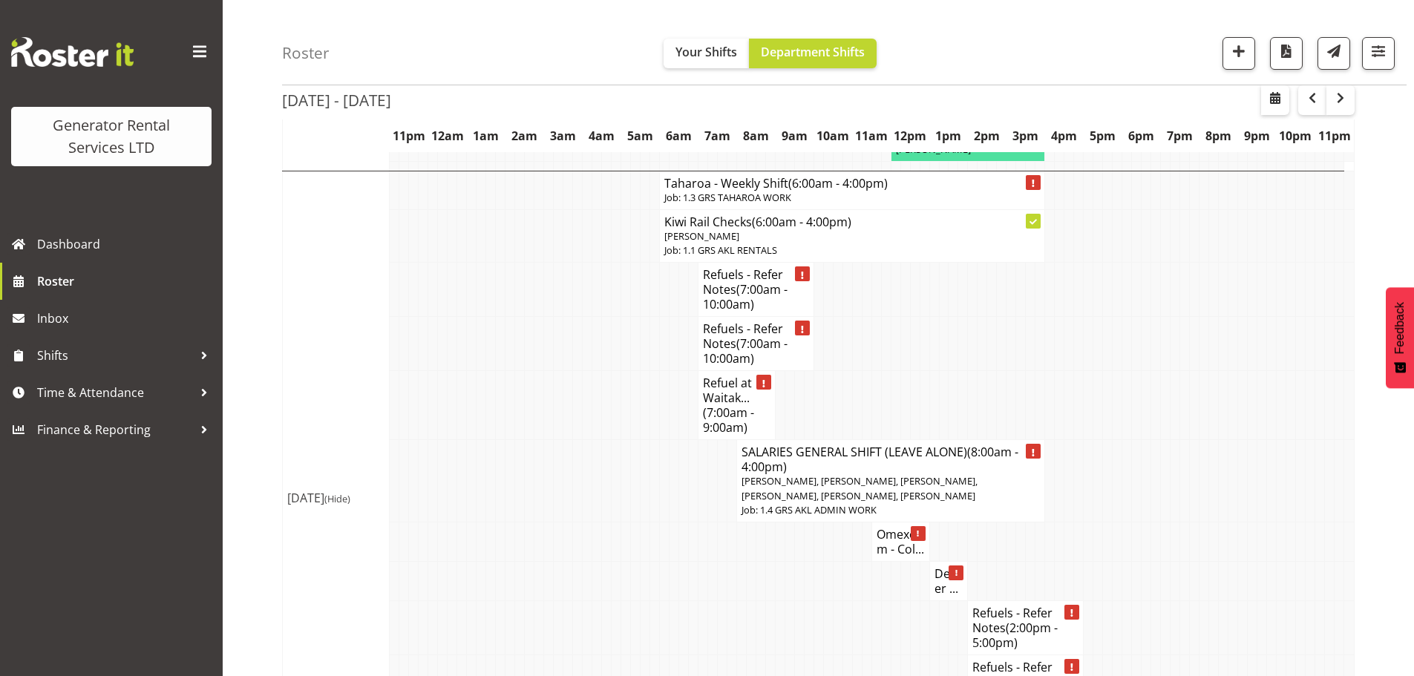
scroll to position [4007, 0]
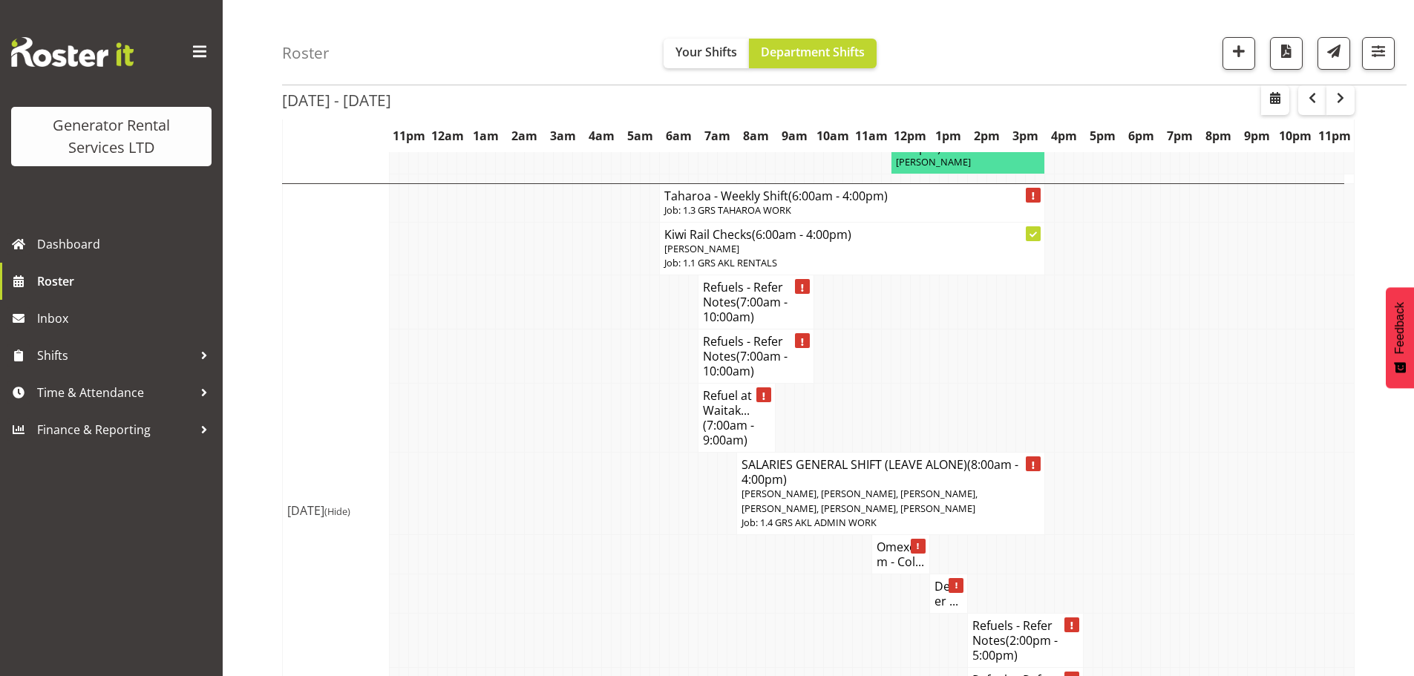
click at [945, 579] on h4 "Deliver ..." at bounding box center [948, 594] width 29 height 30
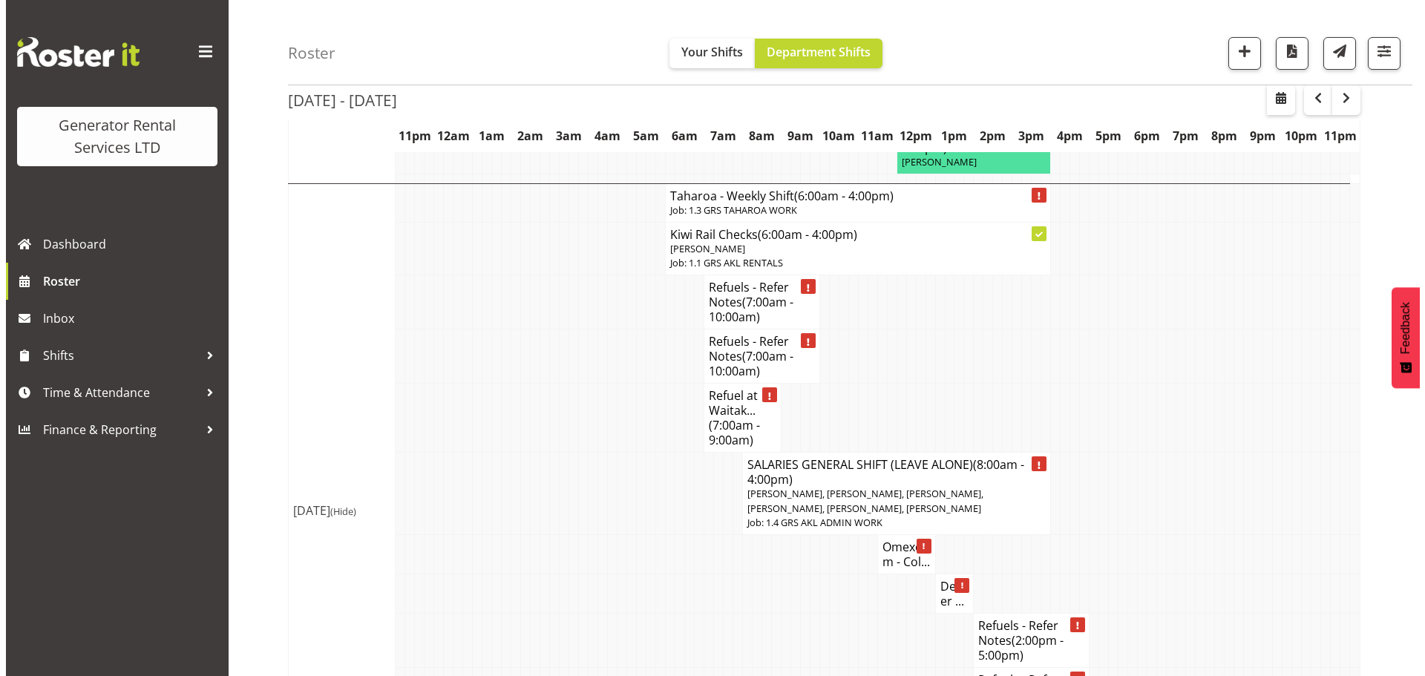
scroll to position [3978, 0]
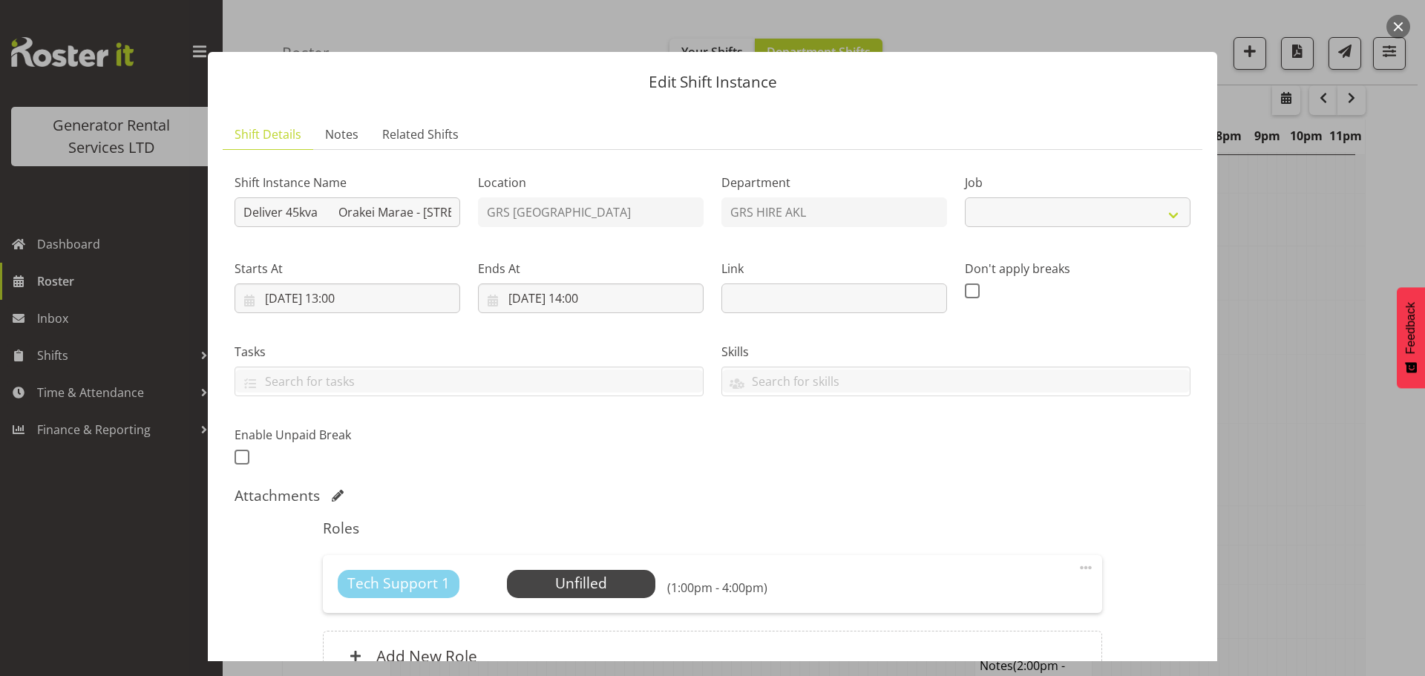
select select "9"
drag, startPoint x: 329, startPoint y: 207, endPoint x: 414, endPoint y: 209, distance: 84.6
click at [414, 209] on input "Deliver 45kva Orakei Marae - [STREET_ADDRESS] Time TBC" at bounding box center [347, 212] width 226 height 30
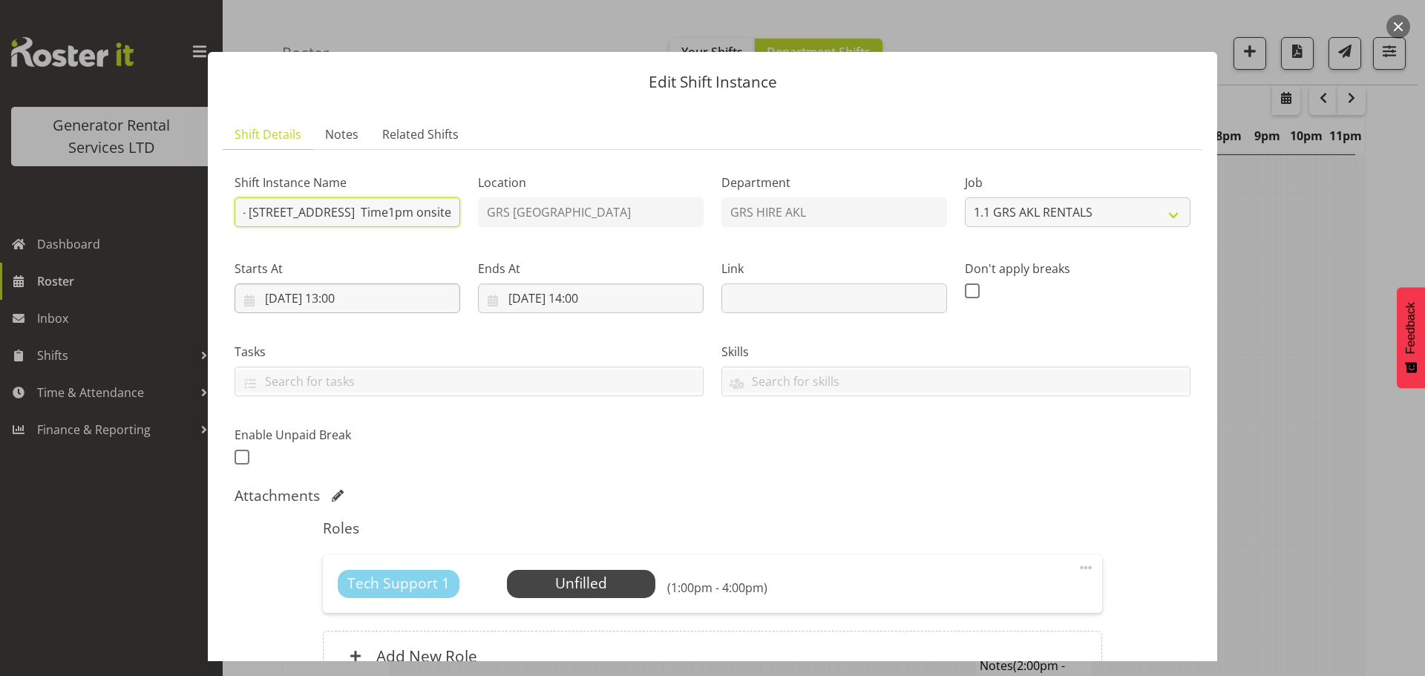
type input "Deliver 45kva Orakei Marae - [STREET_ADDRESS] Time1pm onsite"
click at [361, 296] on input "[DATE] 13:00" at bounding box center [347, 298] width 226 height 30
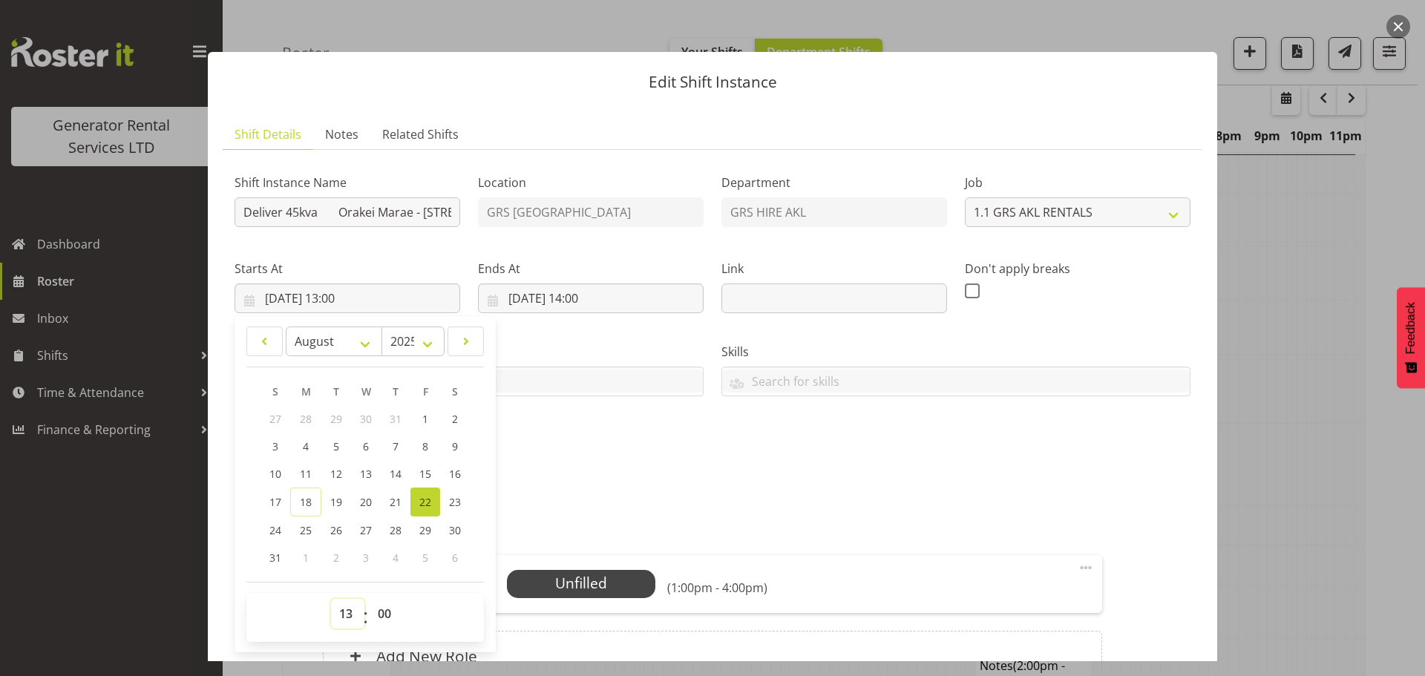
click at [345, 619] on select "00 01 02 03 04 05 06 07 08 09 10 11 12 13 14 15 16 17 18 19 20 21 22 23" at bounding box center [347, 614] width 33 height 30
select select "12"
click at [331, 599] on select "00 01 02 03 04 05 06 07 08 09 10 11 12 13 14 15 16 17 18 19 20 21 22 23" at bounding box center [347, 614] width 33 height 30
type input "[DATE] 12:00"
click at [442, 221] on input "Deliver 45kva Orakei Marae - [STREET_ADDRESS] Time1pm onsite" at bounding box center [347, 212] width 226 height 30
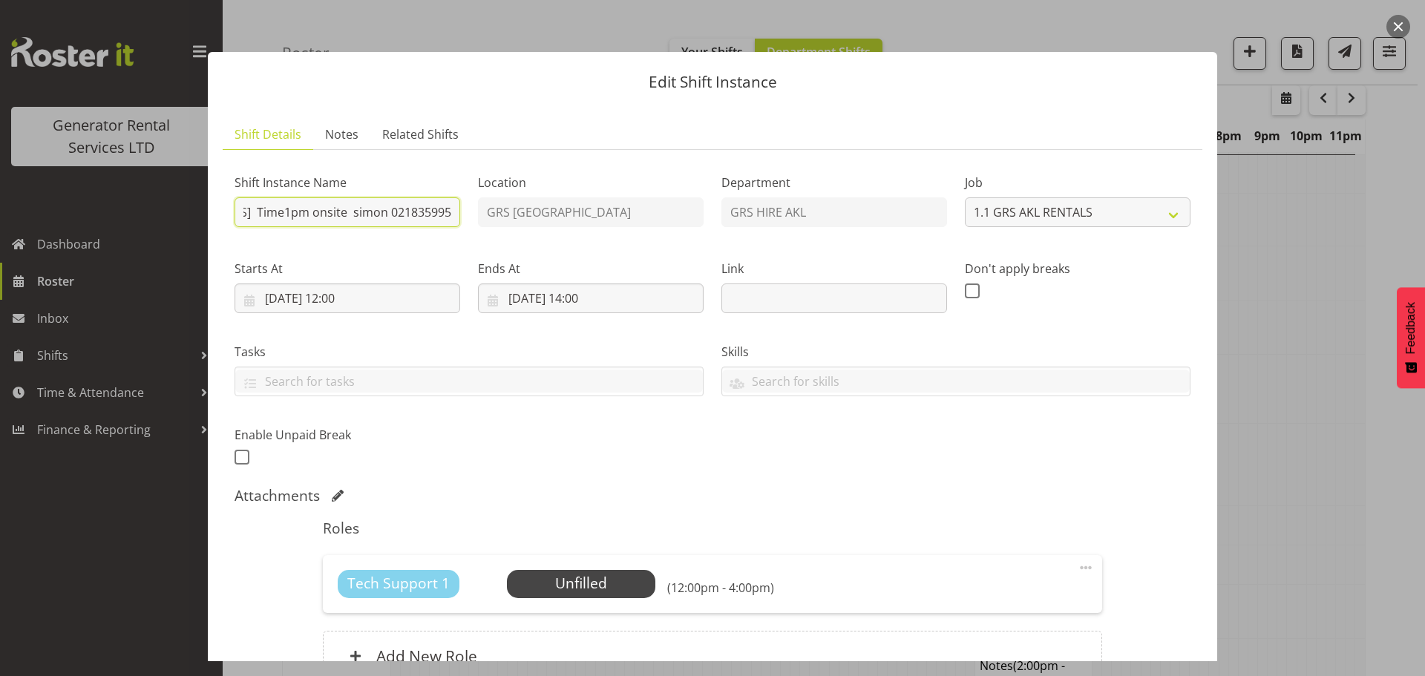
scroll to position [0, 429]
type input "Deliver 45kva [GEOGRAPHIC_DATA] - [STREET_ADDRESS] Time1pm onsite simon 0218359…"
click at [523, 114] on section "Shift Details Notes Related Shifts Shift Instance Name Deliver [STREET_ADDRESS]…" at bounding box center [712, 424] width 1009 height 639
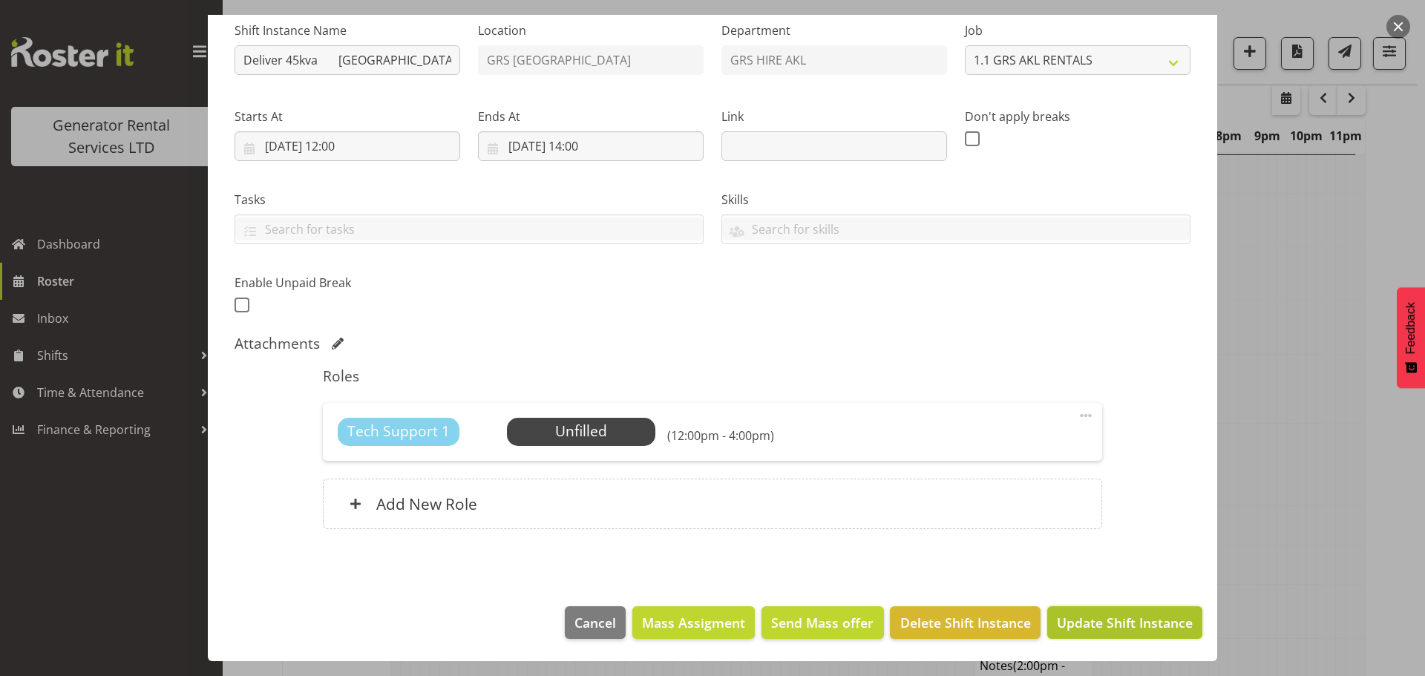
click at [1112, 625] on span "Update Shift Instance" at bounding box center [1125, 622] width 136 height 19
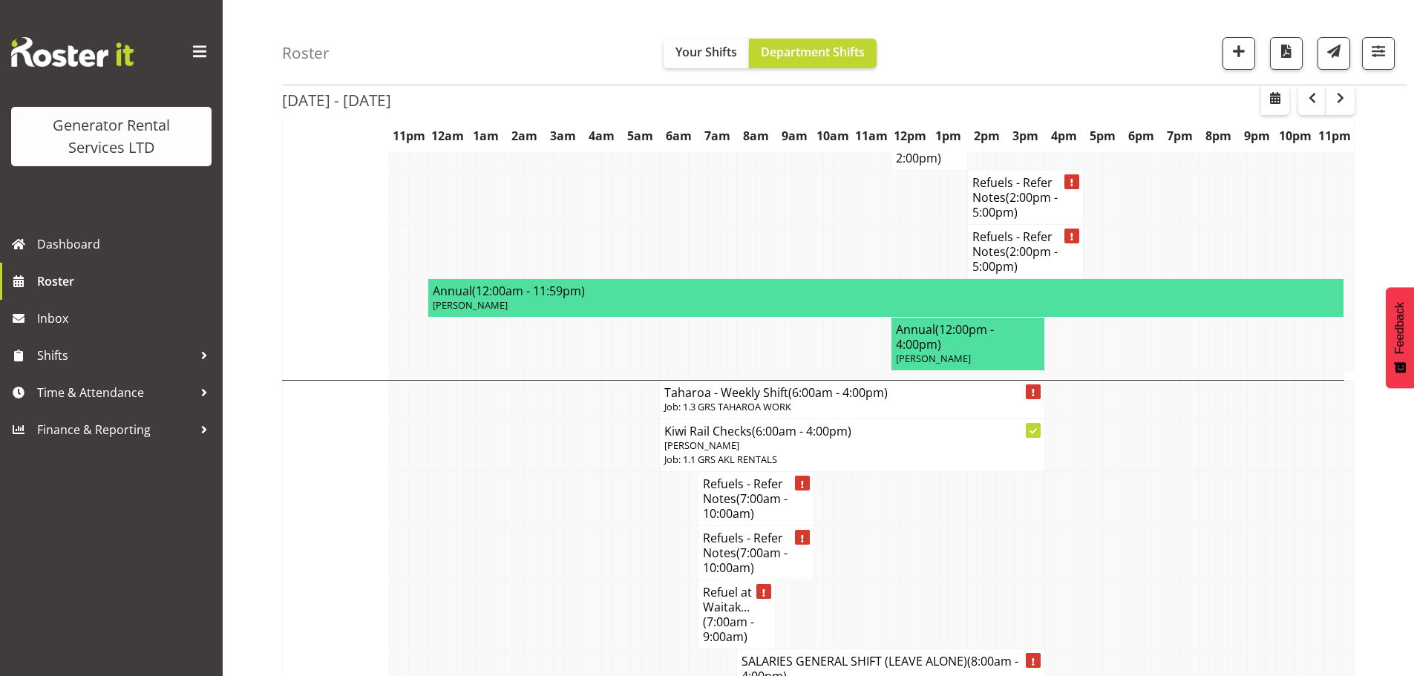
scroll to position [3987, 0]
